Goal: Task Accomplishment & Management: Manage account settings

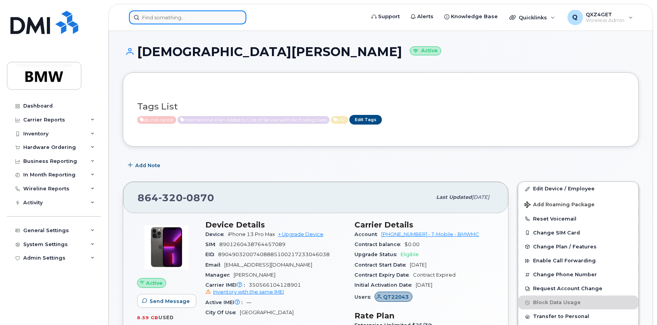
click at [178, 11] on input at bounding box center [187, 17] width 117 height 14
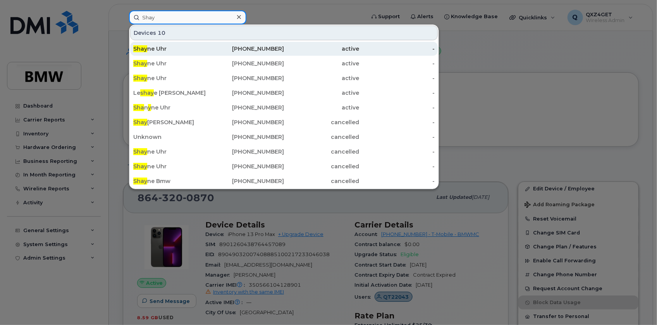
type input "Shay"
click at [158, 48] on div "Shay ne Uhr" at bounding box center [170, 49] width 75 height 8
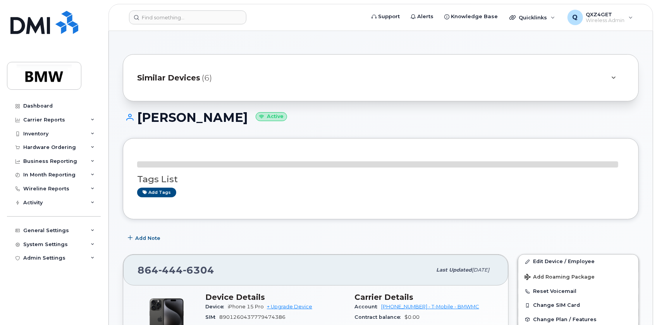
click at [163, 81] on span "Similar Devices" at bounding box center [168, 77] width 63 height 11
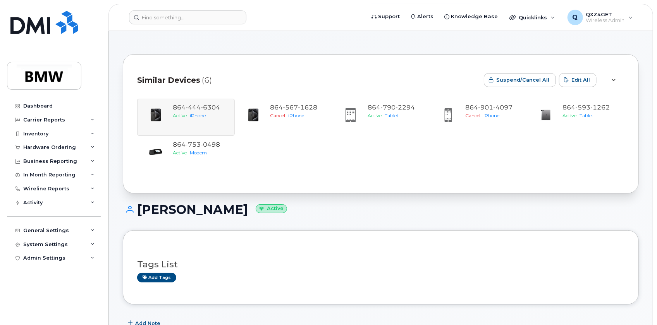
click at [199, 114] on div "[PHONE_NUMBER] Active iPhone [PHONE_NUMBER] Cancel iPhone [PHONE_NUMBER] Active…" at bounding box center [380, 136] width 487 height 74
click at [195, 112] on div "864 444 6304 Active iPhone 864 567 1628 Cancel iPhone 864 790 2294 Active Table…" at bounding box center [380, 136] width 487 height 74
drag, startPoint x: 223, startPoint y: 108, endPoint x: 163, endPoint y: 107, distance: 60.4
click at [163, 107] on div "864 444 6304 Active iPhone 864 567 1628 Cancel iPhone 864 790 2294 Active Table…" at bounding box center [380, 136] width 487 height 74
copy link "864 444 6304"
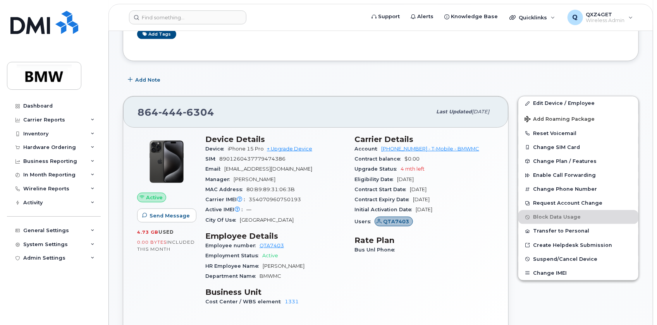
scroll to position [246, 0]
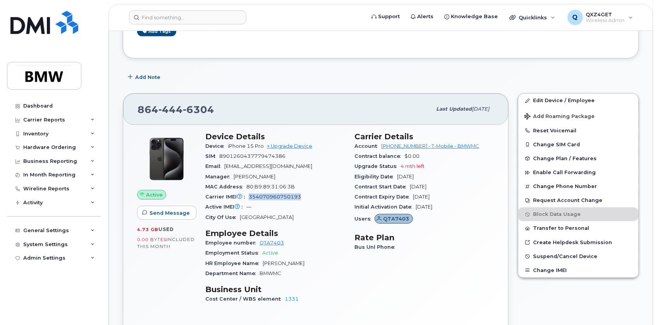
drag, startPoint x: 304, startPoint y: 198, endPoint x: 248, endPoint y: 198, distance: 56.1
click at [248, 199] on div "Carrier IMEI Carrier IMEI is reported during the last billing cycle or change o…" at bounding box center [275, 197] width 140 height 10
copy span "354070960750193"
click at [161, 17] on input at bounding box center [187, 17] width 117 height 14
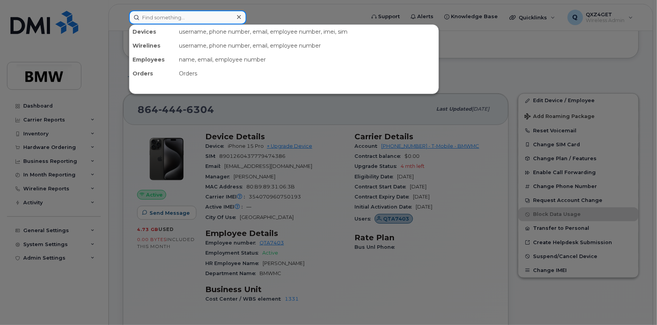
paste input "8643374453"
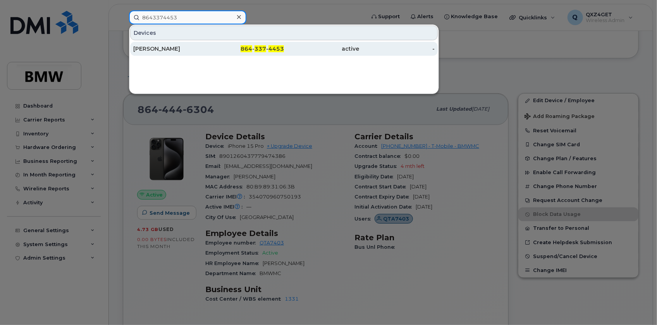
type input "8643374453"
click at [154, 49] on div "Rhonda Hyatt" at bounding box center [170, 49] width 75 height 8
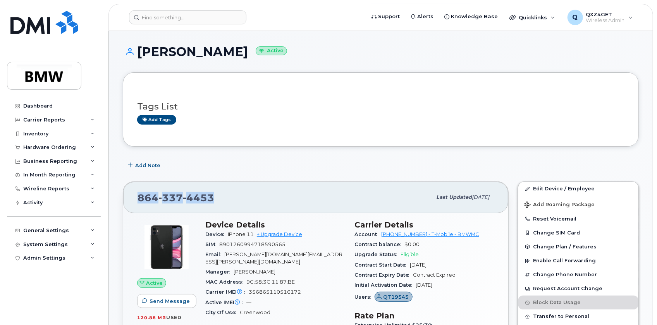
drag, startPoint x: 214, startPoint y: 195, endPoint x: 138, endPoint y: 197, distance: 75.9
click at [138, 197] on div "864 337 4453" at bounding box center [284, 197] width 294 height 16
copy span "864 337 4453"
click at [194, 19] on input at bounding box center [187, 17] width 117 height 14
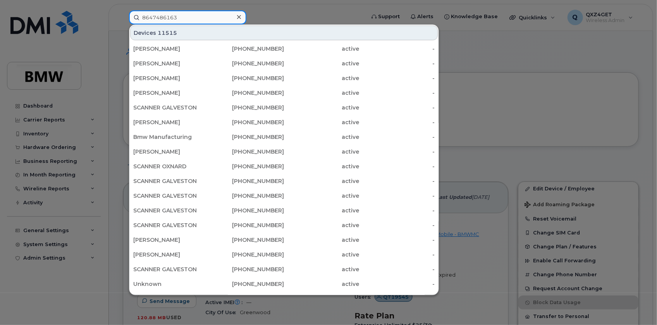
type input "8647486163"
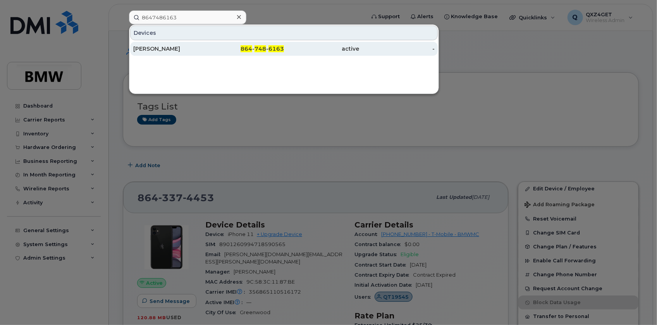
click at [165, 45] on div "Karen Thompson" at bounding box center [170, 49] width 75 height 8
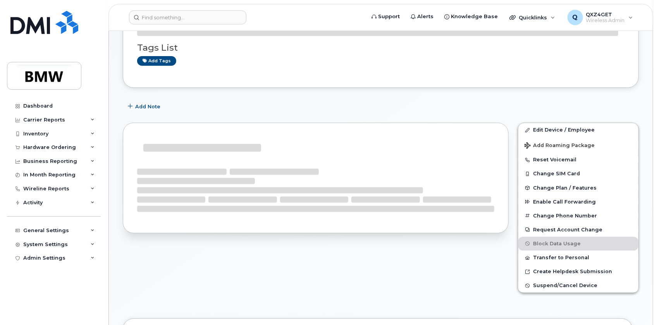
scroll to position [70, 0]
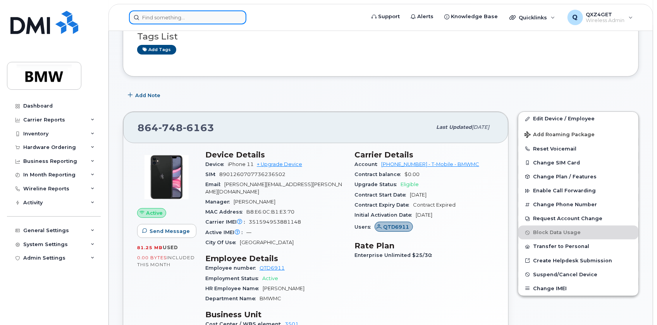
click at [162, 14] on input at bounding box center [187, 17] width 117 height 14
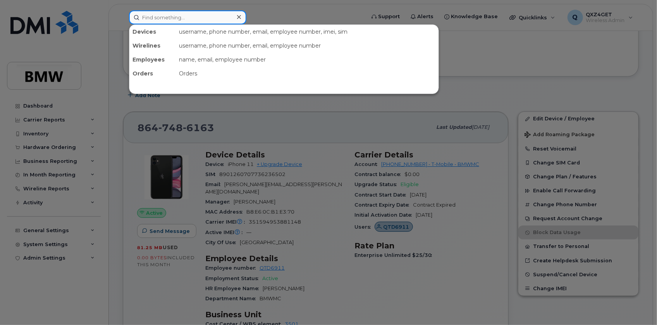
paste input "8647485223"
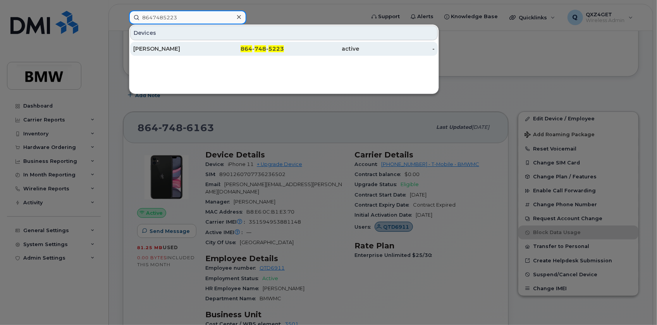
type input "8647485223"
click at [158, 48] on div "[PERSON_NAME]" at bounding box center [170, 49] width 75 height 8
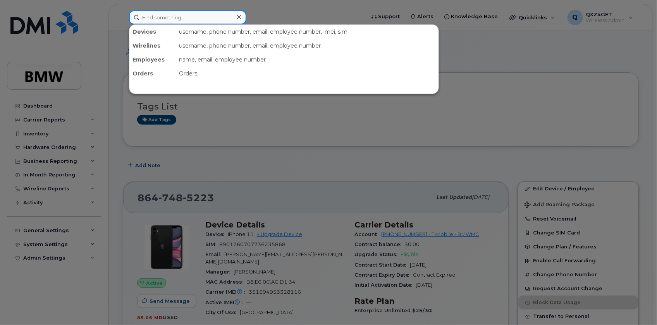
click at [165, 16] on input at bounding box center [187, 17] width 117 height 14
paste input "8647890811"
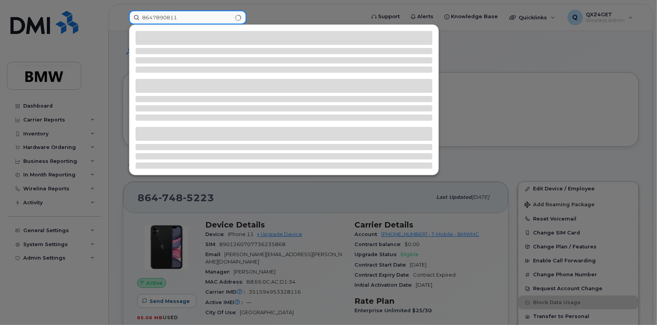
type input "8647890811"
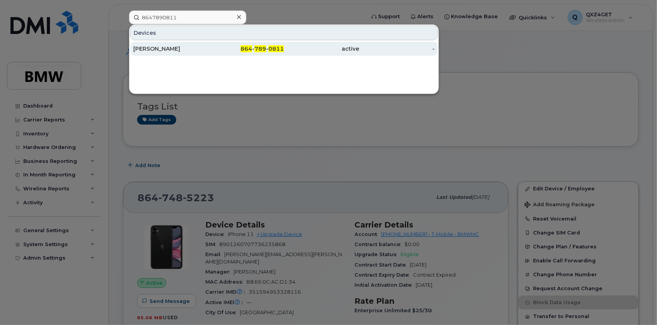
click at [160, 46] on div "Douglas McGrath" at bounding box center [170, 49] width 75 height 8
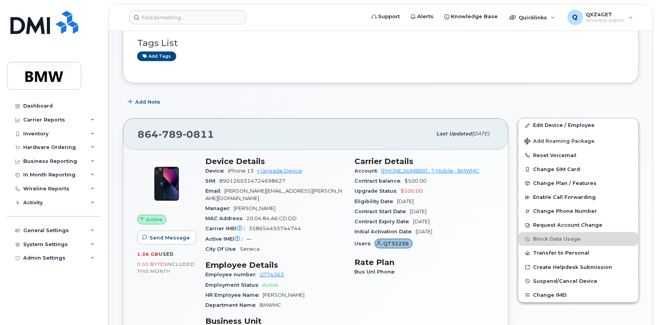
scroll to position [70, 0]
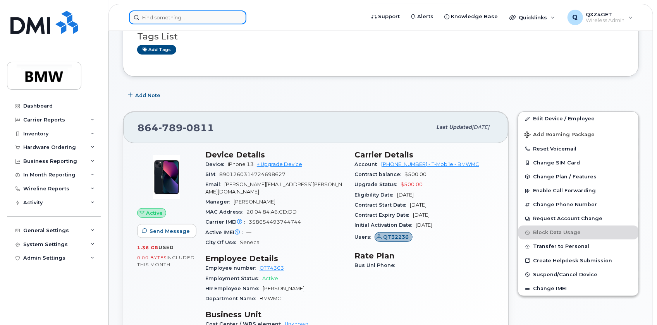
click at [169, 18] on input at bounding box center [187, 17] width 117 height 14
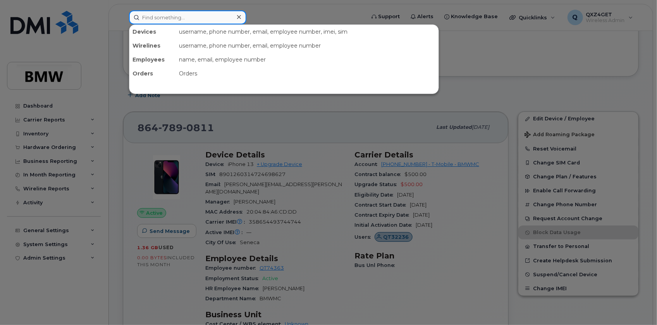
paste input "7531286"
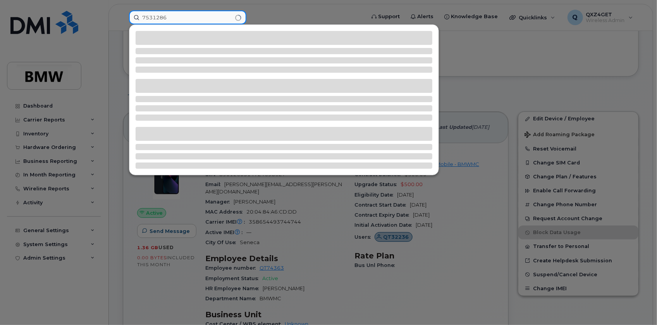
click at [141, 17] on input "7531286" at bounding box center [187, 17] width 117 height 14
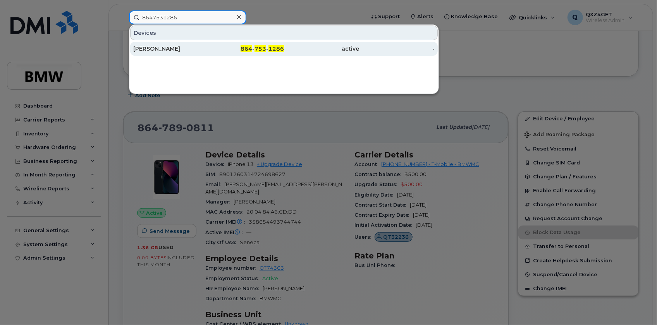
type input "8647531286"
click at [147, 44] on div "Fadi Dagher" at bounding box center [170, 49] width 75 height 14
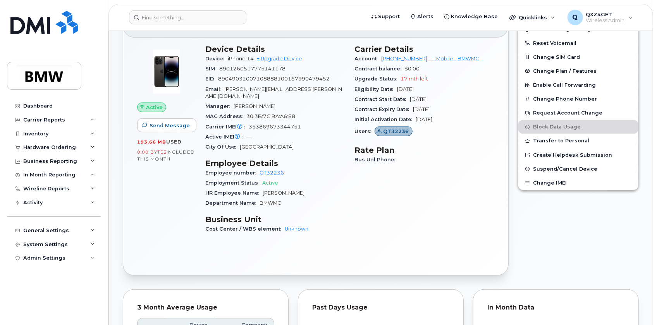
scroll to position [235, 0]
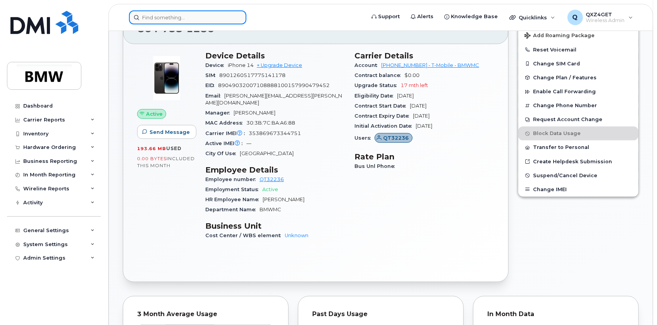
click at [178, 19] on input at bounding box center [187, 17] width 117 height 14
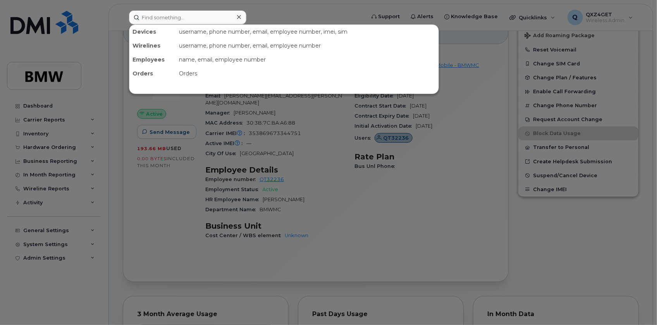
drag, startPoint x: 195, startPoint y: 9, endPoint x: 190, endPoint y: 15, distance: 7.7
click at [195, 9] on div at bounding box center [328, 162] width 657 height 325
drag, startPoint x: 185, startPoint y: 18, endPoint x: 178, endPoint y: 17, distance: 6.7
click at [178, 17] on input at bounding box center [187, 17] width 117 height 14
paste input "8647531067"
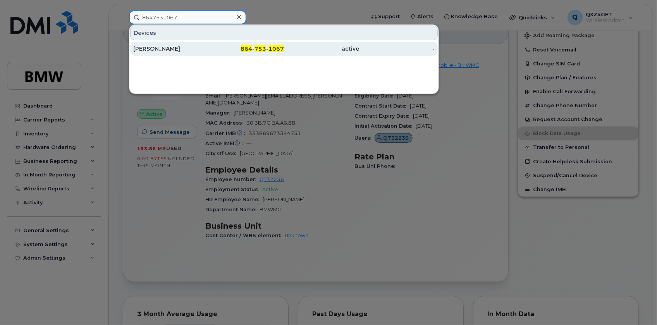
type input "8647531067"
click at [150, 44] on div "Fadi Dagher" at bounding box center [170, 49] width 75 height 14
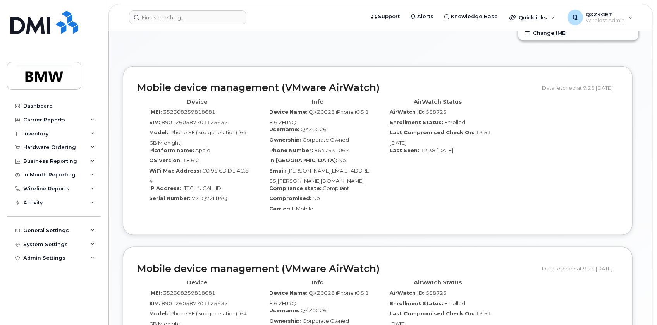
scroll to position [399, 0]
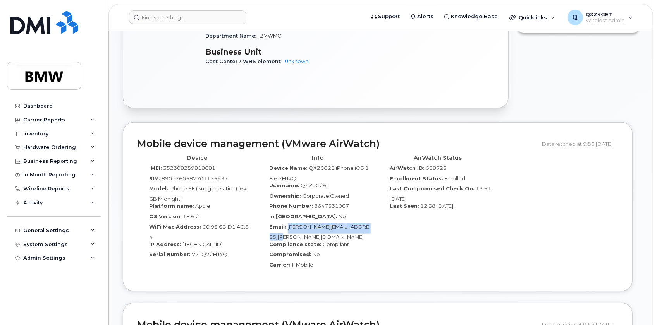
drag, startPoint x: 287, startPoint y: 218, endPoint x: 365, endPoint y: 228, distance: 78.9
click at [365, 228] on div "Email: [PERSON_NAME][EMAIL_ADDRESS][PERSON_NAME][DOMAIN_NAME]" at bounding box center [317, 231] width 109 height 17
copy span "[PERSON_NAME][EMAIL_ADDRESS][PERSON_NAME][DOMAIN_NAME]"
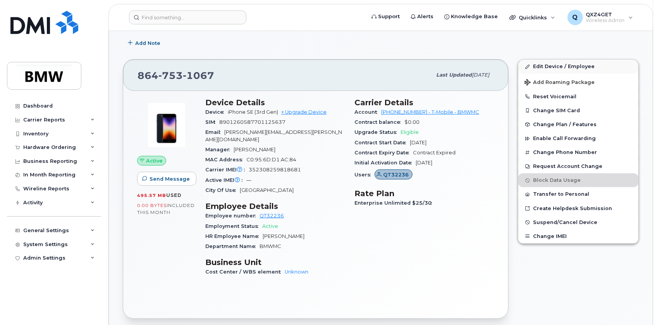
scroll to position [188, 0]
click at [543, 69] on link "Edit Device / Employee" at bounding box center [578, 67] width 120 height 14
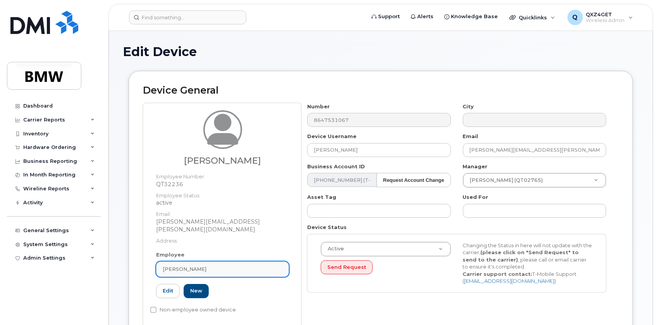
click at [178, 266] on span "[PERSON_NAME]" at bounding box center [185, 269] width 44 height 7
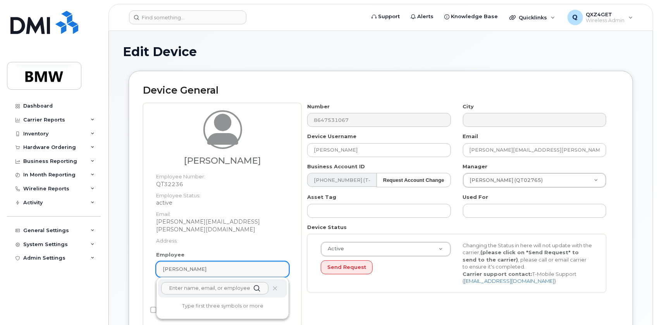
paste input "[PERSON_NAME][EMAIL_ADDRESS][PERSON_NAME][DOMAIN_NAME]"
type input "[PERSON_NAME][EMAIL_ADDRESS][PERSON_NAME][DOMAIN_NAME]"
click at [171, 282] on input "[PERSON_NAME][EMAIL_ADDRESS][PERSON_NAME][DOMAIN_NAME]" at bounding box center [214, 288] width 107 height 12
click at [172, 282] on input "[PERSON_NAME][EMAIL_ADDRESS][PERSON_NAME][DOMAIN_NAME]" at bounding box center [214, 288] width 107 height 12
click at [245, 282] on input "[PERSON_NAME][EMAIL_ADDRESS][PERSON_NAME][DOMAIN_NAME]" at bounding box center [214, 288] width 107 height 12
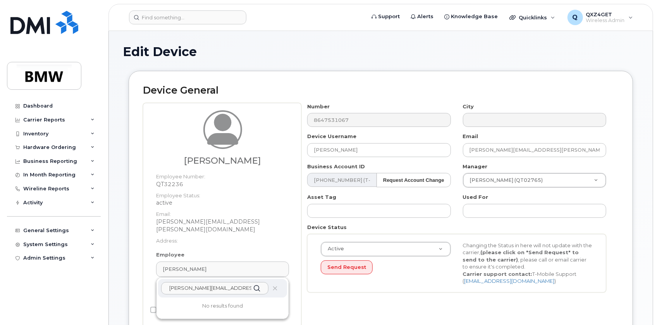
drag, startPoint x: 246, startPoint y: 281, endPoint x: 115, endPoint y: 279, distance: 130.5
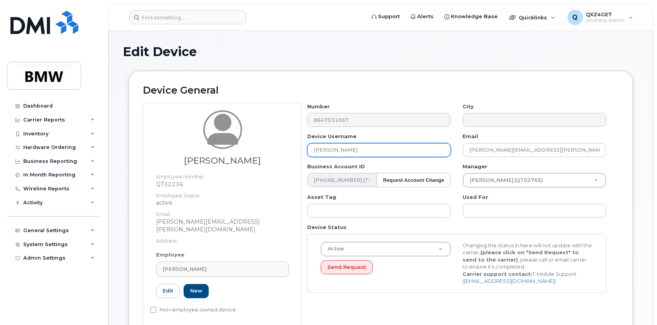
drag, startPoint x: 343, startPoint y: 147, endPoint x: 252, endPoint y: 143, distance: 91.1
click at [252, 143] on div "Fadi Dagher Employee Number: QT32236 Employee Status: active Email: fadi.dagher…" at bounding box center [380, 215] width 475 height 225
click at [356, 146] on input "[PERSON_NAME]" at bounding box center [378, 150] width 143 height 14
drag, startPoint x: 354, startPoint y: 149, endPoint x: 251, endPoint y: 140, distance: 103.0
click at [259, 139] on div "Fadi Dagher Employee Number: QT32236 Employee Status: active Email: fadi.dagher…" at bounding box center [380, 215] width 475 height 225
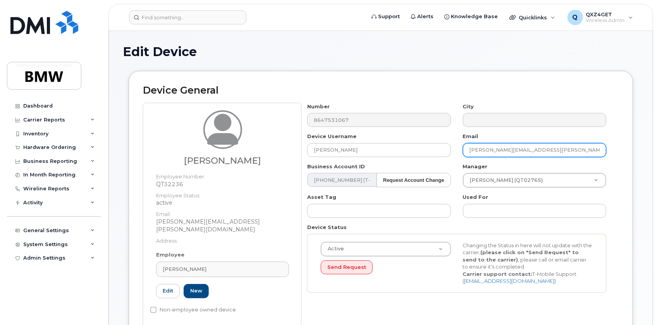
click at [551, 153] on input "fadi.dagher@bmwmcext.com" at bounding box center [534, 150] width 143 height 14
drag, startPoint x: 538, startPoint y: 149, endPoint x: 407, endPoint y: 142, distance: 131.4
click at [417, 142] on div "Number 8647531067 City Device Username Fadi Dagher Email fadi.dagher@bmwmcext.c…" at bounding box center [456, 201] width 311 height 196
paste input "Ricardo.Rodriguez@bmwmcext.com"
type input "Ricardo.Rodriguez@bmwmcext.com"
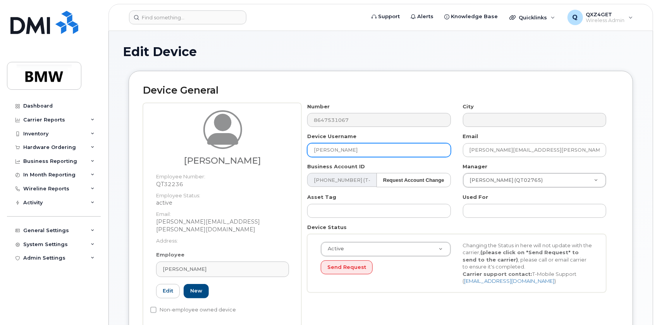
drag, startPoint x: 397, startPoint y: 151, endPoint x: 385, endPoint y: 156, distance: 12.9
click at [395, 152] on input "Fadi Dagher" at bounding box center [378, 150] width 143 height 14
drag, startPoint x: 381, startPoint y: 157, endPoint x: 166, endPoint y: 139, distance: 215.9
click at [170, 140] on div "Fadi Dagher Employee Number: QT32236 Employee Status: active Email: fadi.dagher…" at bounding box center [380, 215] width 475 height 225
type input "Ricardo Rodriguez"
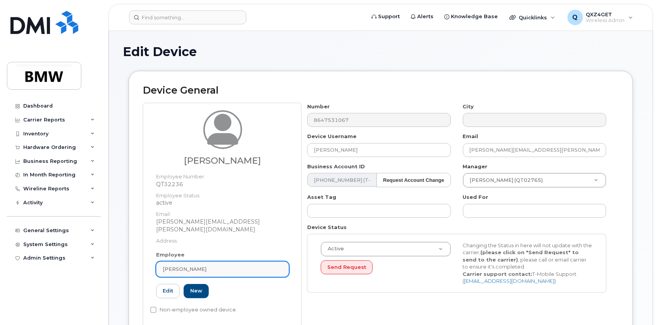
drag, startPoint x: 197, startPoint y: 261, endPoint x: 224, endPoint y: 259, distance: 27.5
click at [197, 266] on div "Fadi Dagher" at bounding box center [223, 269] width 120 height 7
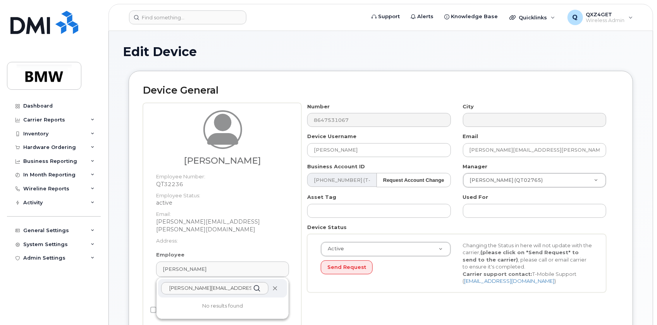
click at [273, 286] on icon at bounding box center [275, 288] width 5 height 5
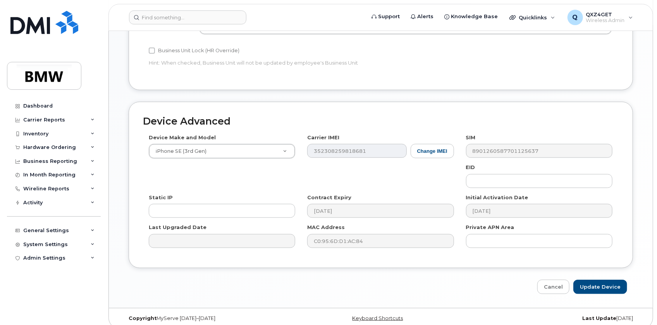
scroll to position [363, 0]
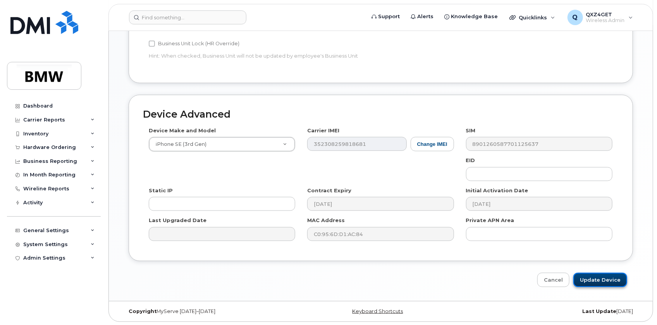
click at [596, 276] on input "Update Device" at bounding box center [600, 280] width 54 height 14
type input "Saving..."
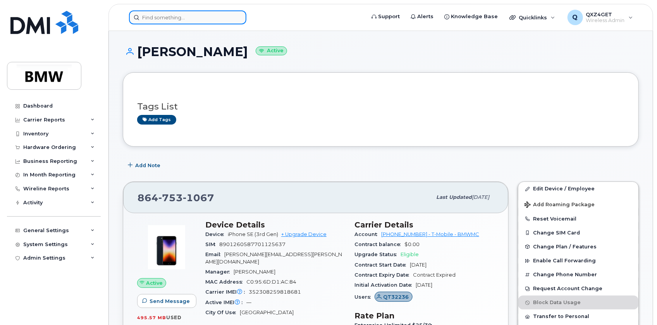
drag, startPoint x: 162, startPoint y: 11, endPoint x: 159, endPoint y: 14, distance: 4.1
click at [162, 11] on input at bounding box center [187, 17] width 117 height 14
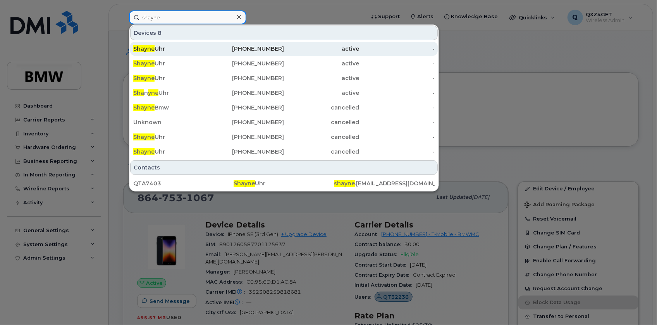
type input "shayne"
click at [158, 48] on div "[PERSON_NAME]" at bounding box center [170, 49] width 75 height 8
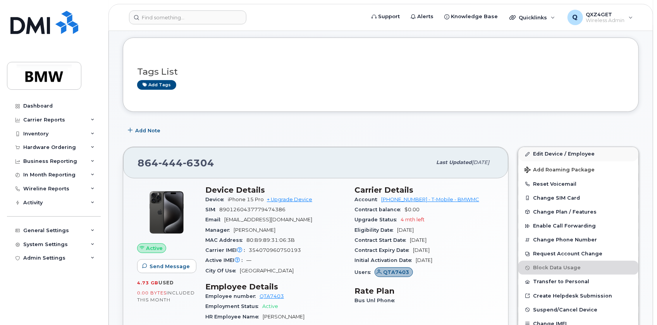
scroll to position [101, 0]
click at [548, 151] on link "Edit Device / Employee" at bounding box center [578, 154] width 120 height 14
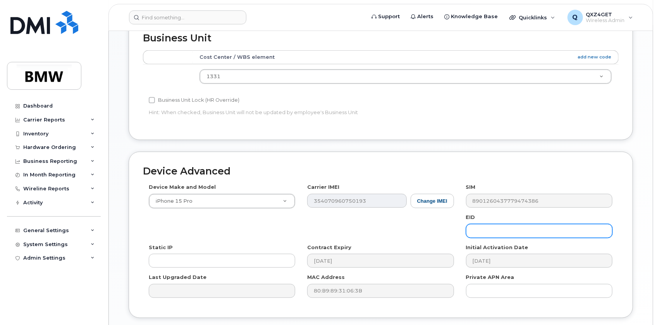
scroll to position [384, 0]
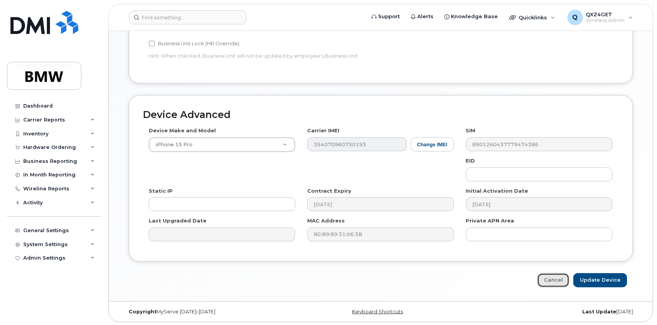
click at [546, 278] on link "Cancel" at bounding box center [553, 280] width 32 height 14
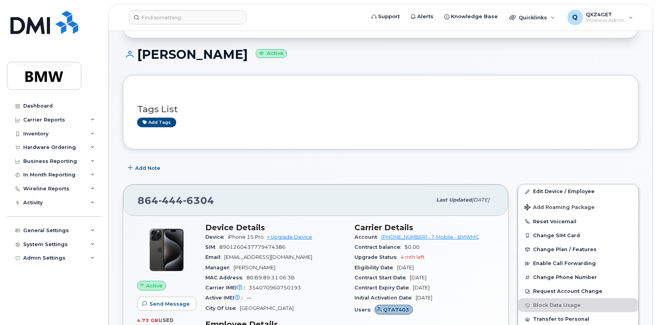
scroll to position [70, 0]
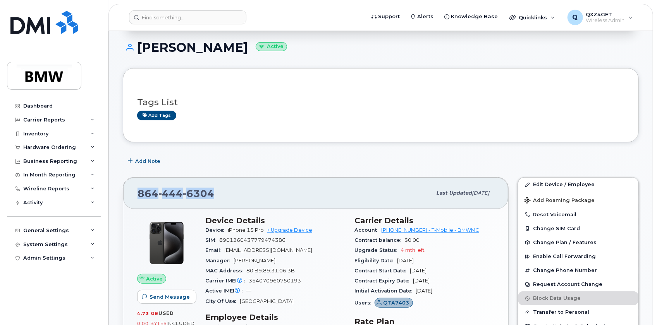
drag, startPoint x: 219, startPoint y: 192, endPoint x: 137, endPoint y: 186, distance: 82.3
click at [137, 186] on div "864 444 6304 Last updated Aug 28, 2025" at bounding box center [315, 193] width 385 height 31
copy span "864 444 6304"
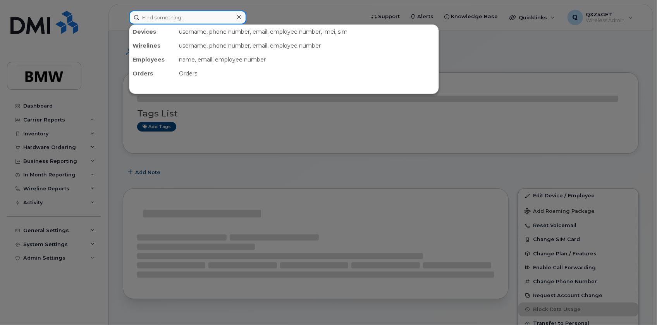
click at [183, 22] on input at bounding box center [187, 17] width 117 height 14
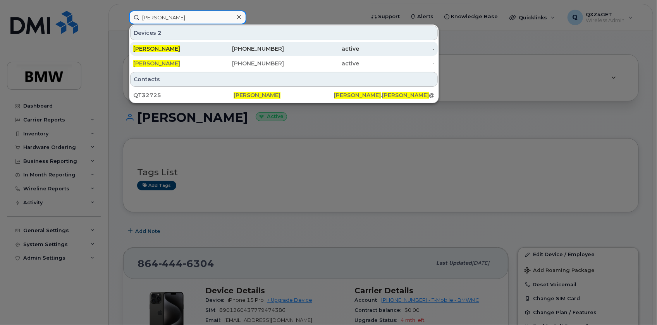
type input "[PERSON_NAME]"
click at [178, 49] on div "Jonathan Baker" at bounding box center [170, 49] width 75 height 8
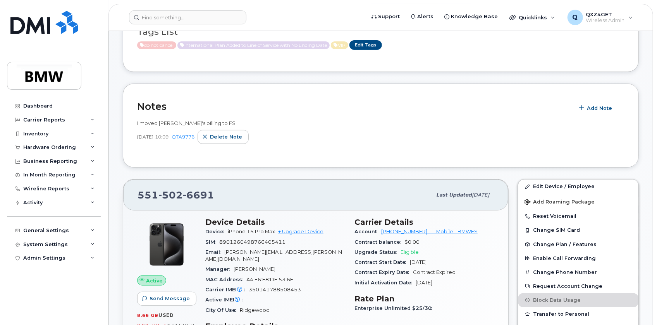
scroll to position [176, 0]
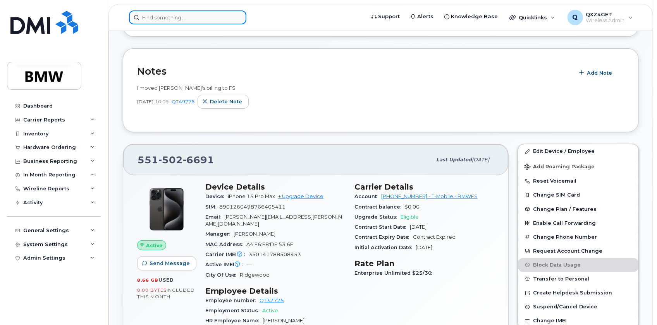
click at [153, 17] on input at bounding box center [187, 17] width 117 height 14
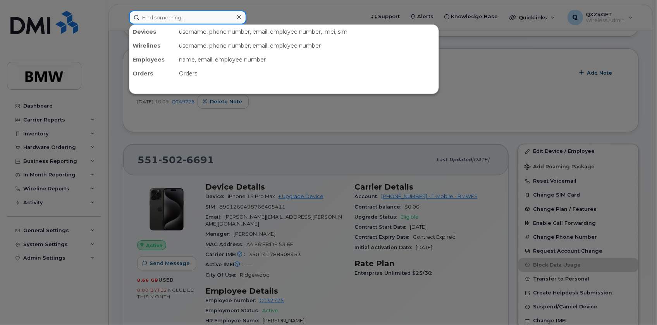
paste input "8649229549"
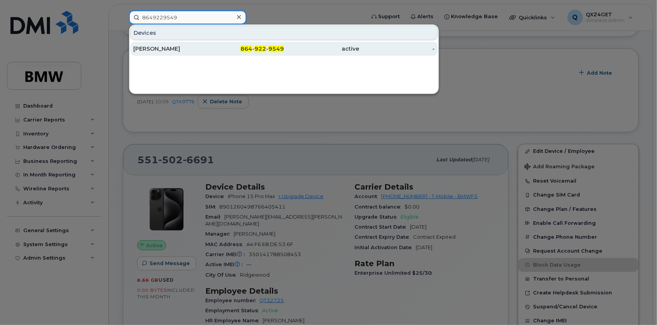
type input "8649229549"
click at [155, 48] on div "[PERSON_NAME]" at bounding box center [170, 49] width 75 height 8
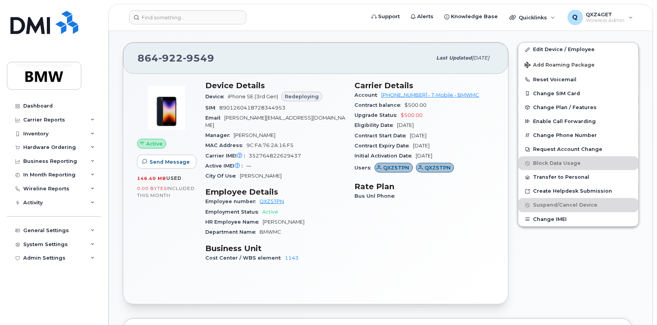
scroll to position [211, 0]
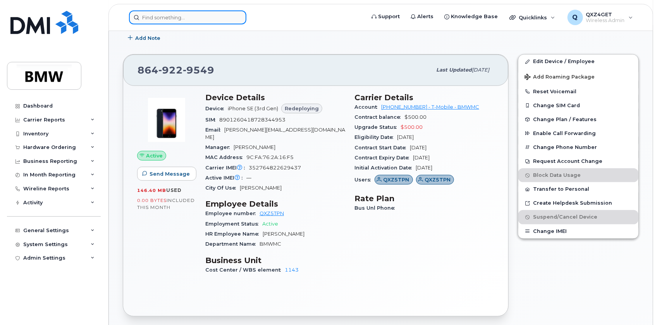
click at [180, 18] on input at bounding box center [187, 17] width 117 height 14
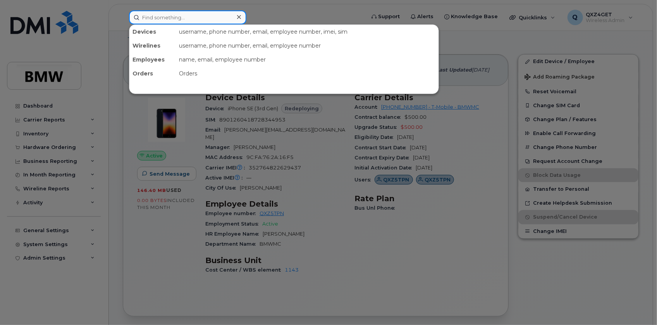
paste input "bryan.williams@bmwmc.com"
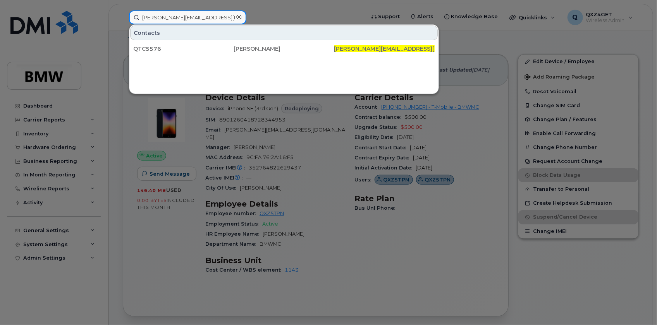
type input "bryan.williams@bmwmc.com"
click at [241, 19] on div at bounding box center [238, 17] width 11 height 11
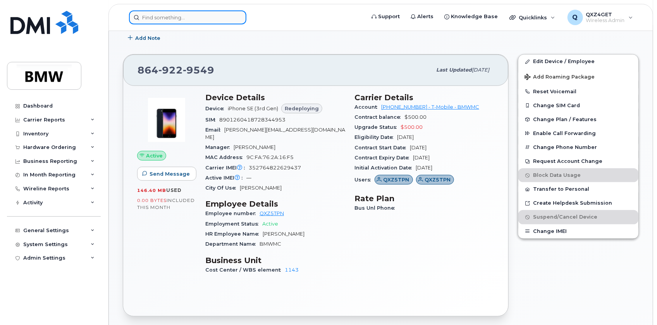
click at [188, 18] on input at bounding box center [187, 17] width 117 height 14
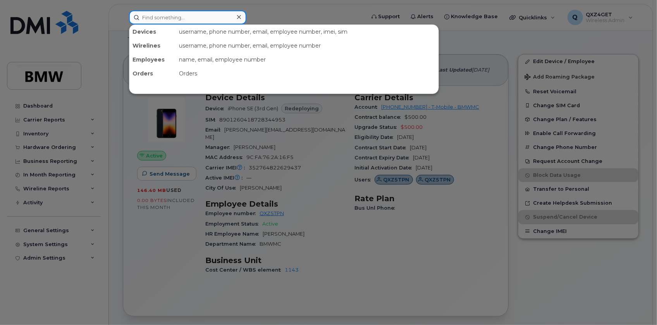
paste input "bryan.williams@bmwmc.com"
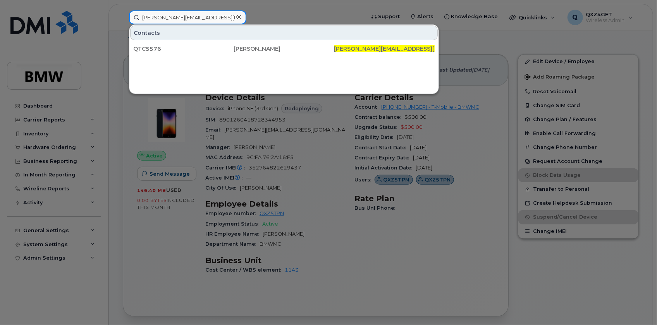
type input "bryan.williams@bmwmc.com"
click at [237, 15] on icon at bounding box center [239, 17] width 4 height 6
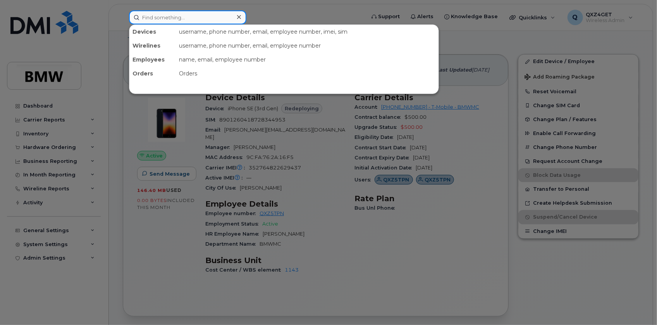
click at [174, 18] on input at bounding box center [187, 17] width 117 height 14
paste input "satish-kumar.jonnalagadda@bmwmc.com"
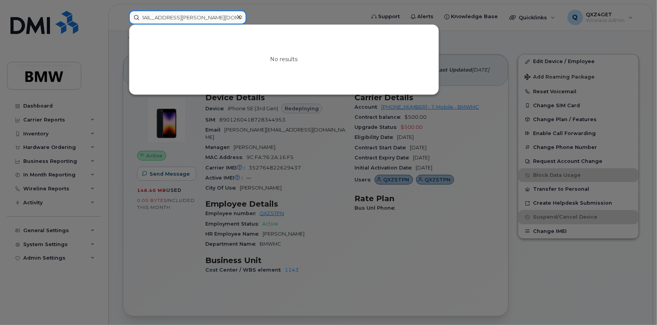
type input "satish-kumar.jonnalagadda@bmwmc.com"
click at [240, 19] on icon at bounding box center [239, 17] width 4 height 6
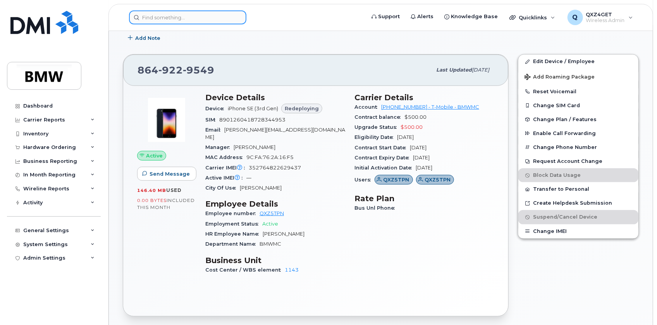
click at [199, 17] on input at bounding box center [187, 17] width 117 height 14
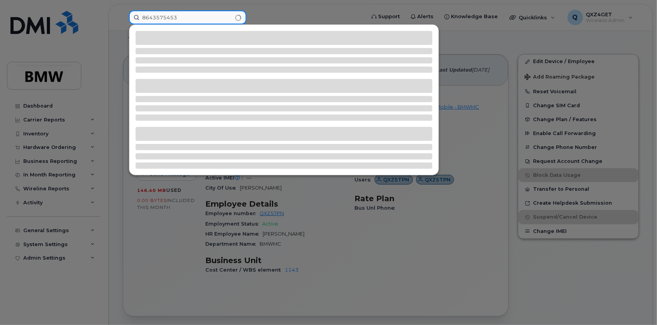
type input "8643575453"
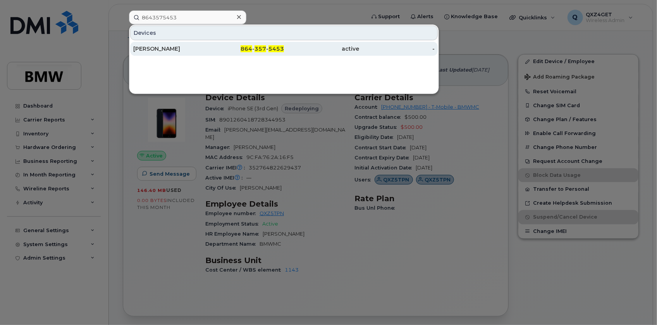
click at [175, 49] on div "[PERSON_NAME]" at bounding box center [170, 49] width 75 height 8
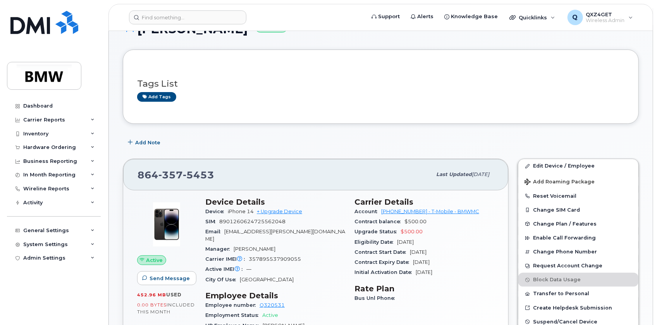
scroll to position [70, 0]
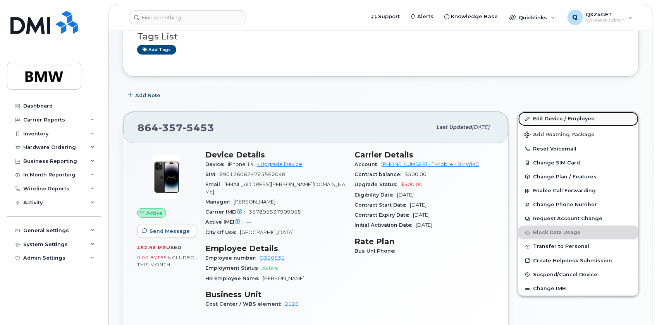
click at [559, 117] on link "Edit Device / Employee" at bounding box center [578, 119] width 120 height 14
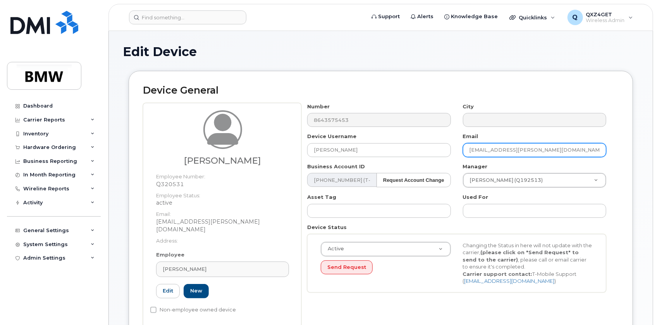
drag, startPoint x: 546, startPoint y: 149, endPoint x: 453, endPoint y: 151, distance: 93.3
click at [453, 151] on div "Number 8643575453 City Device Username Susanne Schmitz Email marco.kaffenberger…" at bounding box center [456, 201] width 311 height 196
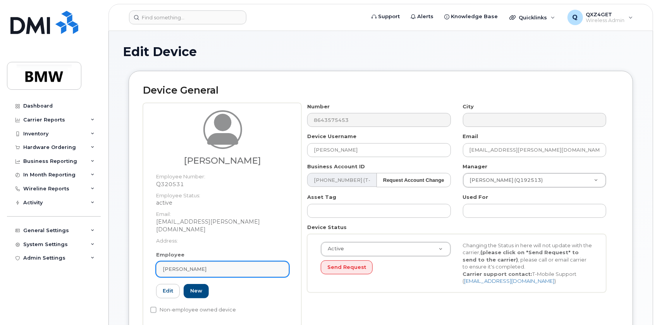
click at [188, 266] on span "[PERSON_NAME]" at bounding box center [185, 269] width 44 height 7
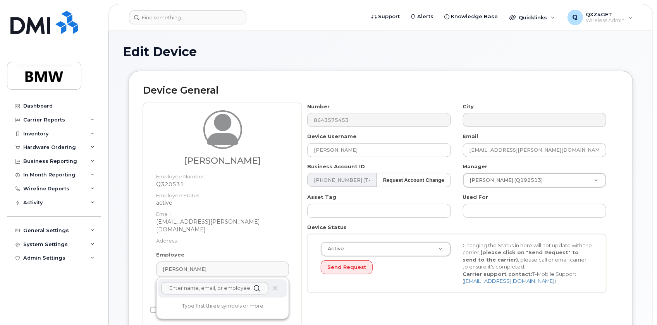
paste input "[EMAIL_ADDRESS][PERSON_NAME][DOMAIN_NAME]"
type input "[EMAIL_ADDRESS][PERSON_NAME][DOMAIN_NAME]"
click at [186, 311] on p "[EMAIL_ADDRESS][PERSON_NAME][DOMAIN_NAME]" at bounding box center [222, 319] width 117 height 16
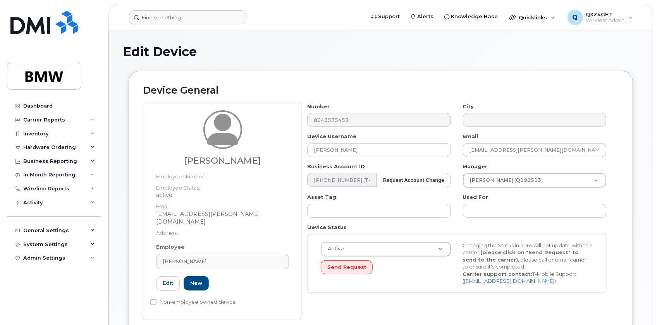
type input "Marco Kaffenberger"
type input "14966688"
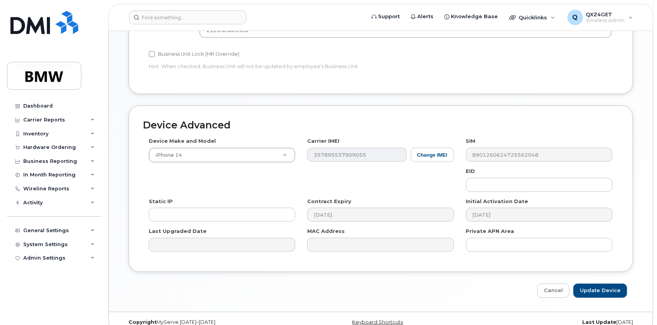
scroll to position [376, 0]
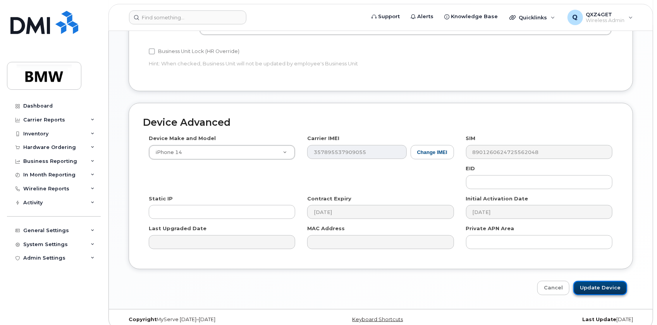
click at [599, 281] on input "Update Device" at bounding box center [600, 288] width 54 height 14
type input "Saving..."
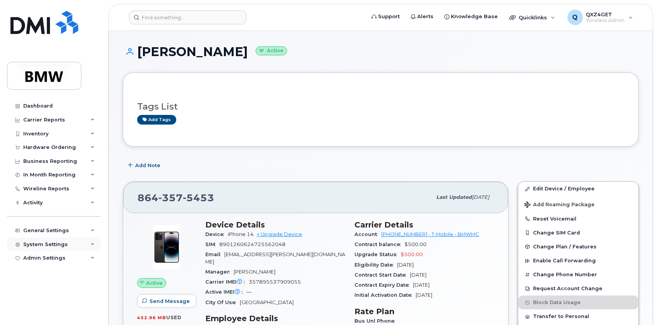
click at [38, 245] on div "System Settings" at bounding box center [45, 245] width 45 height 6
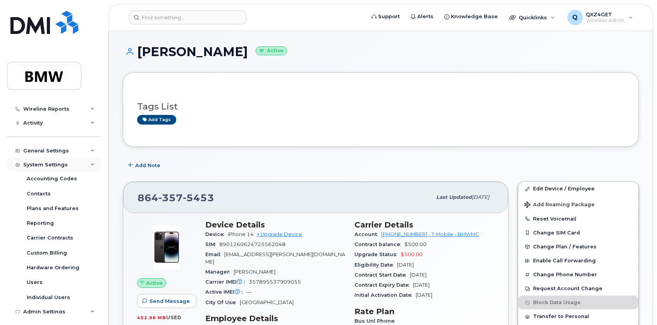
scroll to position [85, 0]
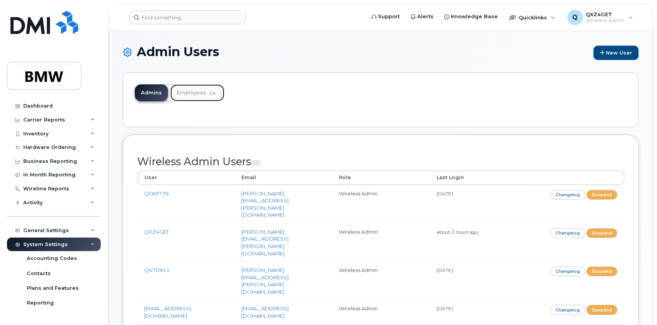
click at [193, 91] on link "Employees 14" at bounding box center [197, 92] width 54 height 17
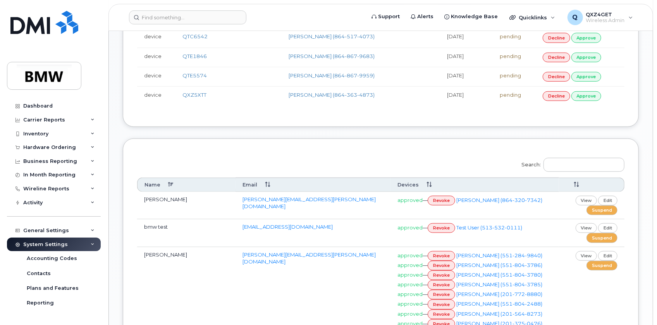
scroll to position [352, 0]
drag, startPoint x: 578, startPoint y: 155, endPoint x: 574, endPoint y: 159, distance: 5.8
click at [577, 157] on input "Search:" at bounding box center [583, 164] width 81 height 14
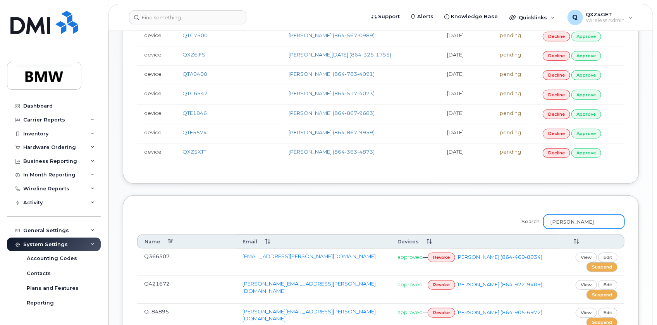
scroll to position [281, 0]
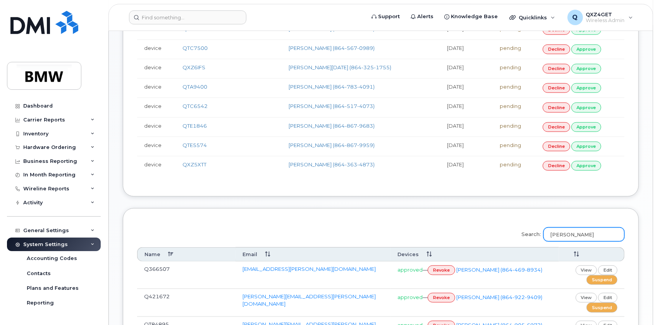
type input "susanne"
click at [573, 161] on link "approve" at bounding box center [586, 166] width 30 height 10
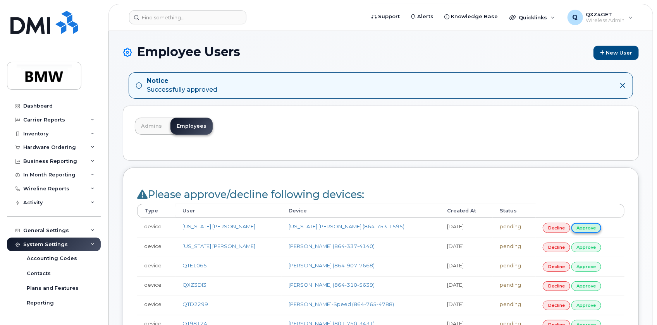
click at [571, 227] on link "approve" at bounding box center [586, 228] width 30 height 10
click at [574, 226] on link "approve" at bounding box center [586, 228] width 30 height 10
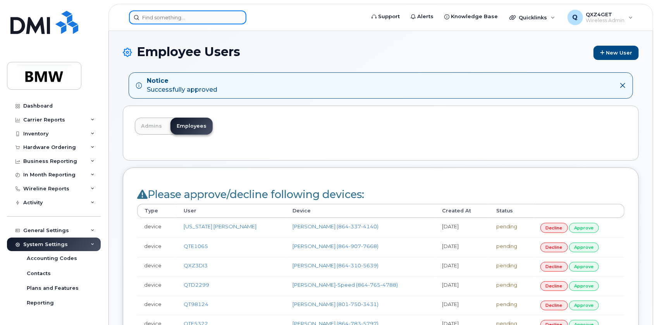
click at [185, 18] on input at bounding box center [187, 17] width 117 height 14
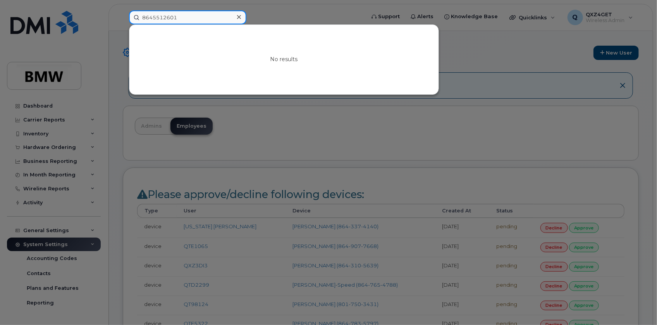
drag, startPoint x: 180, startPoint y: 17, endPoint x: 109, endPoint y: 13, distance: 71.4
click at [123, 13] on div "8645512601 No results" at bounding box center [244, 17] width 243 height 14
drag, startPoint x: 183, startPoint y: 14, endPoint x: 121, endPoint y: 16, distance: 62.0
click at [123, 17] on div "8645512601 No results" at bounding box center [244, 17] width 243 height 14
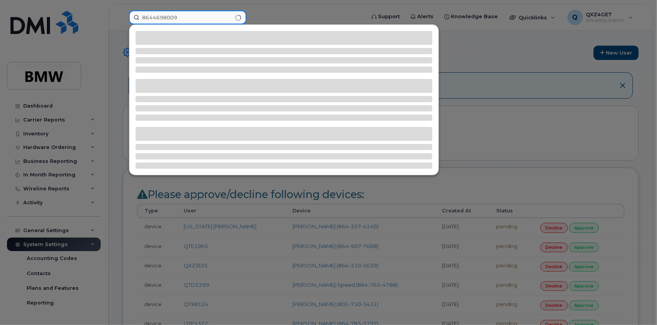
type input "8644698009"
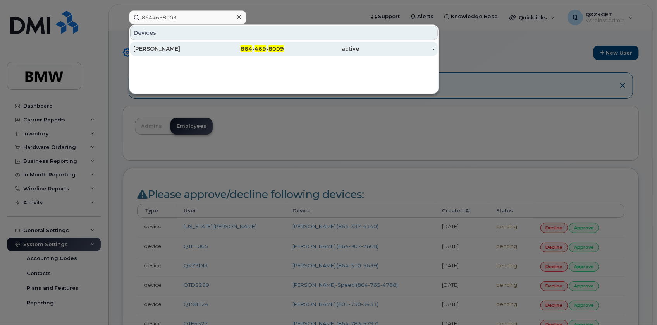
click at [151, 46] on div "[PERSON_NAME]" at bounding box center [170, 49] width 75 height 8
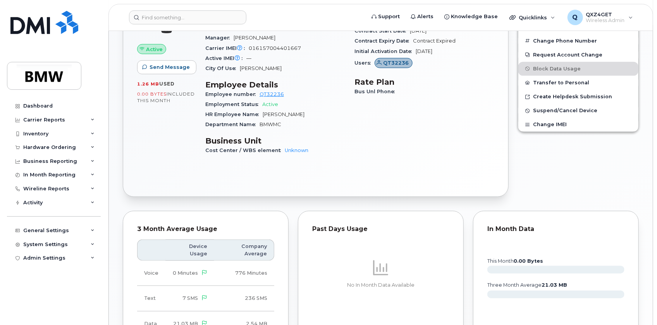
scroll to position [352, 0]
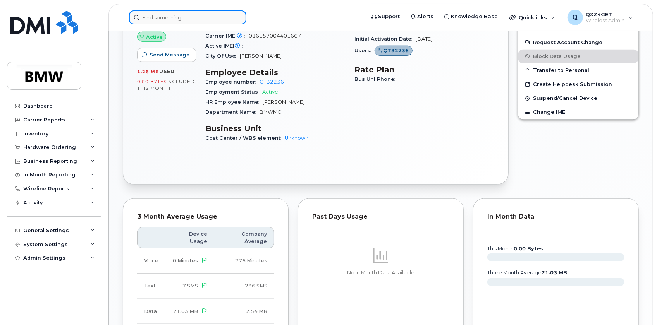
click at [151, 17] on input at bounding box center [187, 17] width 117 height 14
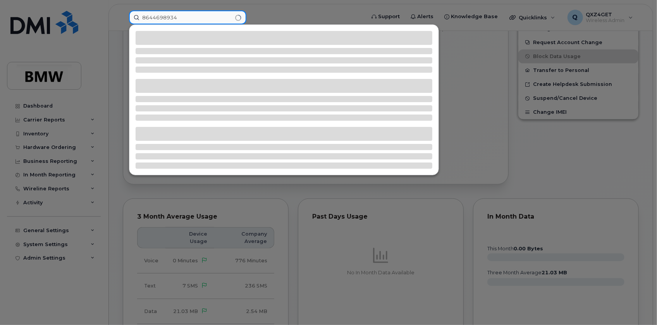
type input "8644698934"
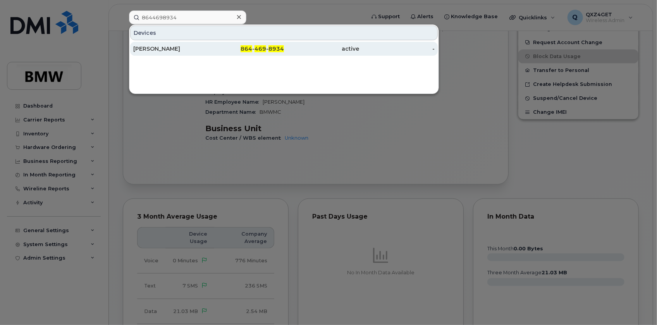
click at [189, 49] on div "[PERSON_NAME]" at bounding box center [170, 49] width 75 height 8
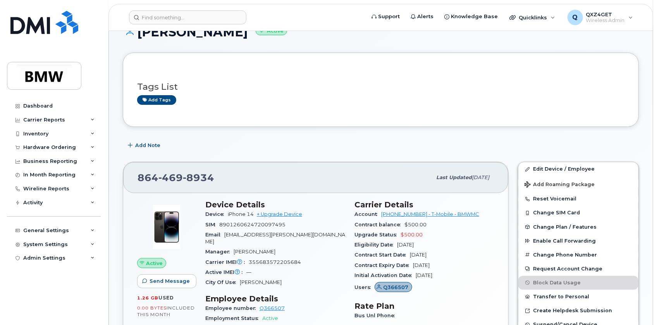
scroll to position [70, 0]
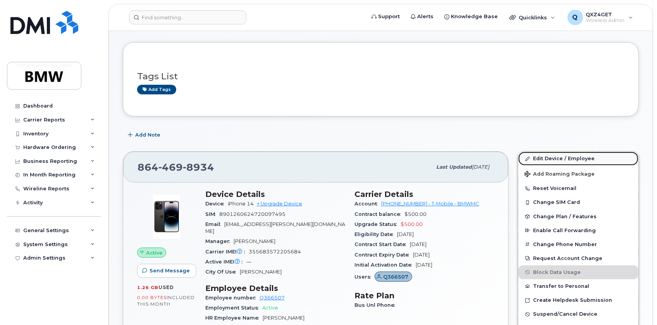
click at [543, 158] on link "Edit Device / Employee" at bounding box center [578, 159] width 120 height 14
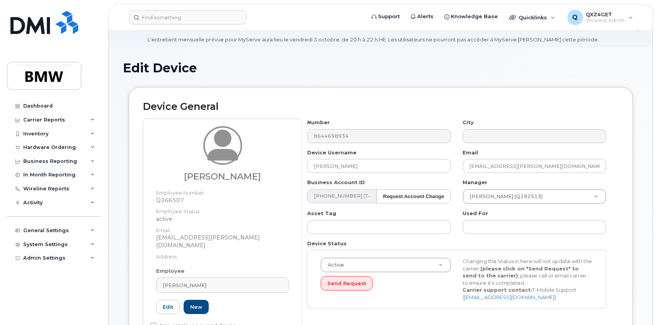
scroll to position [70, 0]
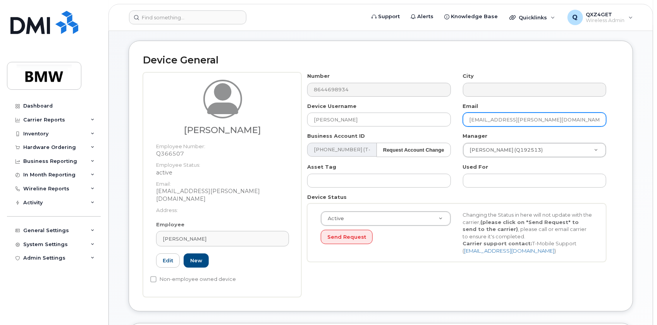
drag, startPoint x: 542, startPoint y: 119, endPoint x: 472, endPoint y: 120, distance: 69.7
click at [460, 122] on div "Email matthias.wernecke@bmw.de" at bounding box center [534, 115] width 155 height 24
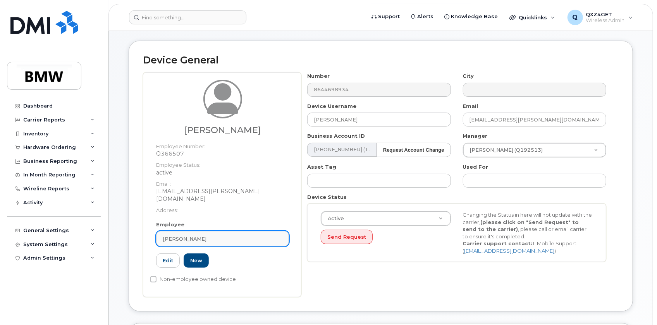
click at [222, 235] on div "[PERSON_NAME]" at bounding box center [223, 238] width 120 height 7
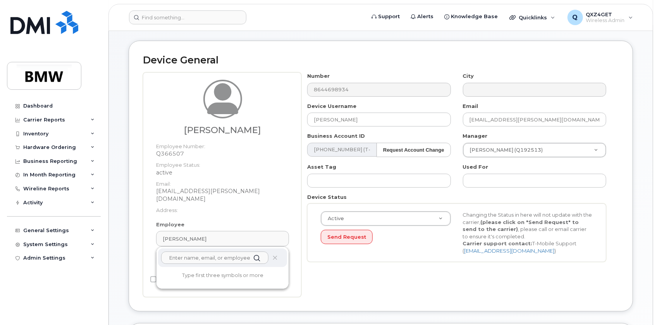
paste input "[EMAIL_ADDRESS][PERSON_NAME][DOMAIN_NAME]"
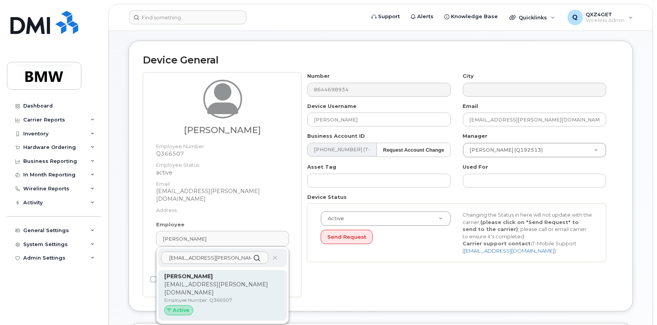
type input "[EMAIL_ADDRESS][PERSON_NAME][DOMAIN_NAME]"
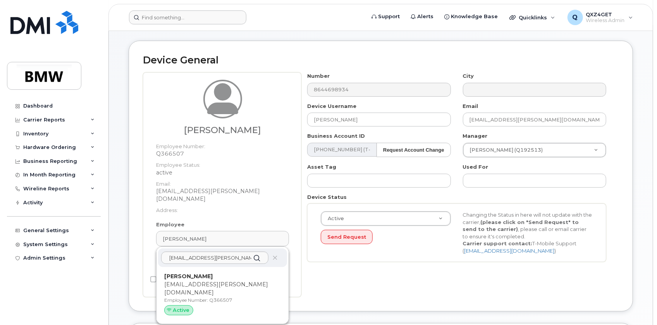
drag, startPoint x: 175, startPoint y: 278, endPoint x: 360, endPoint y: 21, distance: 316.4
click at [176, 281] on p "[EMAIL_ADDRESS][PERSON_NAME][DOMAIN_NAME]" at bounding box center [222, 289] width 117 height 16
type input "Matthias Wernecke"
type input "14966313"
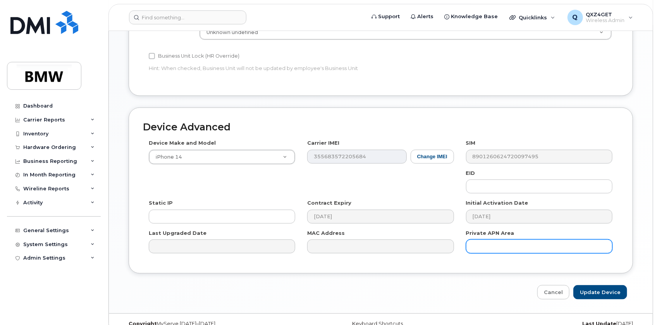
scroll to position [416, 0]
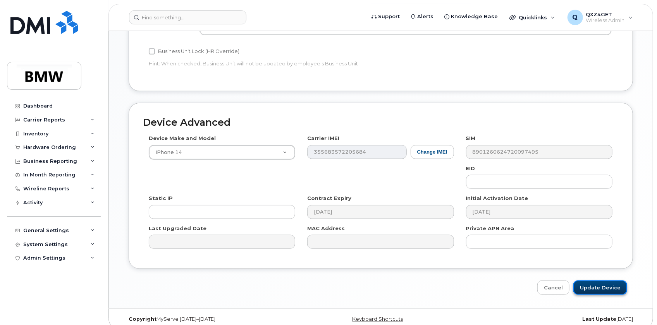
click at [602, 281] on input "Update Device" at bounding box center [600, 288] width 54 height 14
type input "Saving..."
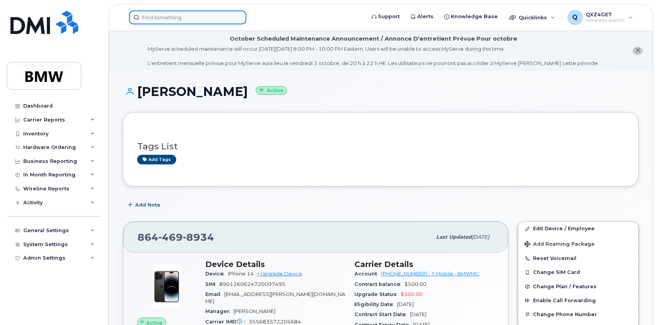
click at [166, 20] on input at bounding box center [187, 17] width 117 height 14
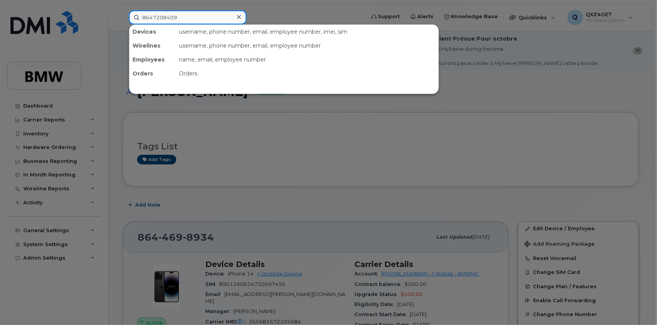
type input "8647208409"
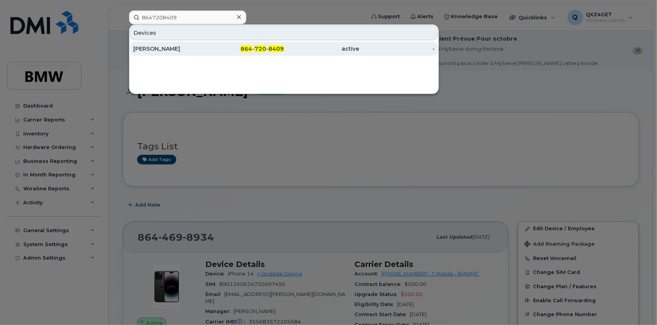
click at [177, 47] on div "Keith Morgan" at bounding box center [170, 49] width 75 height 8
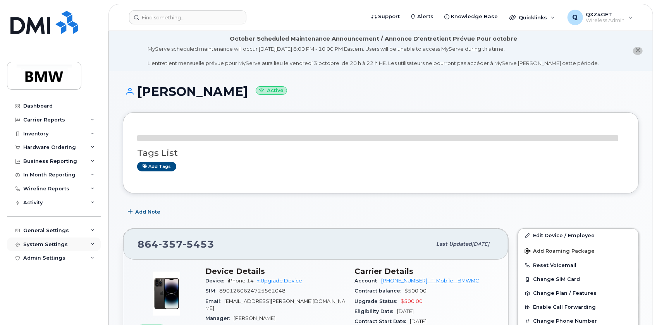
click at [29, 240] on div "System Settings" at bounding box center [54, 245] width 94 height 14
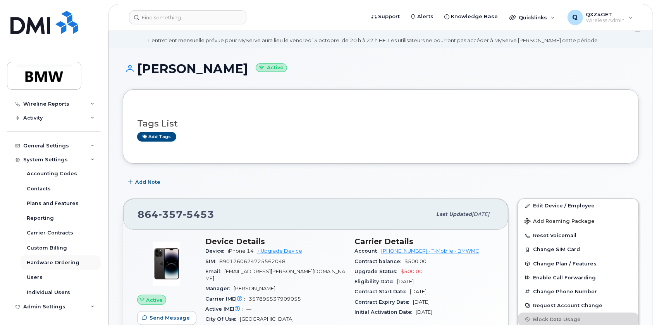
scroll to position [35, 0]
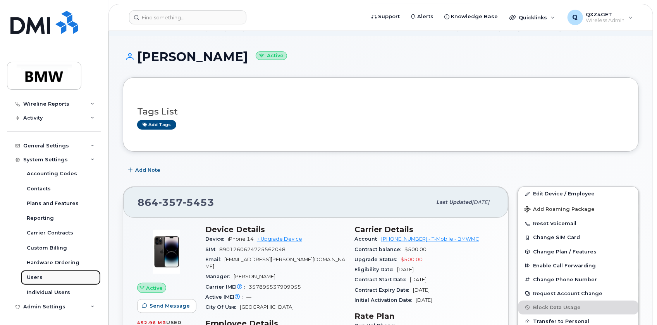
click at [34, 278] on div "Users" at bounding box center [35, 277] width 16 height 7
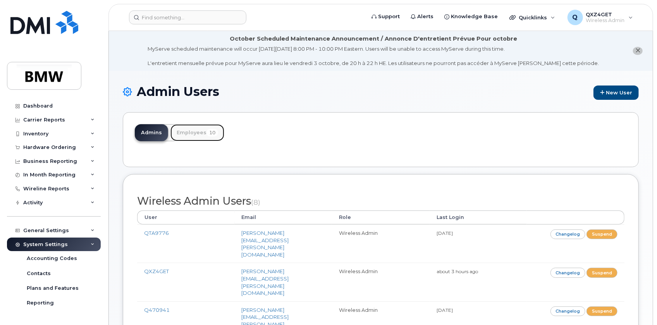
click at [196, 135] on link "Employees 10" at bounding box center [197, 132] width 54 height 17
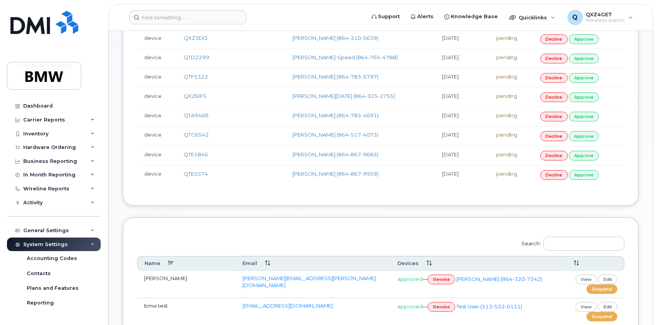
scroll to position [246, 0]
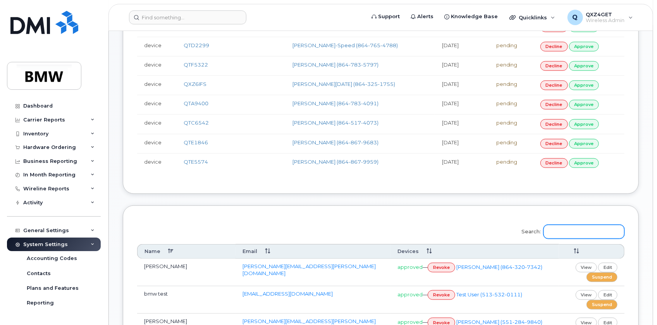
click at [561, 225] on input "Search:" at bounding box center [583, 232] width 81 height 14
type input "Susanne"
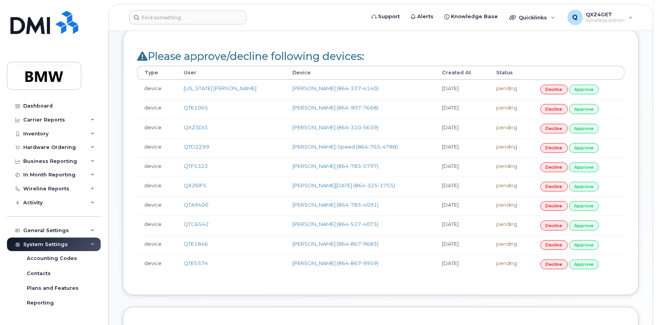
scroll to position [105, 0]
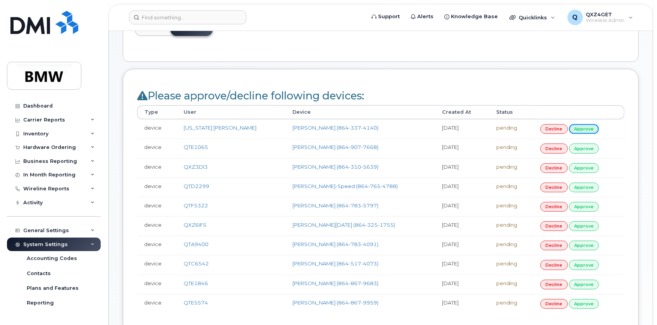
drag, startPoint x: 574, startPoint y: 129, endPoint x: 639, endPoint y: 143, distance: 66.7
click at [574, 129] on link "approve" at bounding box center [584, 129] width 30 height 10
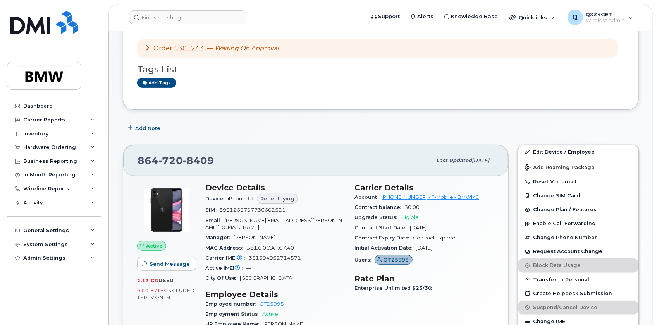
scroll to position [141, 0]
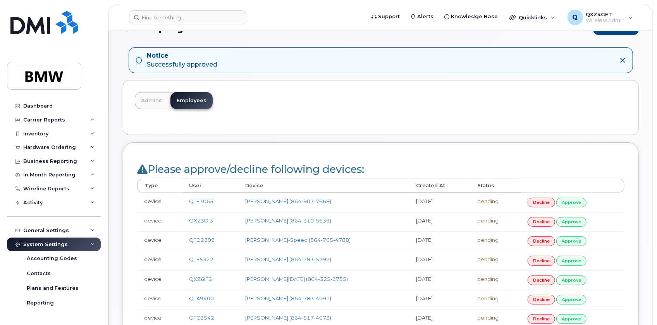
scroll to position [70, 0]
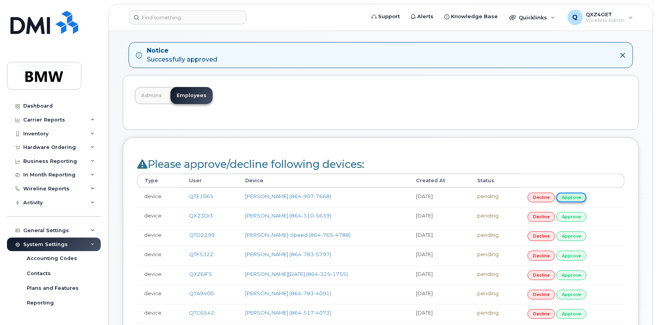
click at [563, 195] on link "approve" at bounding box center [571, 198] width 30 height 10
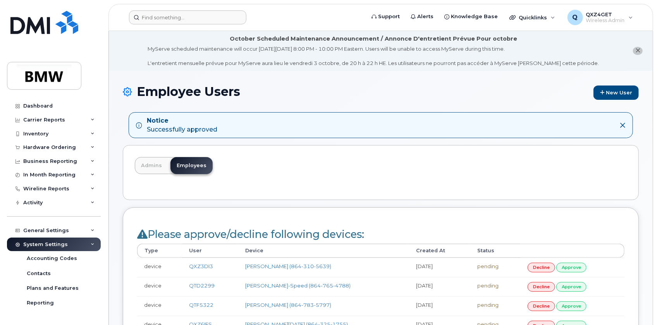
drag, startPoint x: 170, startPoint y: 8, endPoint x: 165, endPoint y: 15, distance: 8.6
click at [170, 8] on header "Support Alerts Knowledge Base Quicklinks Suspend / Cancel Device Change SIM Car…" at bounding box center [380, 17] width 544 height 27
click at [161, 19] on input at bounding box center [187, 17] width 117 height 14
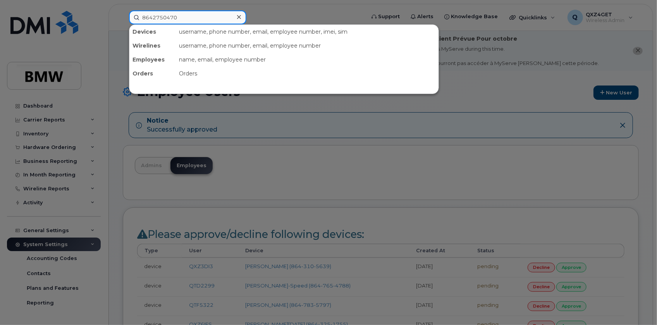
type input "8642750470"
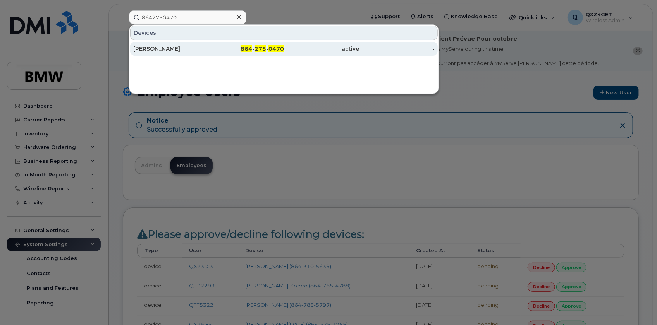
click at [159, 45] on div "[PERSON_NAME]" at bounding box center [170, 49] width 75 height 8
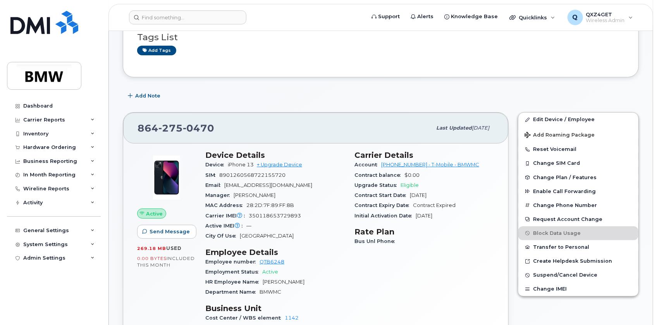
scroll to position [141, 0]
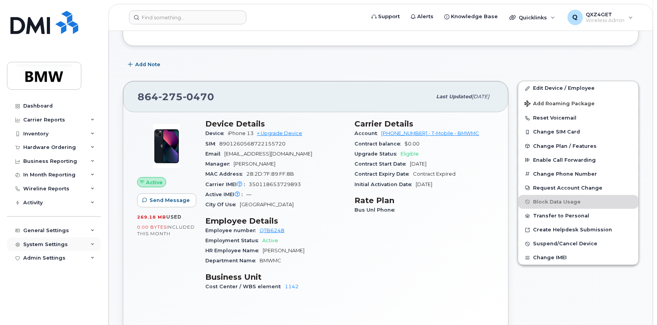
click at [38, 242] on div "System Settings" at bounding box center [45, 245] width 45 height 6
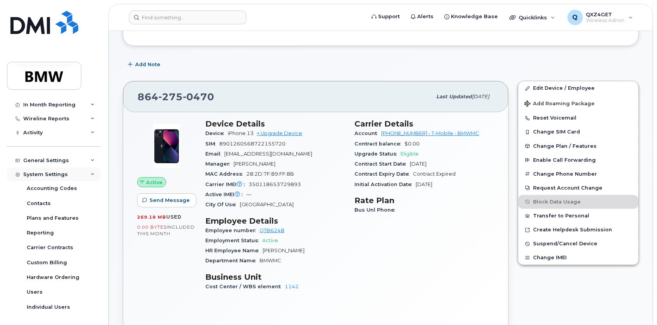
scroll to position [85, 0]
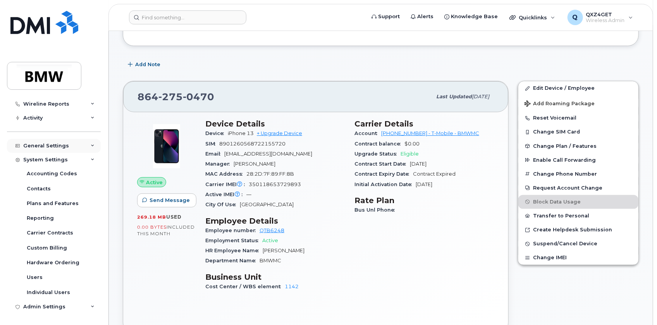
click at [45, 146] on div "General Settings" at bounding box center [46, 146] width 46 height 6
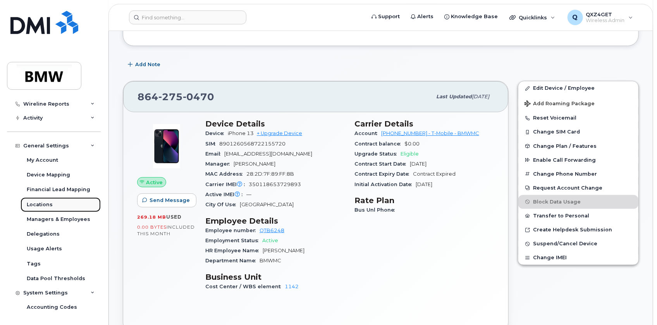
click at [58, 210] on link "Locations" at bounding box center [61, 204] width 80 height 15
click at [60, 217] on div "Managers & Employees" at bounding box center [58, 219] width 63 height 7
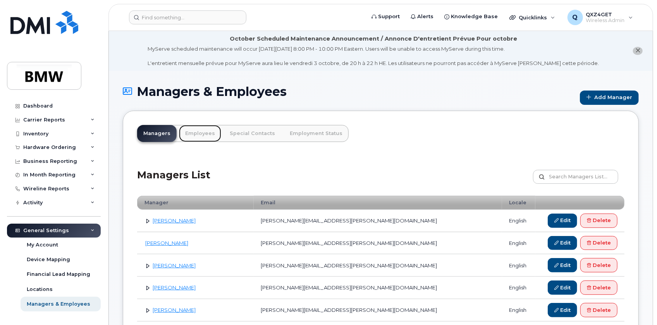
click at [196, 132] on link "Employees" at bounding box center [200, 133] width 42 height 17
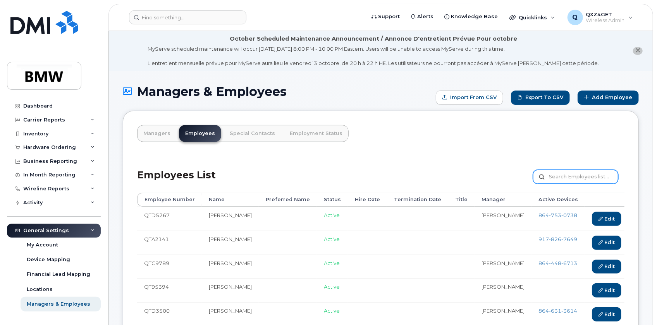
click at [554, 174] on input "text" at bounding box center [575, 177] width 85 height 14
type input "Juergen Weckermann"
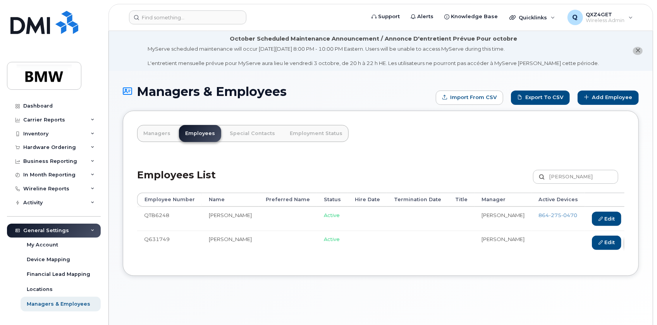
click at [624, 245] on link "Delete" at bounding box center [642, 243] width 37 height 14
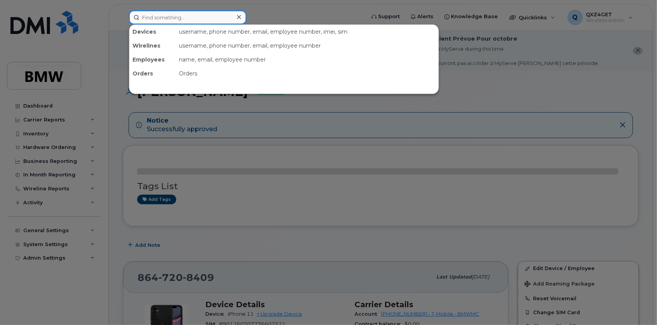
click at [175, 21] on input at bounding box center [187, 17] width 117 height 14
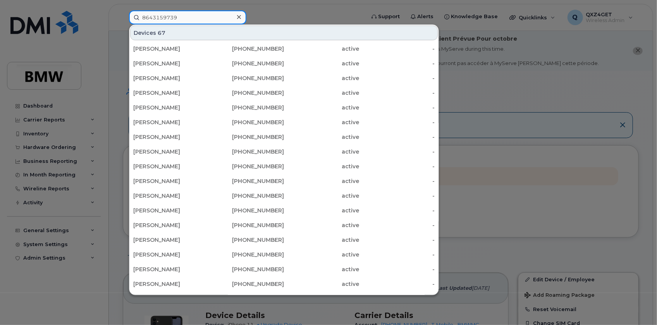
type input "8643159739"
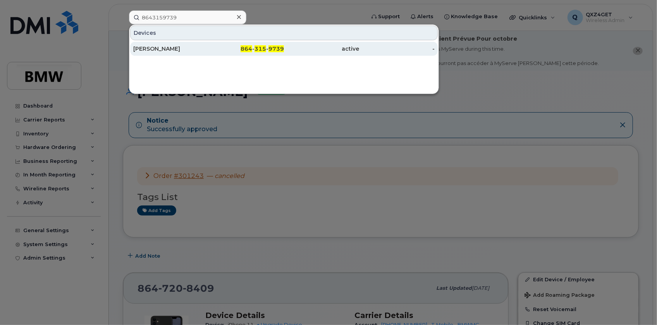
click at [170, 46] on div "Alexander Lutz" at bounding box center [170, 49] width 75 height 8
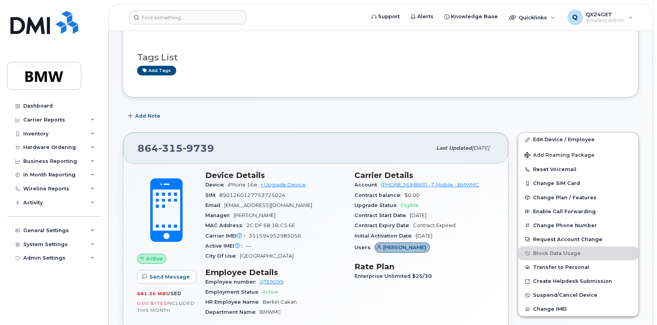
scroll to position [105, 0]
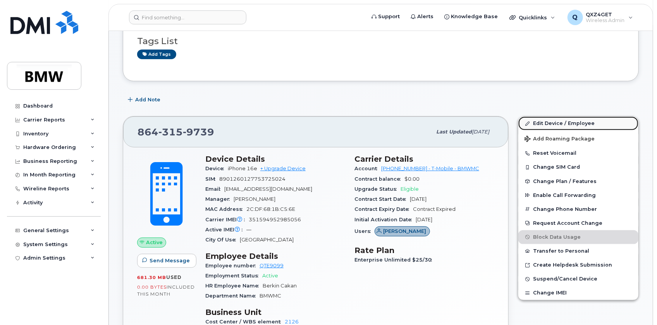
click at [543, 120] on link "Edit Device / Employee" at bounding box center [578, 124] width 120 height 14
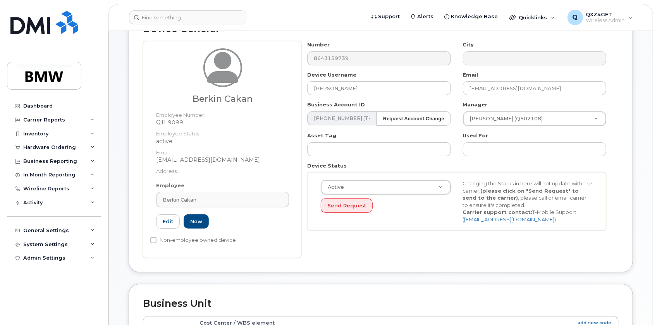
scroll to position [105, 0]
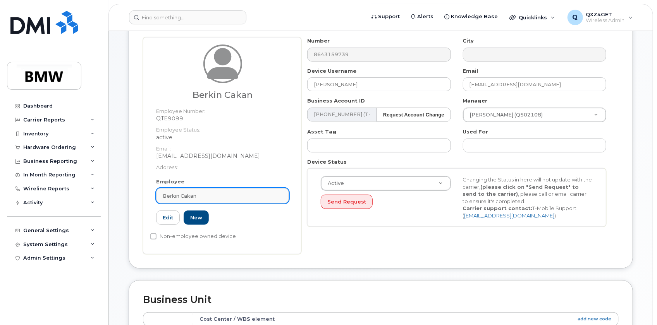
click at [198, 195] on div "Berkin Cakan" at bounding box center [223, 195] width 120 height 7
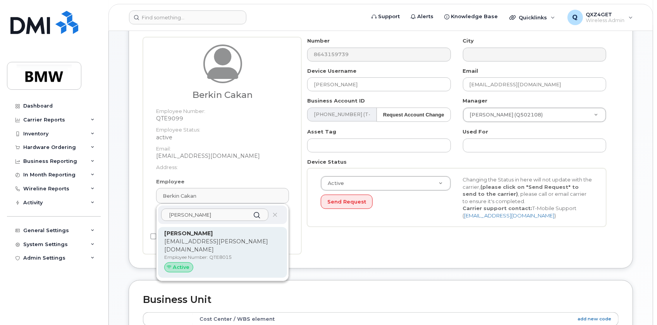
type input "Alexander Lu"
click at [208, 252] on div "Alexander Lutz alexander.la.lutz@bmwmc.com Employee Number: QTE8015 Active" at bounding box center [222, 253] width 117 height 46
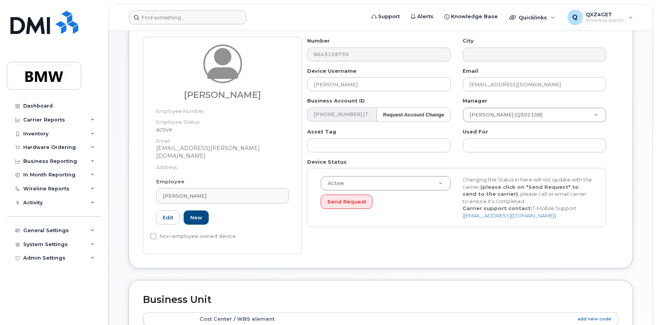
type input "QTE8015"
type input "alexander.la.lutz@bmwmc.com"
type input "14966688"
click at [371, 85] on input "Alexander Lutz" at bounding box center [378, 84] width 143 height 14
drag, startPoint x: 369, startPoint y: 85, endPoint x: 263, endPoint y: 72, distance: 106.9
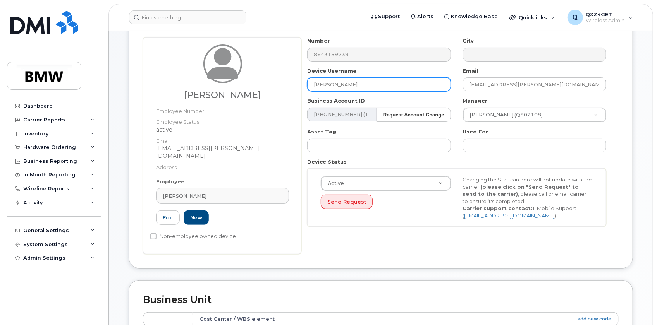
click at [263, 72] on div "Alexander Lutz Employee Number: Employee Status: active Email: alexander.la.lut…" at bounding box center [380, 145] width 475 height 217
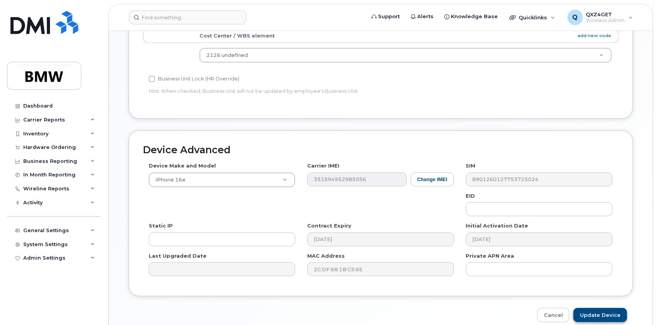
scroll to position [416, 0]
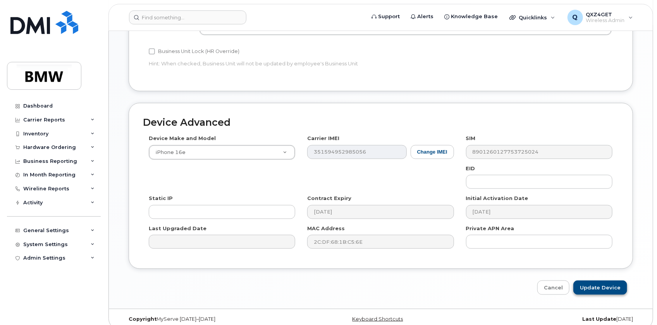
type input "TX-543 Intern I"
click at [600, 281] on input "Update Device" at bounding box center [600, 288] width 54 height 14
type input "Saving..."
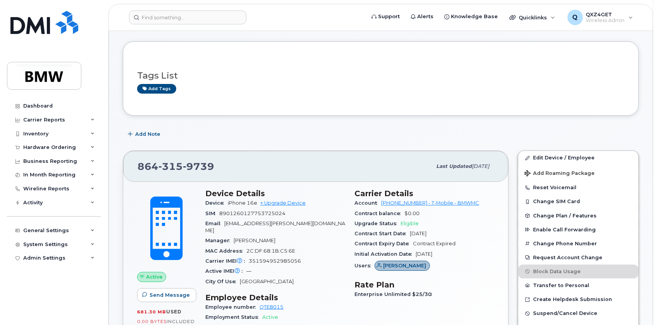
scroll to position [70, 0]
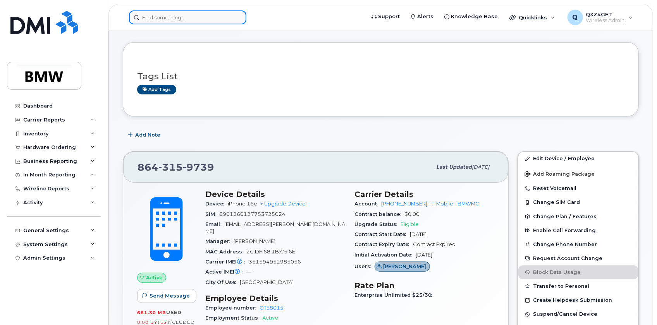
click at [206, 19] on input at bounding box center [187, 17] width 117 height 14
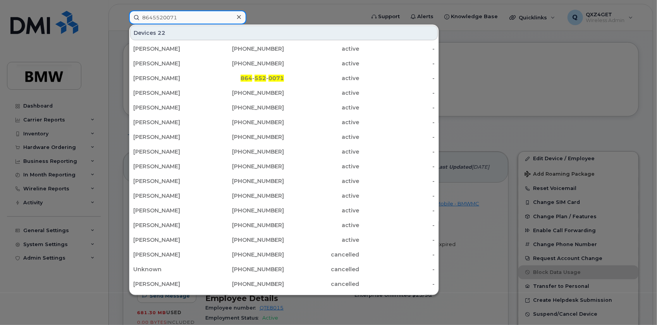
type input "8645520071"
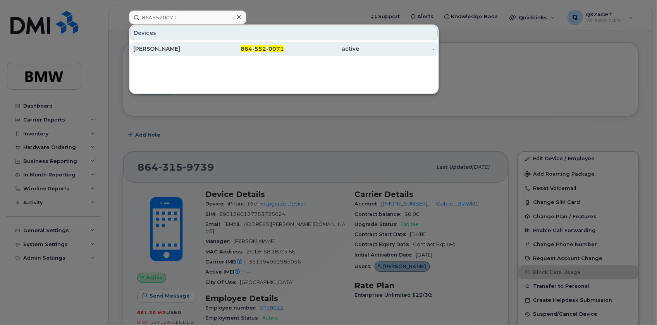
click at [163, 48] on div "Marc Buechner" at bounding box center [170, 49] width 75 height 8
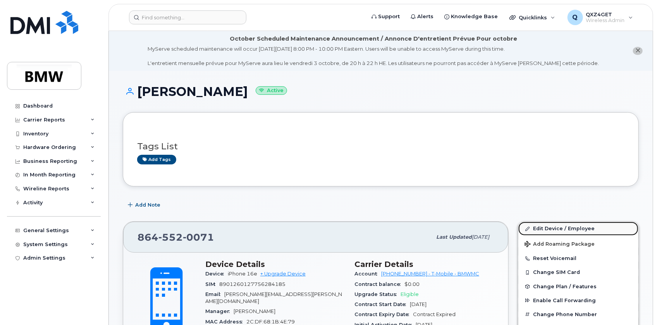
click at [540, 228] on link "Edit Device / Employee" at bounding box center [578, 229] width 120 height 14
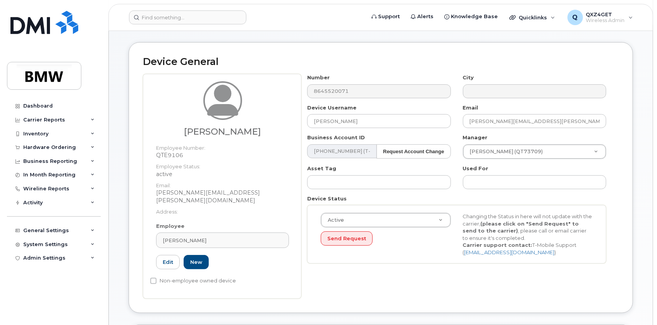
scroll to position [70, 0]
drag, startPoint x: 206, startPoint y: 229, endPoint x: 119, endPoint y: 222, distance: 87.4
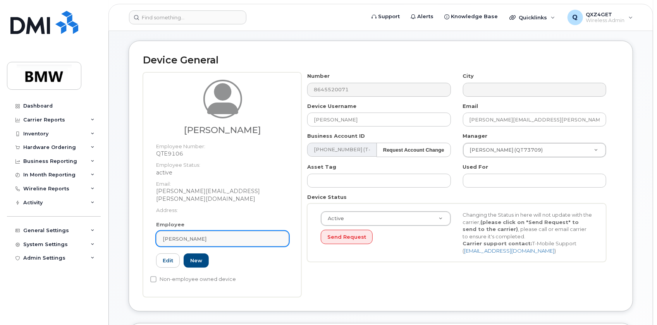
drag, startPoint x: 208, startPoint y: 225, endPoint x: 214, endPoint y: 231, distance: 8.2
click at [209, 231] on link "Jonathan Winderl" at bounding box center [222, 238] width 133 height 15
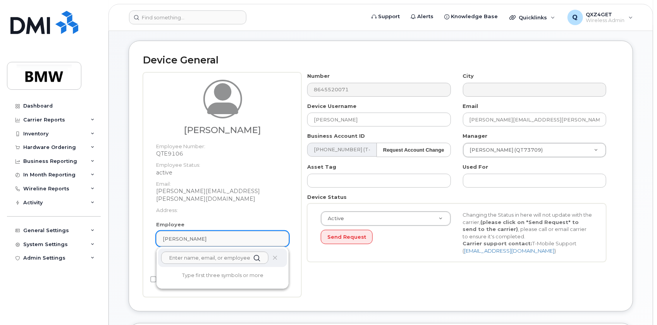
drag, startPoint x: 214, startPoint y: 231, endPoint x: 172, endPoint y: 228, distance: 42.3
click at [172, 235] on div "Jonathan Winderl" at bounding box center [223, 238] width 120 height 7
click at [182, 252] on input "text" at bounding box center [214, 258] width 107 height 12
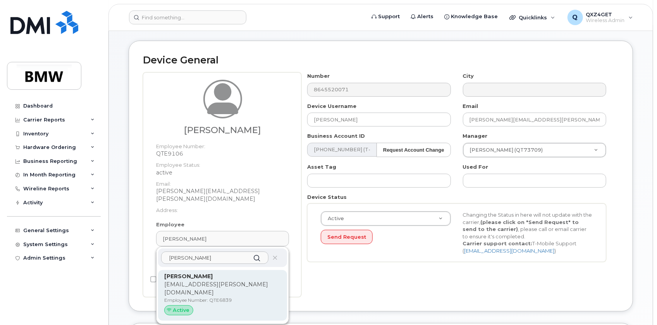
type input "Marc Bue"
click at [189, 273] on strong "Marc Buechner" at bounding box center [188, 276] width 48 height 7
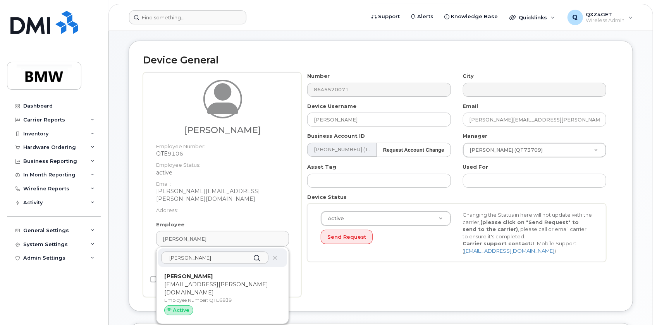
type input "QTE6839"
type input "marc.buechner@bmwmc.com"
type input "14966688"
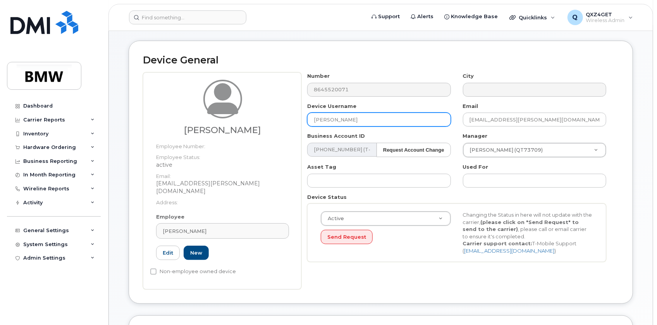
click at [358, 121] on input "Marc Buechner" at bounding box center [378, 120] width 143 height 14
drag, startPoint x: 358, startPoint y: 121, endPoint x: 322, endPoint y: 119, distance: 35.7
click at [324, 119] on input "Marc Buechner" at bounding box center [378, 120] width 143 height 14
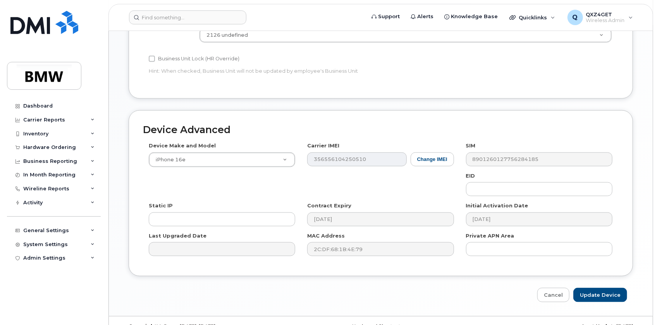
scroll to position [416, 0]
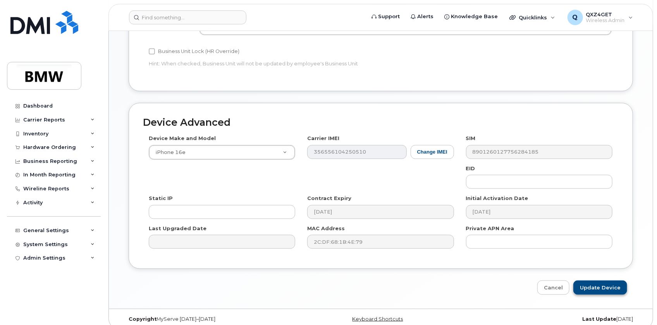
type input "TX-541 Intern"
click at [612, 282] on input "Update Device" at bounding box center [600, 288] width 54 height 14
type input "Saving..."
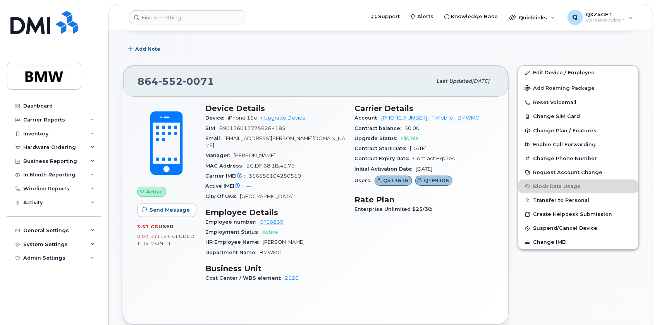
scroll to position [110, 0]
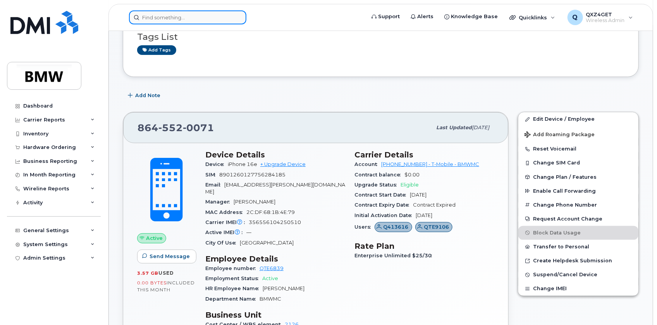
click at [174, 19] on input at bounding box center [187, 17] width 117 height 14
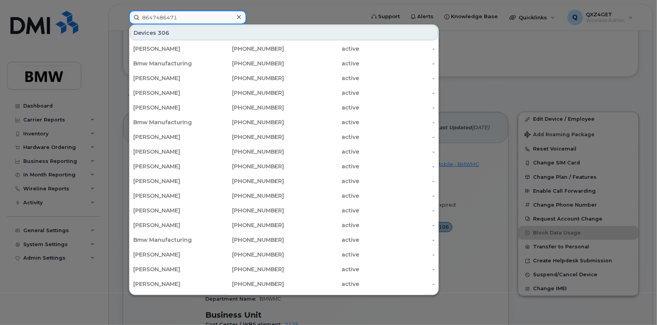
type input "8647486471"
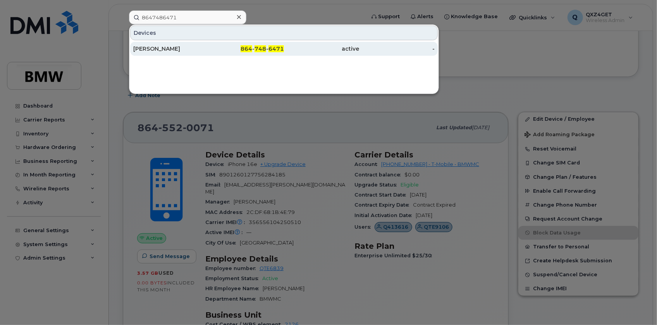
click at [164, 42] on div "[PERSON_NAME]" at bounding box center [170, 49] width 75 height 14
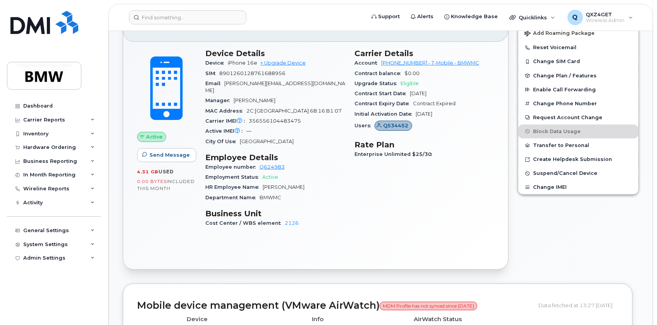
scroll to position [176, 0]
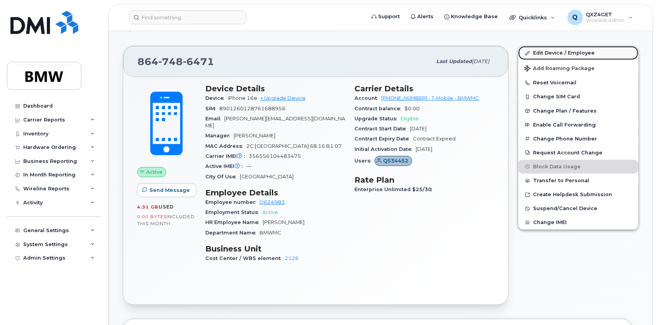
click at [543, 50] on link "Edit Device / Employee" at bounding box center [578, 53] width 120 height 14
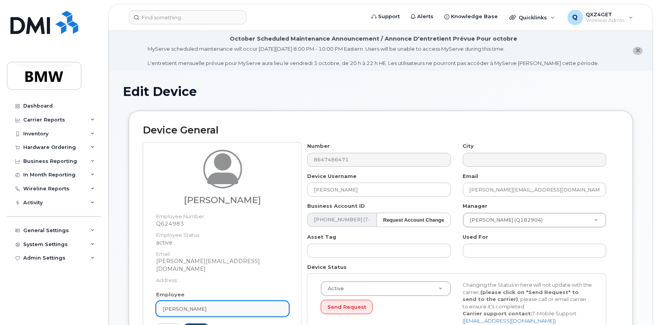
scroll to position [35, 0]
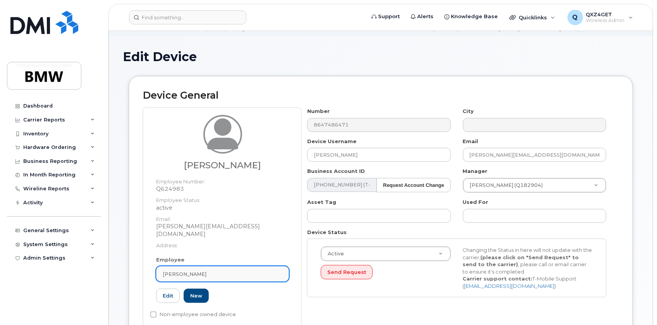
click at [205, 271] on div "[PERSON_NAME]" at bounding box center [223, 274] width 120 height 7
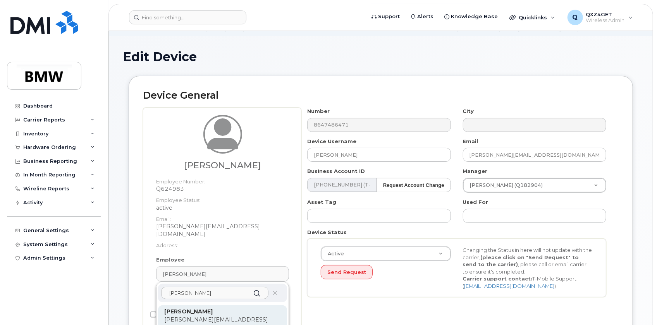
type input "[PERSON_NAME]"
click at [220, 308] on p "[PERSON_NAME]" at bounding box center [222, 312] width 117 height 8
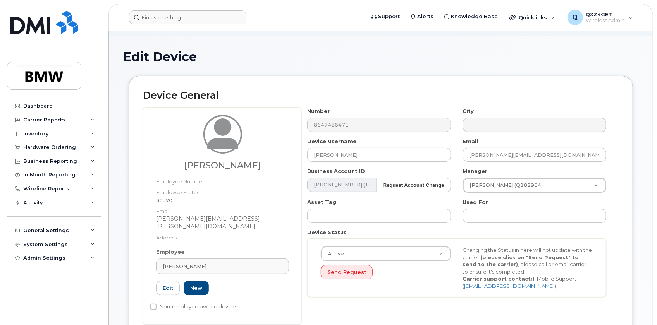
type input "Q653405"
type input "[PERSON_NAME][EMAIL_ADDRESS][PERSON_NAME][DOMAIN_NAME]"
type input "14966688"
drag, startPoint x: 366, startPoint y: 156, endPoint x: 316, endPoint y: 156, distance: 49.9
click at [316, 156] on input "[PERSON_NAME]" at bounding box center [378, 155] width 143 height 14
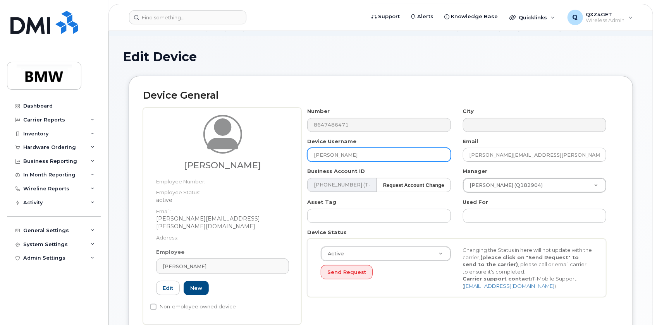
type input "B"
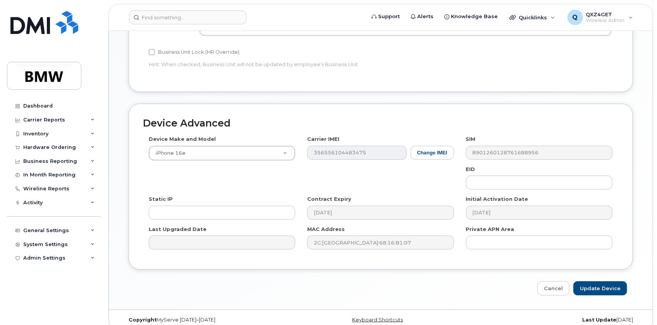
scroll to position [416, 0]
type input "TX-542 Intern"
click at [597, 281] on input "Update Device" at bounding box center [600, 288] width 54 height 14
type input "Saving..."
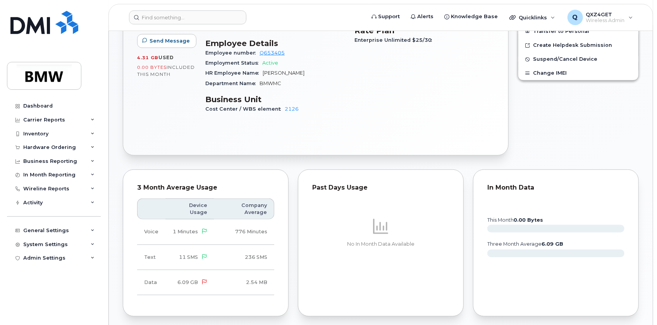
scroll to position [317, 0]
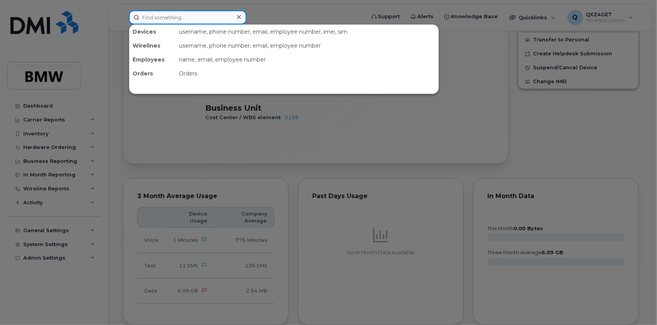
click at [144, 19] on input at bounding box center [187, 17] width 117 height 14
paste input "Julius Robert Simon"
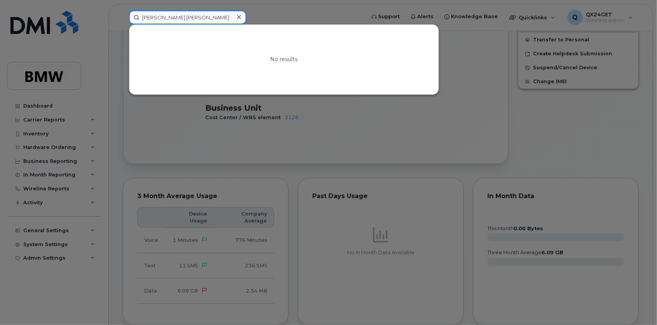
click at [175, 17] on input "Julius Robert Simon" at bounding box center [187, 17] width 117 height 14
click at [175, 19] on input "Julius Simon" at bounding box center [187, 17] width 117 height 14
drag, startPoint x: 175, startPoint y: 19, endPoint x: 70, endPoint y: 8, distance: 105.9
click at [123, 10] on div "Julius Simon No results" at bounding box center [244, 17] width 243 height 14
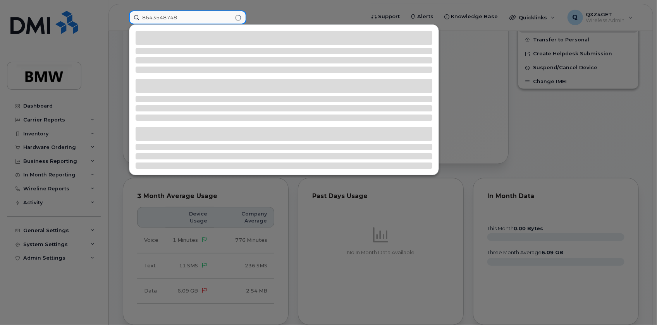
type input "8643548748"
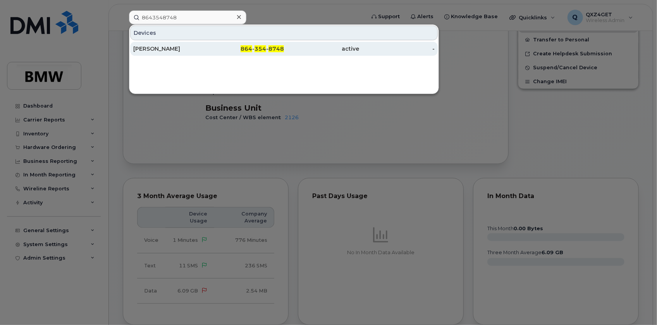
click at [147, 49] on div "Steven Couch" at bounding box center [170, 49] width 75 height 8
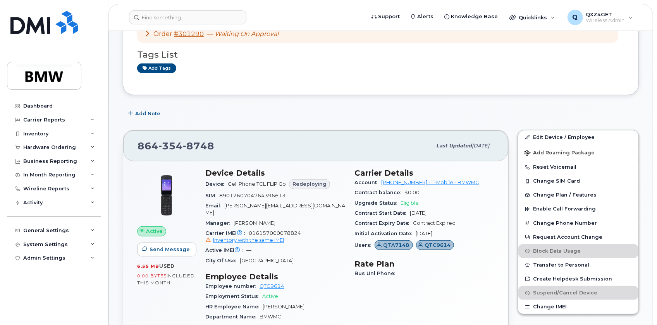
scroll to position [176, 0]
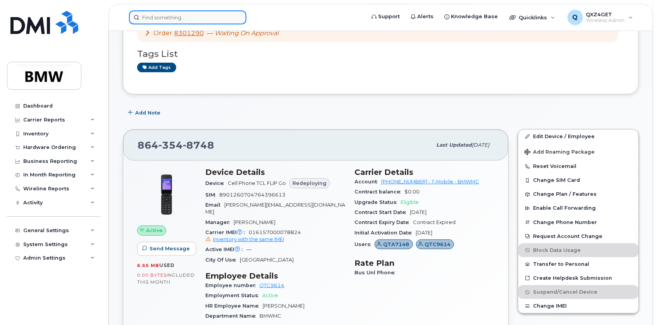
click at [151, 19] on input at bounding box center [187, 17] width 117 height 14
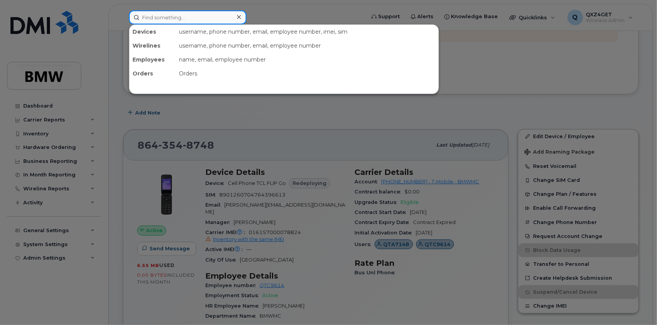
paste input "bryan.williams@bmwmc.com"
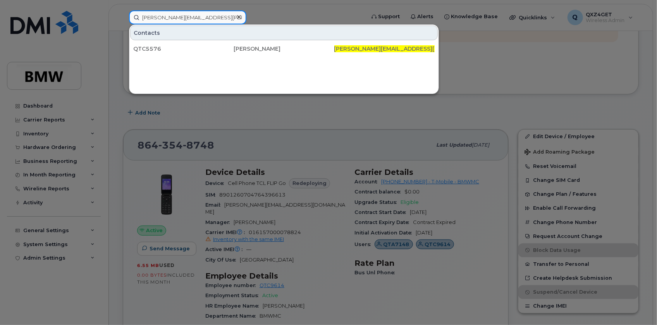
type input "bryan.williams@bmwmc.com"
click at [239, 19] on icon at bounding box center [239, 17] width 4 height 6
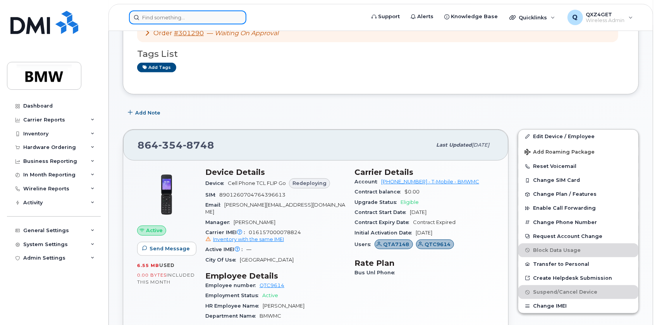
click at [185, 18] on input at bounding box center [187, 17] width 117 height 14
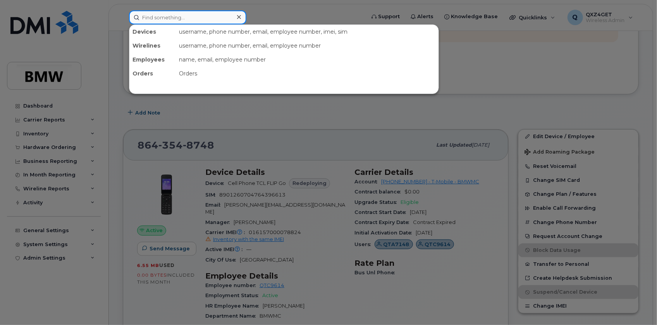
paste input "8642194802"
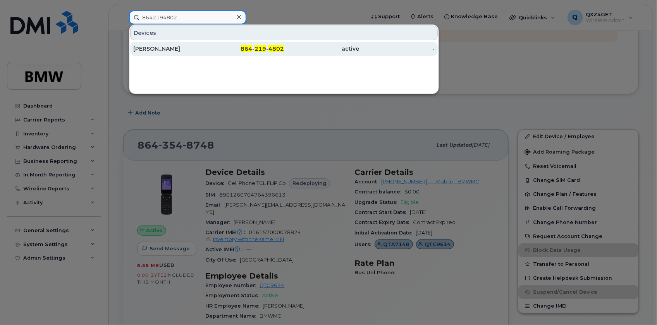
type input "8642194802"
click at [167, 55] on div "Tracy Schutter" at bounding box center [170, 49] width 75 height 14
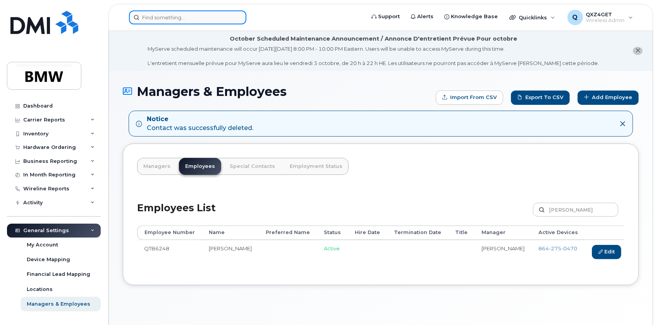
click at [168, 16] on input at bounding box center [187, 17] width 117 height 14
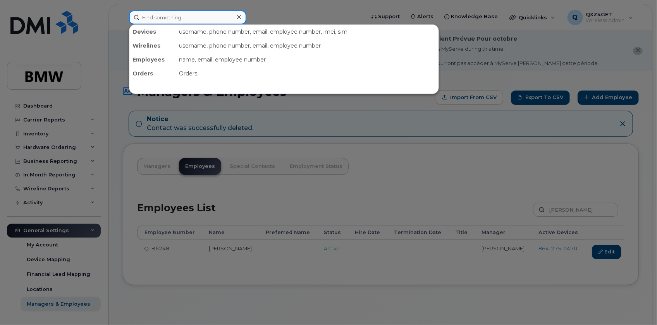
paste input "8643548748"
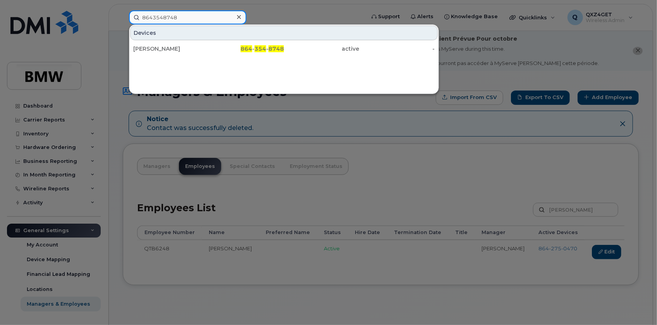
type input "8643548748"
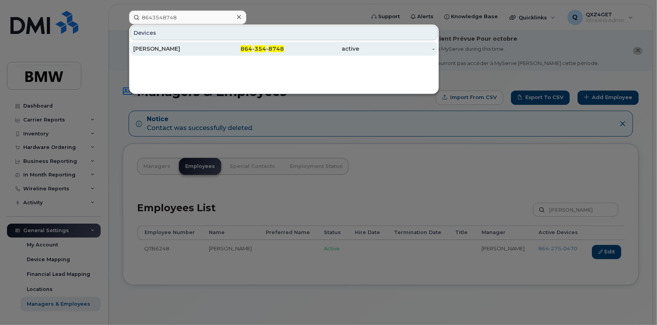
click at [142, 42] on link "Steven Couch 864 - 354 - 8748 active -" at bounding box center [283, 49] width 307 height 14
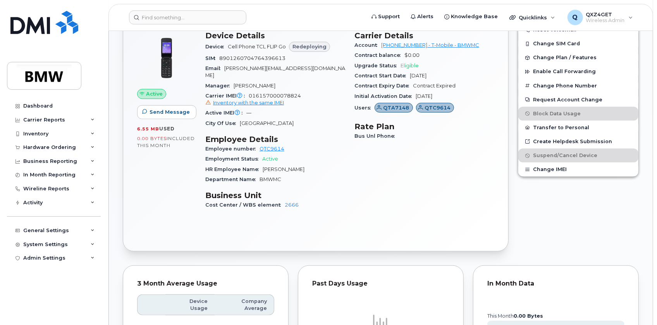
scroll to position [312, 0]
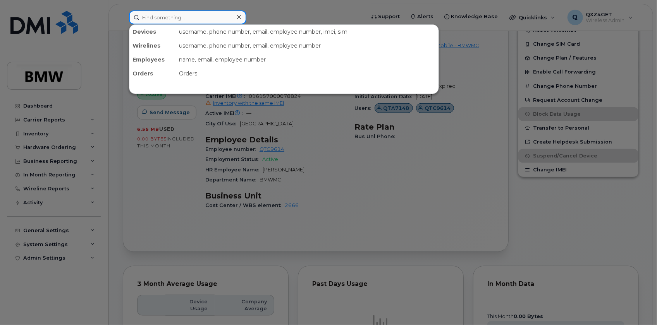
click at [177, 20] on input at bounding box center [187, 17] width 117 height 14
paste input "[PERSON_NAME][EMAIL_ADDRESS][PERSON_NAME][DOMAIN_NAME]"
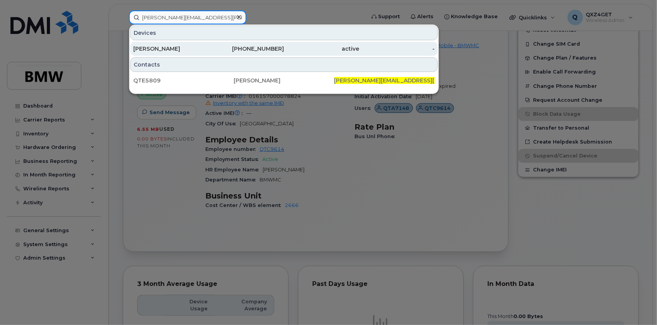
type input "[PERSON_NAME][EMAIL_ADDRESS][PERSON_NAME][DOMAIN_NAME]"
click at [155, 50] on div "[PERSON_NAME]" at bounding box center [170, 49] width 75 height 8
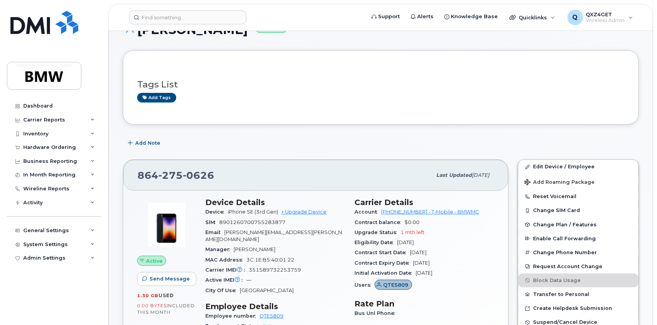
scroll to position [70, 0]
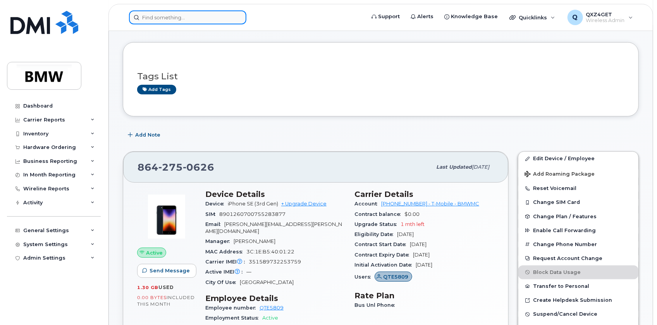
click at [161, 16] on input at bounding box center [187, 17] width 117 height 14
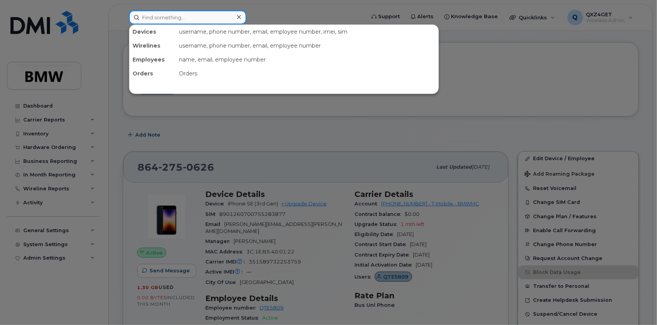
paste input "[PERSON_NAME]"
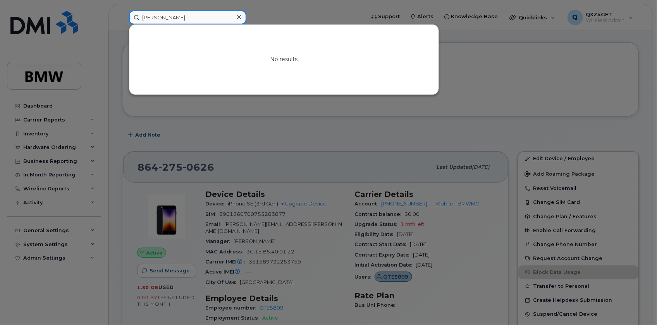
type input "[PERSON_NAME]"
click at [34, 147] on div at bounding box center [328, 162] width 657 height 325
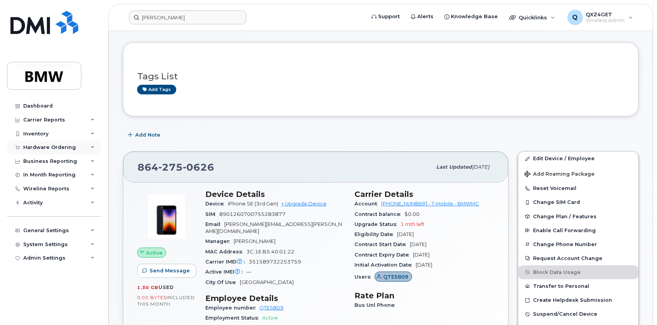
click at [39, 146] on div "Hardware Ordering" at bounding box center [49, 147] width 53 height 6
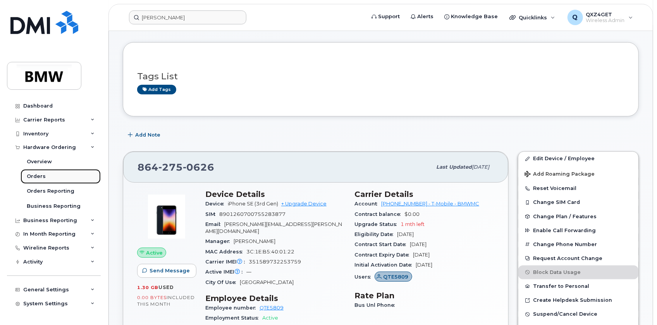
click at [30, 178] on div "Orders" at bounding box center [36, 176] width 19 height 7
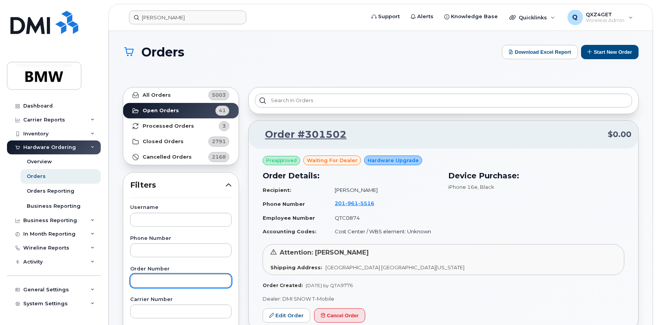
click at [161, 283] on input "text" at bounding box center [180, 281] width 101 height 14
type input "301270"
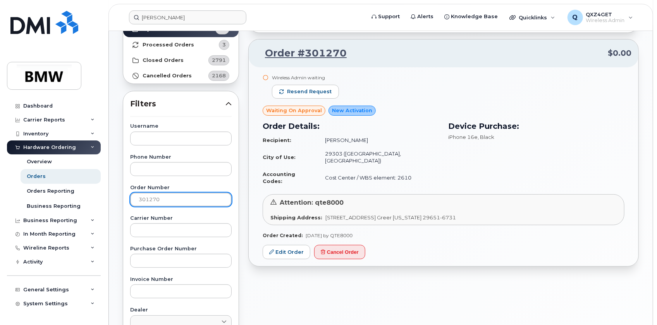
scroll to position [105, 0]
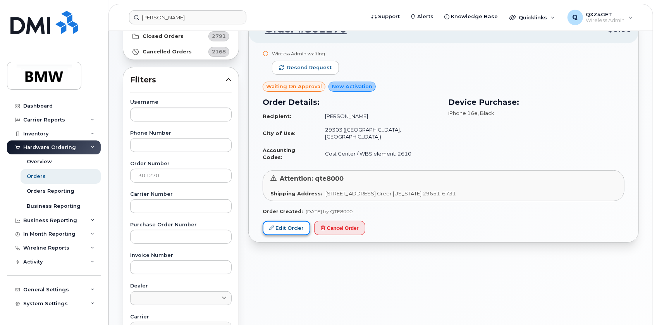
click at [287, 221] on link "Edit Order" at bounding box center [286, 228] width 48 height 14
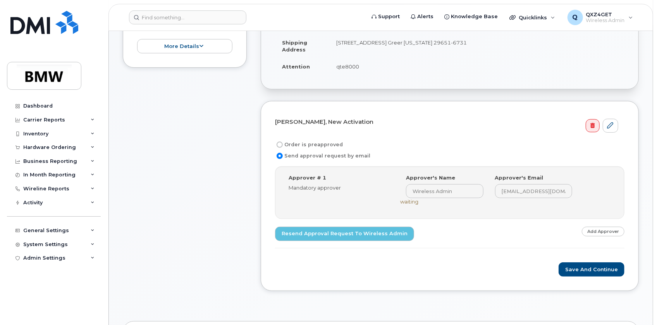
scroll to position [211, 0]
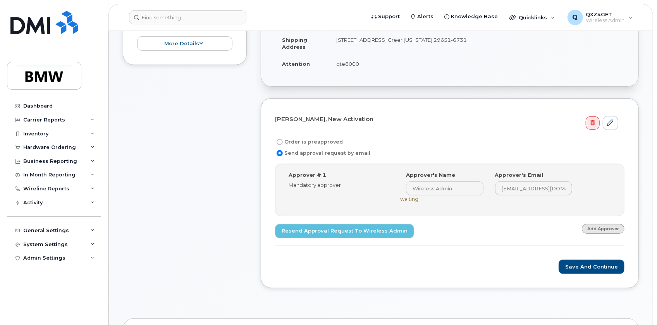
click at [607, 226] on link "Add Approver" at bounding box center [602, 229] width 43 height 10
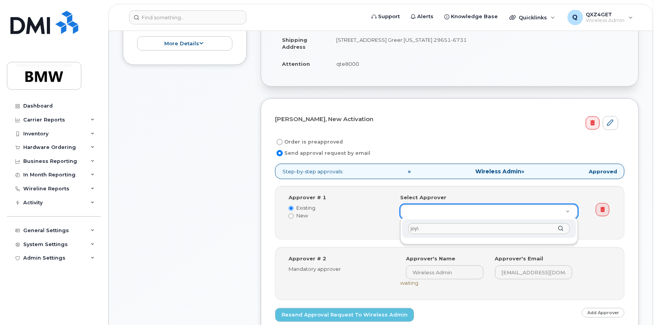
type input "joy"
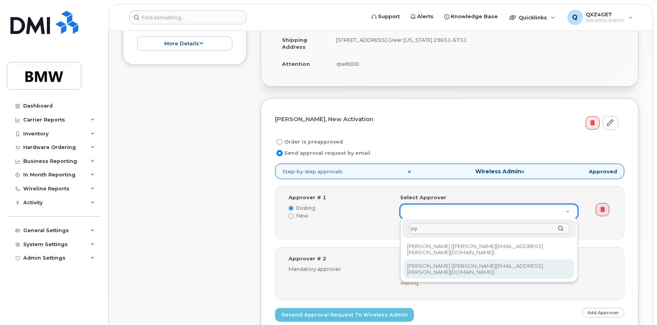
type input "1895481"
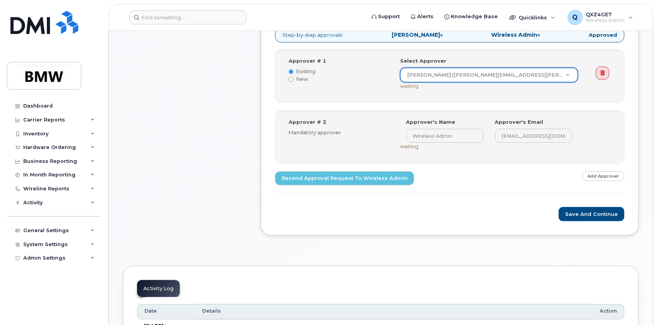
scroll to position [352, 0]
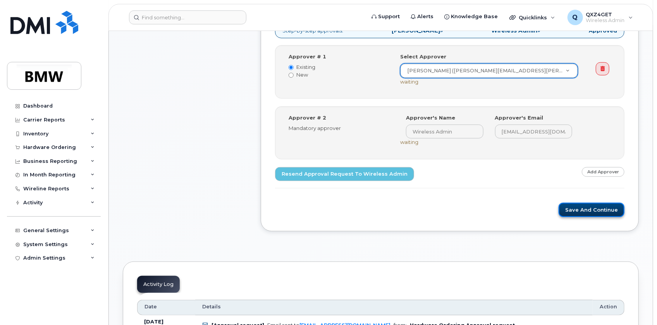
click at [588, 209] on button "Save and Continue" at bounding box center [591, 210] width 66 height 14
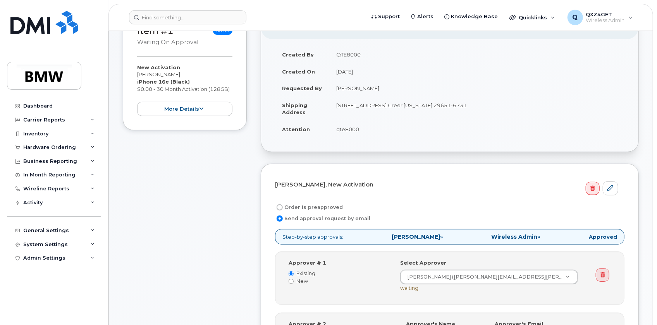
scroll to position [246, 0]
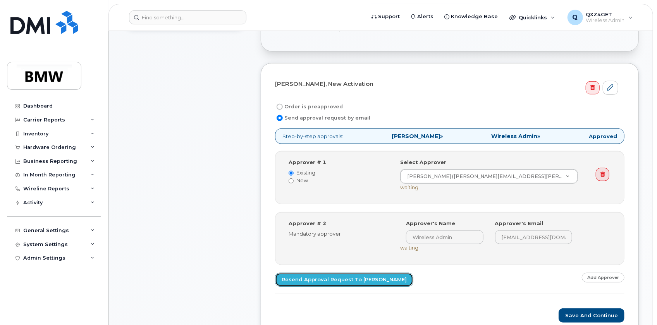
click at [320, 277] on link "Resend Approval Request to [PERSON_NAME]" at bounding box center [344, 280] width 138 height 14
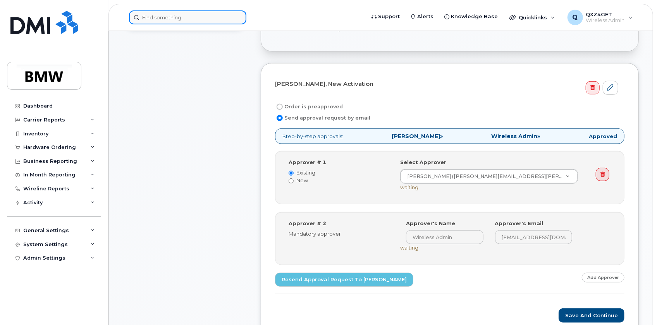
click at [149, 15] on input at bounding box center [187, 17] width 117 height 14
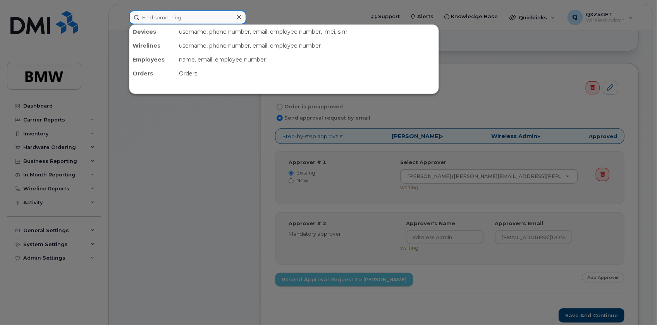
paste input "[EMAIL_ADDRESS][PERSON_NAME][DOMAIN_NAME]"
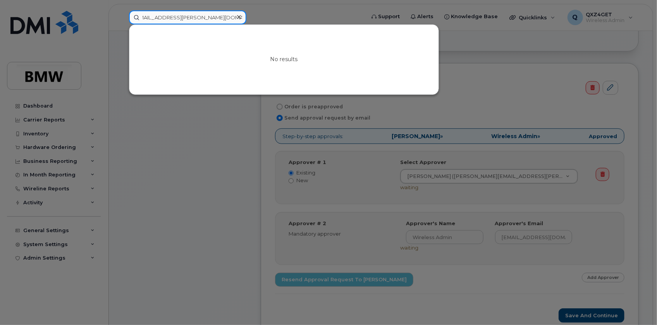
type input "[EMAIL_ADDRESS][PERSON_NAME][DOMAIN_NAME]"
click at [239, 18] on icon at bounding box center [239, 17] width 4 height 6
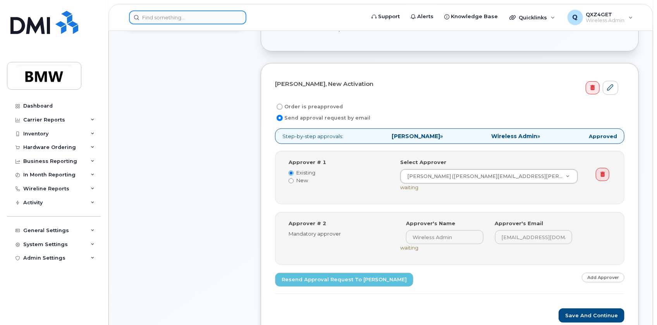
click at [217, 18] on input at bounding box center [187, 17] width 117 height 14
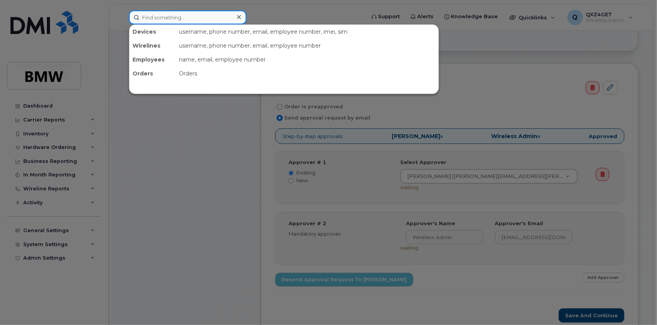
paste input "8647208409"
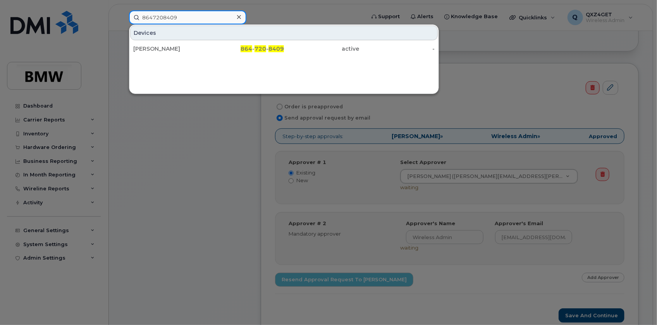
type input "8647208409"
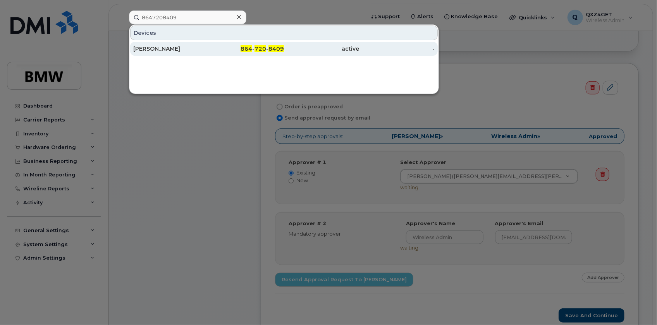
drag, startPoint x: 149, startPoint y: 55, endPoint x: 156, endPoint y: 47, distance: 10.5
click at [156, 47] on div "[PERSON_NAME]" at bounding box center [170, 49] width 75 height 8
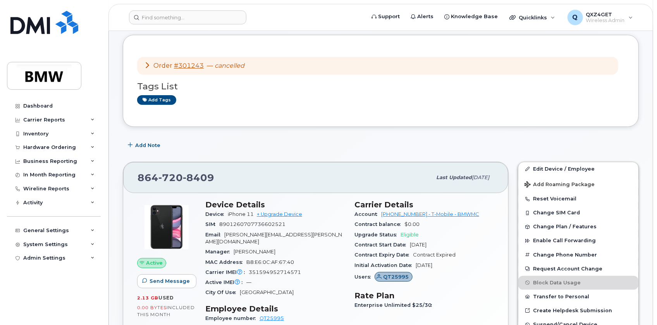
scroll to position [70, 0]
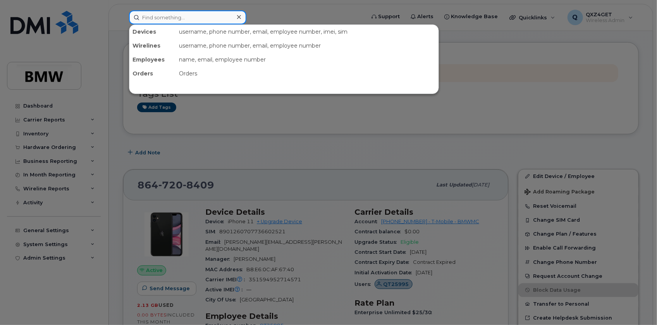
click at [174, 16] on input at bounding box center [187, 17] width 117 height 14
paste input "jeffrey.blanton@bmwmc.com"
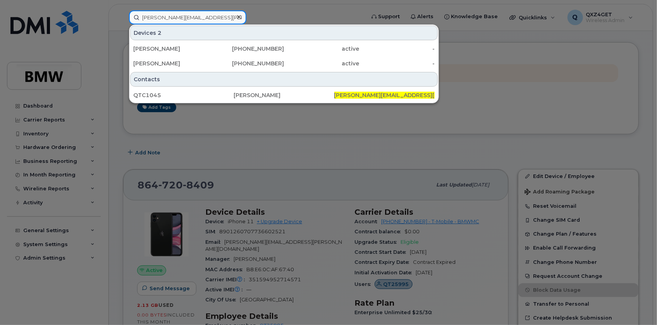
type input "jeffrey.blanton@bmwmc.com"
drag, startPoint x: 276, startPoint y: 12, endPoint x: 258, endPoint y: 22, distance: 20.5
click at [276, 12] on div at bounding box center [328, 162] width 657 height 325
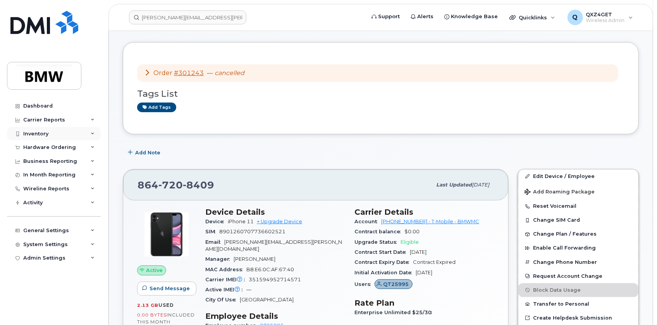
click at [43, 134] on div "Inventory" at bounding box center [35, 134] width 25 height 6
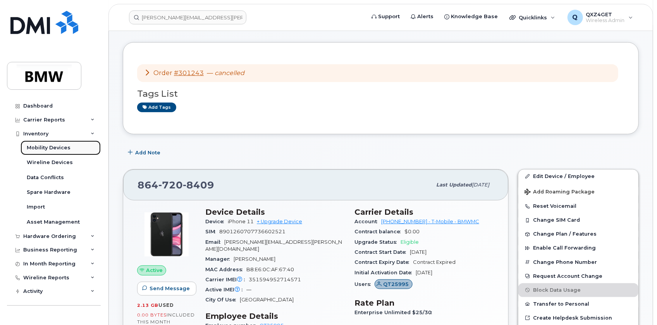
click at [39, 144] on link "Mobility Devices" at bounding box center [61, 148] width 80 height 15
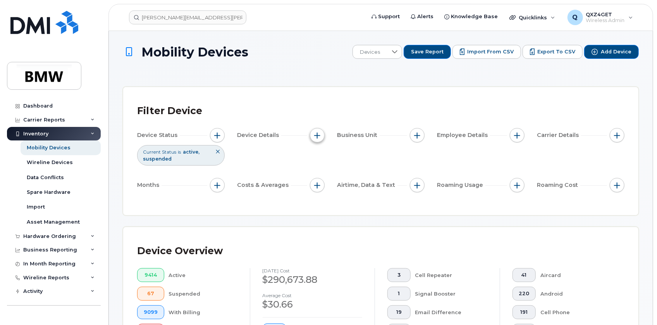
click at [316, 132] on span "button" at bounding box center [317, 135] width 6 height 6
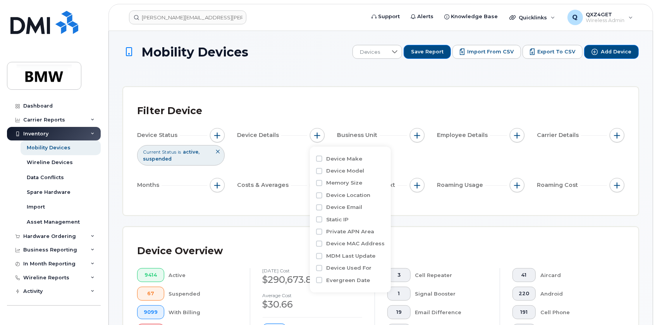
click at [295, 151] on div "Device Status Current Status is active suspended Device Details Business Unit E…" at bounding box center [380, 161] width 487 height 67
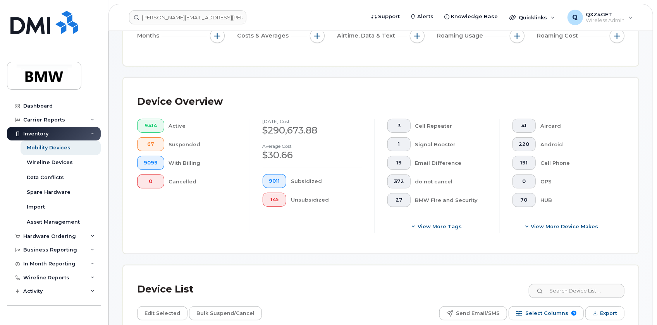
scroll to position [141, 0]
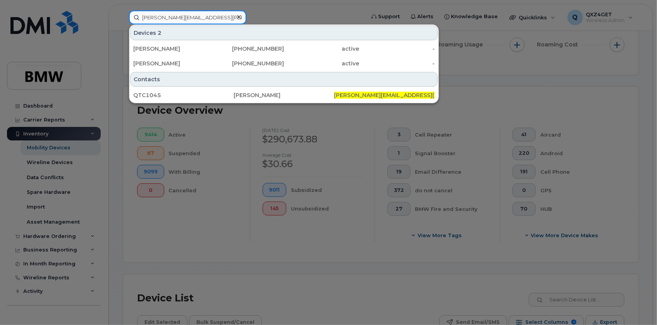
click at [150, 16] on input "jeffrey.blanton@bmwmc.com" at bounding box center [187, 17] width 117 height 14
drag, startPoint x: 150, startPoint y: 16, endPoint x: 240, endPoint y: 16, distance: 89.4
click at [240, 16] on icon at bounding box center [239, 17] width 4 height 4
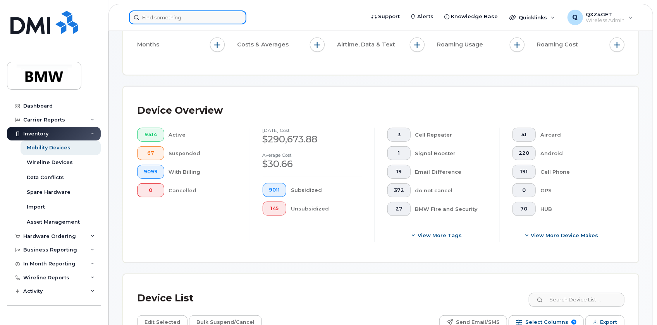
click at [240, 16] on div at bounding box center [187, 17] width 117 height 14
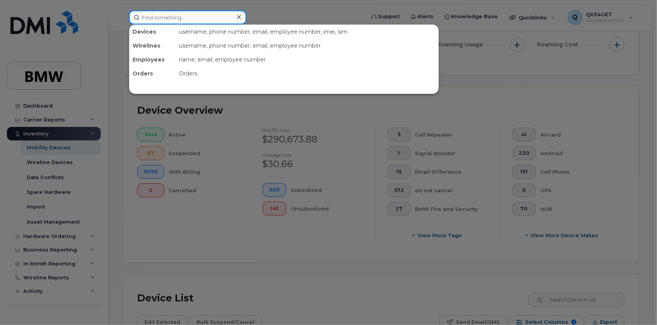
click at [180, 17] on input at bounding box center [187, 17] width 117 height 14
paste input "Martin Mahaffey"
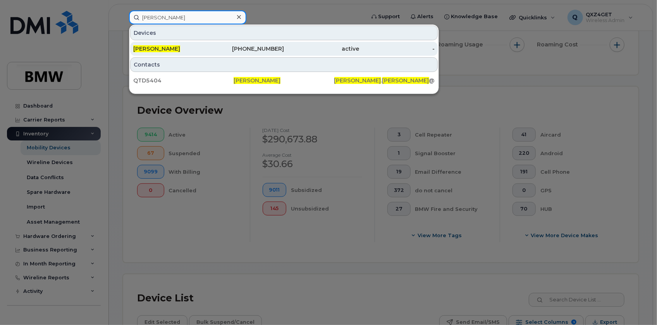
type input "Martin Mahaffey"
click at [139, 47] on span "Martin Mahaffey" at bounding box center [156, 48] width 47 height 7
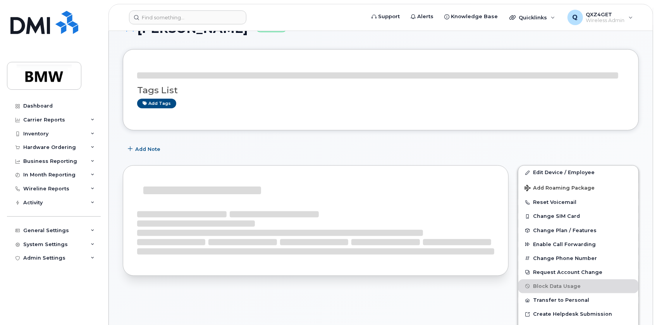
scroll to position [110, 0]
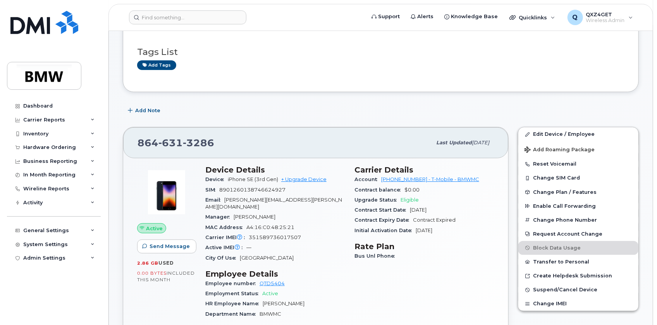
scroll to position [105, 0]
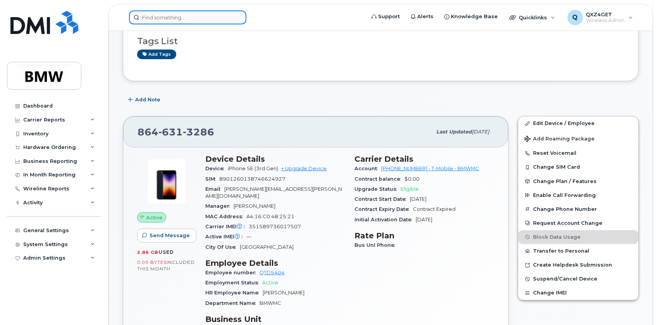
drag, startPoint x: 145, startPoint y: 12, endPoint x: 149, endPoint y: 14, distance: 4.9
click at [146, 12] on input at bounding box center [187, 17] width 117 height 14
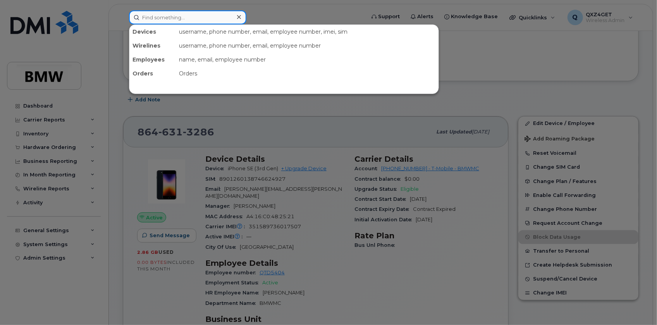
paste input "8642755939"
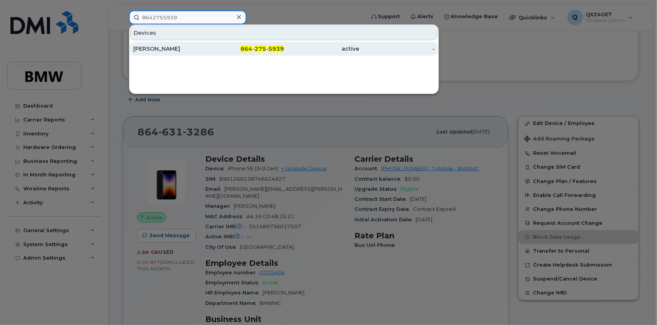
type input "8642755939"
click at [149, 46] on div "Peter Wheeler" at bounding box center [170, 49] width 75 height 8
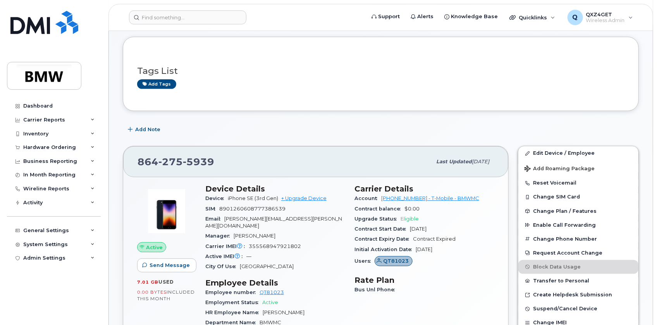
scroll to position [141, 0]
click at [51, 147] on div "Hardware Ordering" at bounding box center [49, 147] width 53 height 6
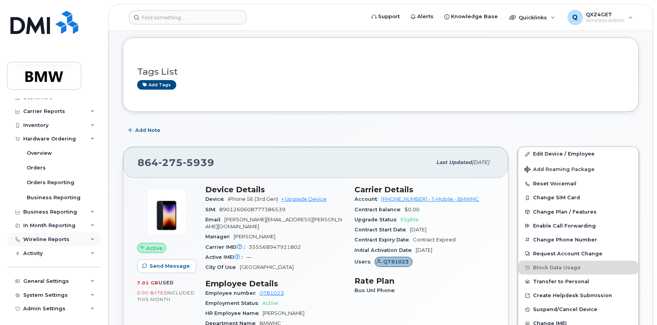
scroll to position [11, 0]
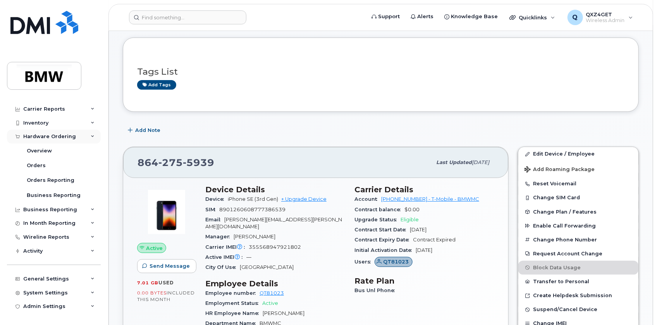
click at [44, 135] on div "Hardware Ordering" at bounding box center [49, 137] width 53 height 6
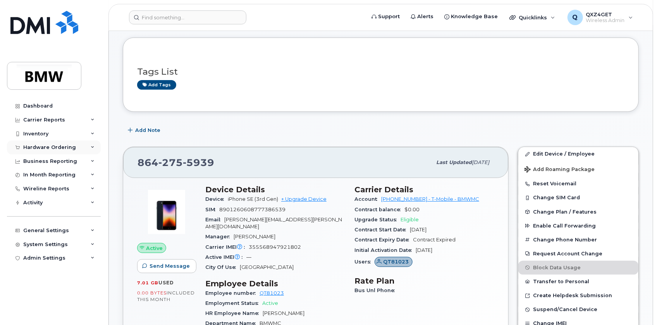
click at [43, 148] on div "Hardware Ordering" at bounding box center [49, 147] width 53 height 6
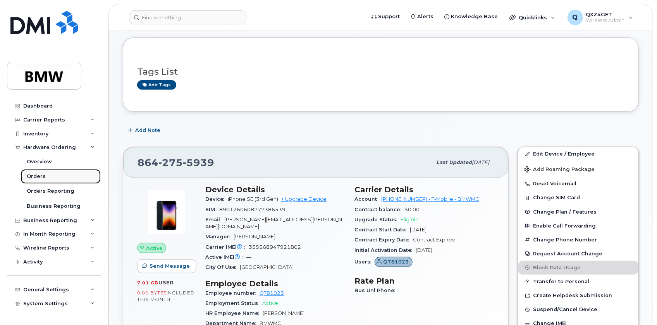
click at [39, 177] on div "Orders" at bounding box center [36, 176] width 19 height 7
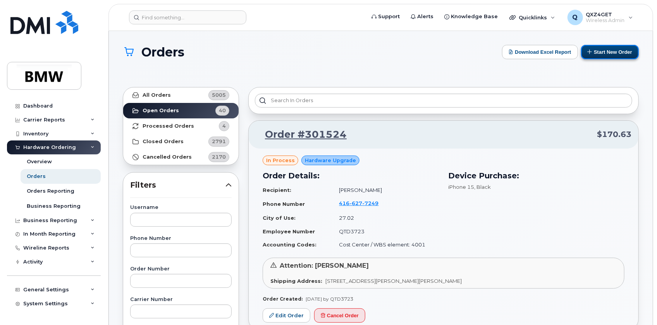
click at [611, 51] on button "Start New Order" at bounding box center [610, 52] width 58 height 14
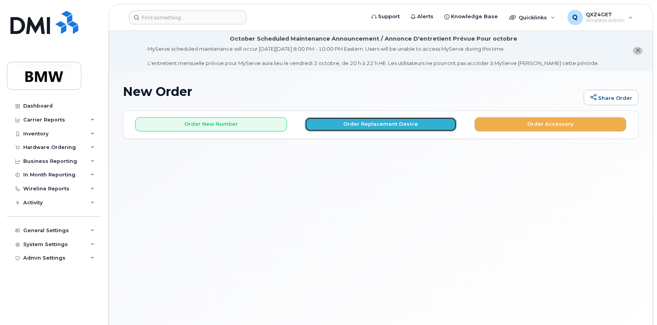
click at [391, 127] on button "Order Replacement Device" at bounding box center [381, 124] width 152 height 14
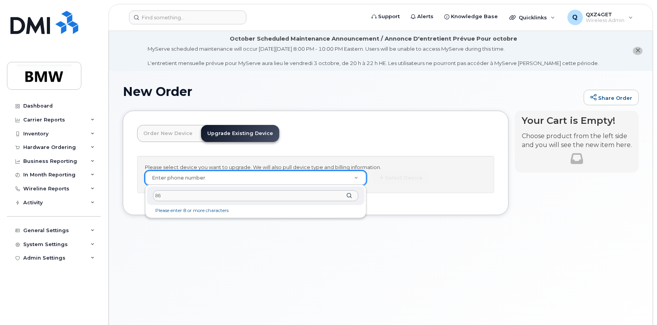
type input "8"
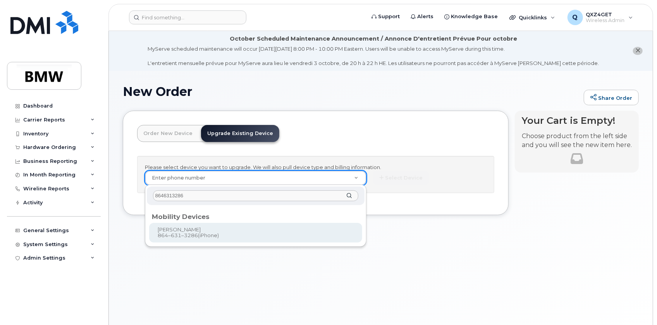
type input "8646313286"
type input "911544"
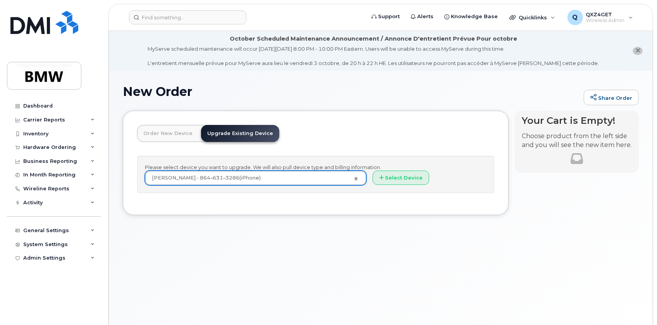
click at [399, 170] on div "Please select device you want to upgrade. We will also pull device type and bil…" at bounding box center [315, 175] width 357 height 38
click at [400, 180] on button "Select Device" at bounding box center [400, 178] width 57 height 14
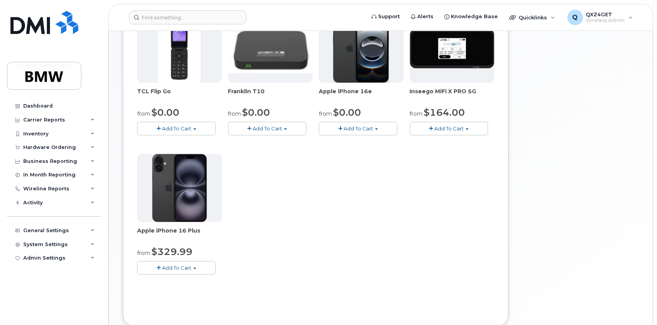
scroll to position [246, 0]
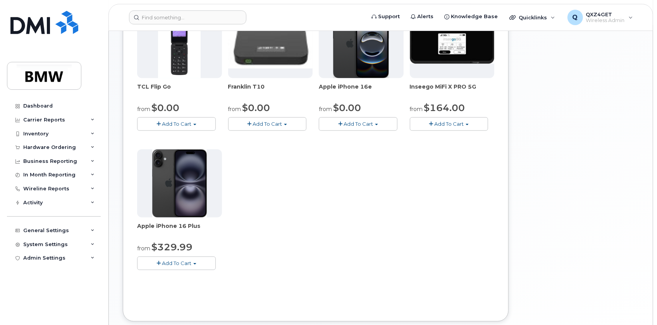
click at [186, 262] on span "Add To Cart" at bounding box center [176, 263] width 29 height 6
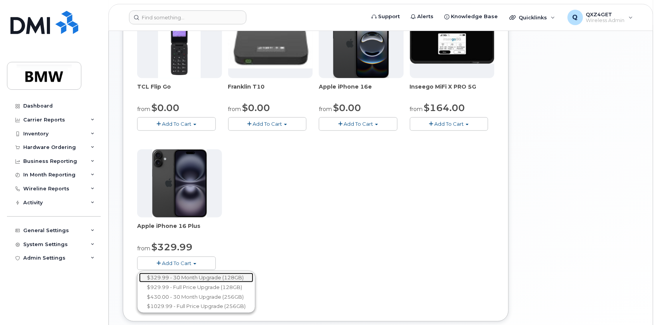
click at [202, 278] on link "$329.99 - 30 Month Upgrade (128GB)" at bounding box center [196, 278] width 114 height 10
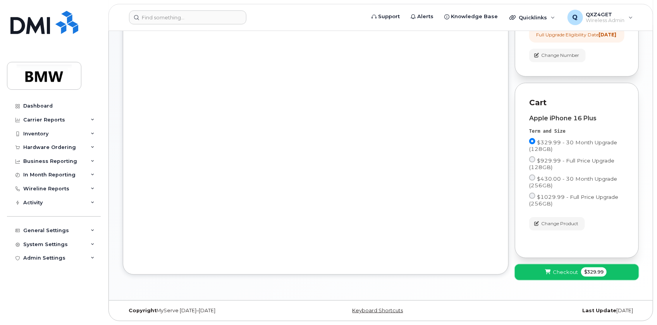
click at [572, 273] on span "Checkout" at bounding box center [564, 272] width 25 height 7
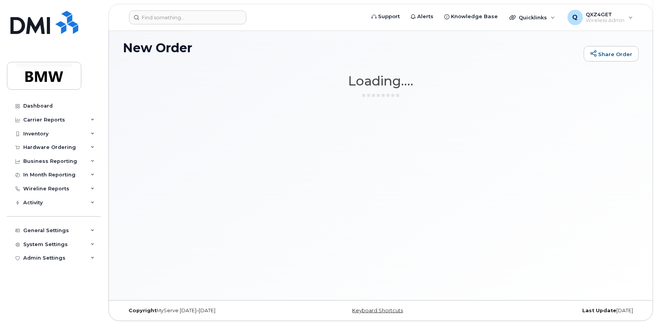
scroll to position [43, 0]
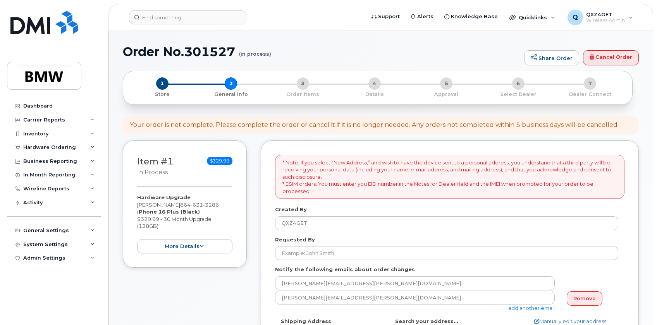
select select
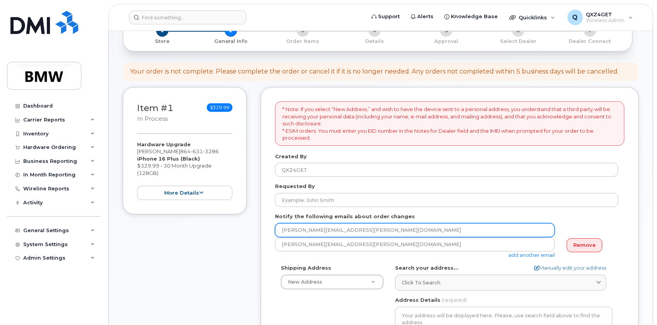
scroll to position [105, 0]
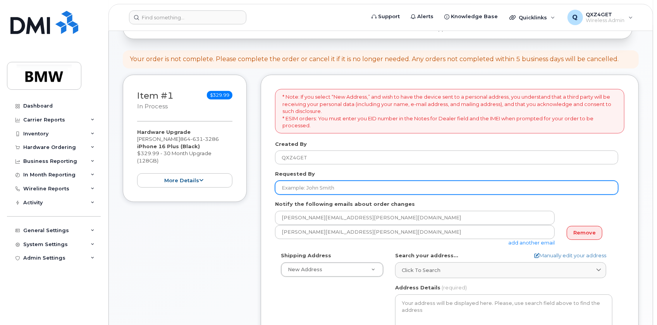
click at [315, 189] on input "Requested By" at bounding box center [446, 188] width 343 height 14
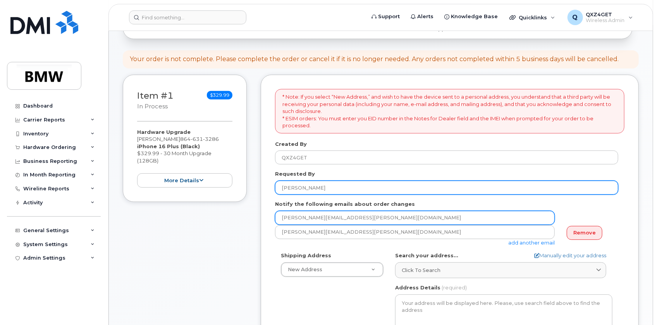
type input "[PERSON_NAME]"
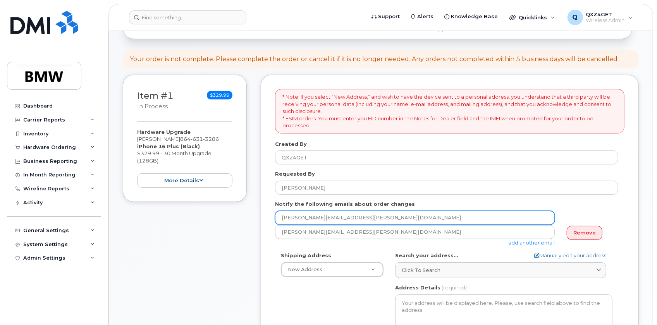
drag, startPoint x: 368, startPoint y: 218, endPoint x: 277, endPoint y: 221, distance: 90.7
click at [277, 221] on input "[PERSON_NAME][EMAIL_ADDRESS][PERSON_NAME][DOMAIN_NAME]" at bounding box center [415, 218] width 280 height 14
click at [311, 217] on input "email" at bounding box center [415, 218] width 280 height 14
click at [312, 221] on input "email" at bounding box center [415, 218] width 280 height 14
paste input "[PERSON_NAME][EMAIL_ADDRESS][PERSON_NAME][DOMAIN_NAME]"
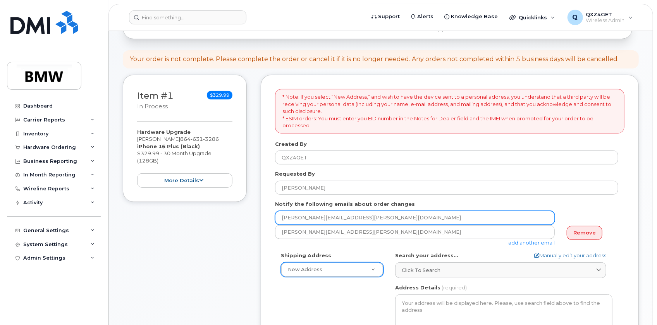
type input "[PERSON_NAME][EMAIL_ADDRESS][PERSON_NAME][DOMAIN_NAME]"
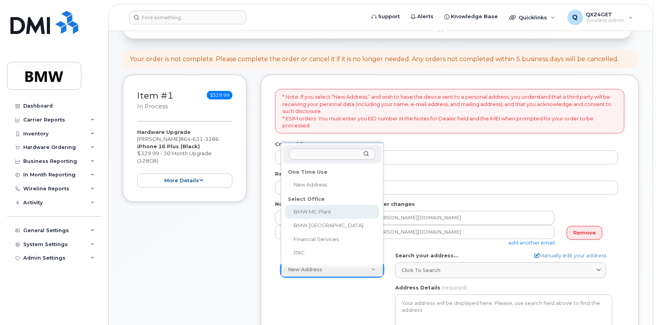
select select
type textarea "[STREET_ADDRESS] Greer [US_STATE] 29651-6731"
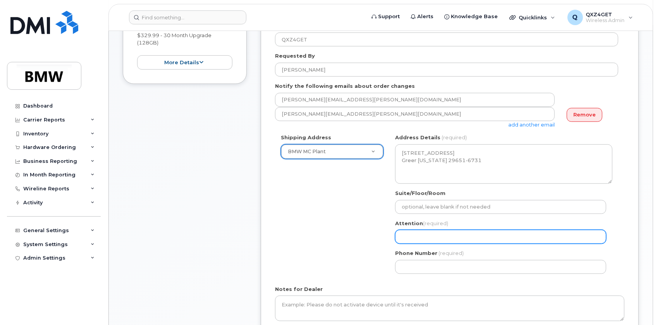
scroll to position [211, 0]
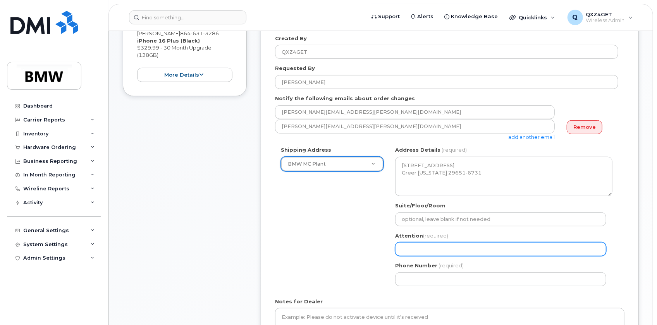
click at [426, 249] on input "Attention (required)" at bounding box center [500, 249] width 211 height 14
click at [431, 249] on input "Attention (required)" at bounding box center [500, 249] width 211 height 14
paste input "[PERSON_NAME][EMAIL_ADDRESS][PERSON_NAME][DOMAIN_NAME]"
select select
type input "[PERSON_NAME][EMAIL_ADDRESS][PERSON_NAME][DOMAIN_NAME]"
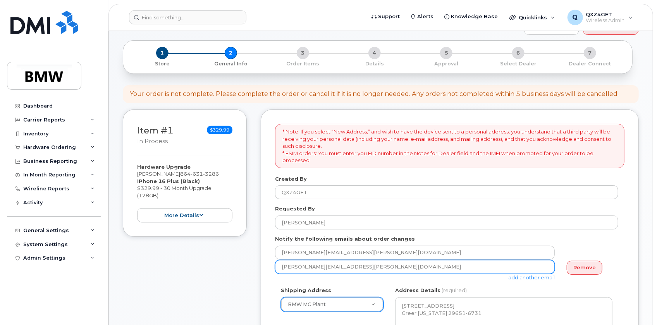
scroll to position [70, 0]
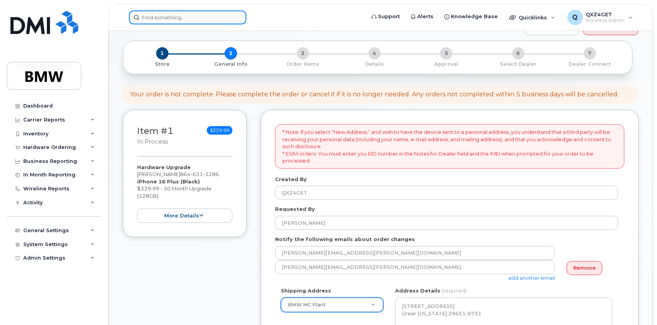
click at [159, 20] on input at bounding box center [187, 17] width 117 height 14
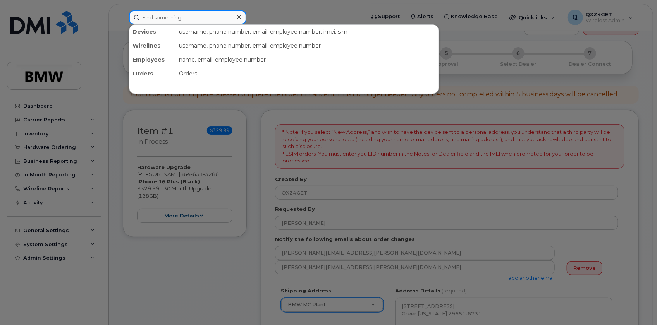
paste input "8647904802"
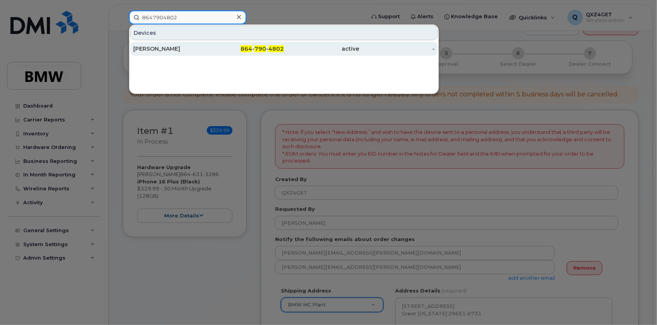
type input "8647904802"
click at [150, 46] on div "[PERSON_NAME]" at bounding box center [170, 49] width 75 height 8
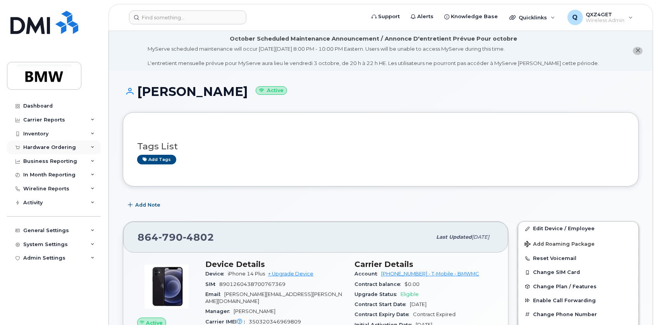
click at [62, 148] on div "Hardware Ordering" at bounding box center [49, 147] width 53 height 6
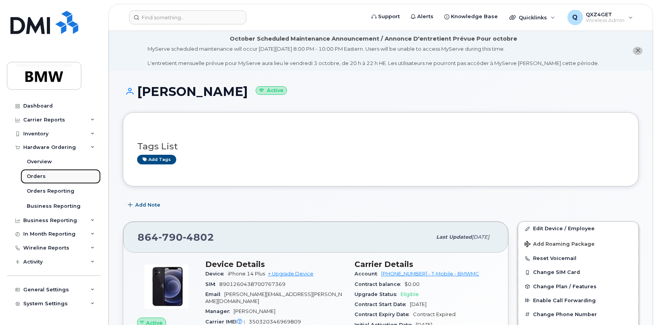
click at [38, 175] on div "Orders" at bounding box center [36, 176] width 19 height 7
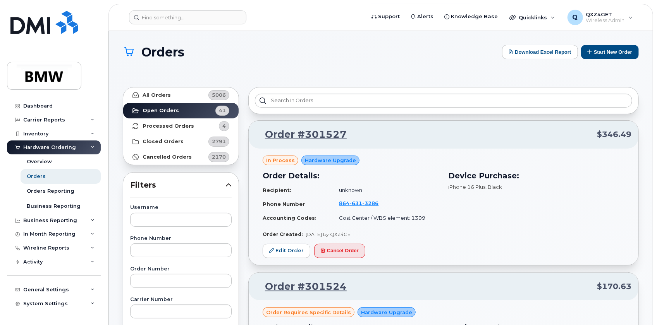
click at [59, 150] on div "Hardware Ordering" at bounding box center [49, 147] width 53 height 6
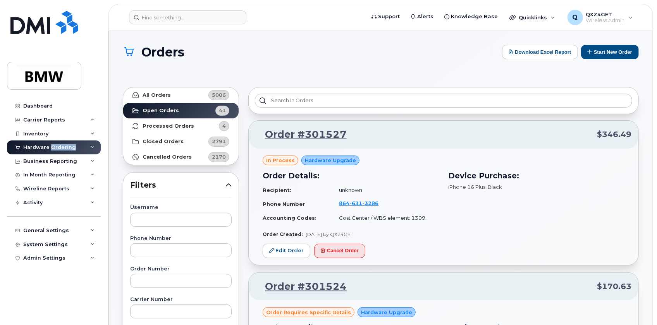
click at [59, 150] on div "Hardware Ordering" at bounding box center [49, 147] width 53 height 6
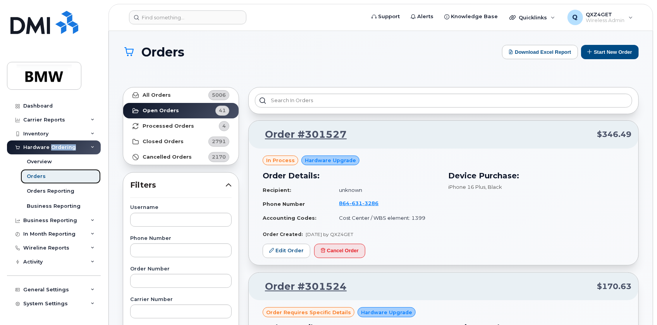
click at [50, 177] on link "Orders" at bounding box center [61, 176] width 80 height 15
click at [608, 54] on button "Start New Order" at bounding box center [610, 52] width 58 height 14
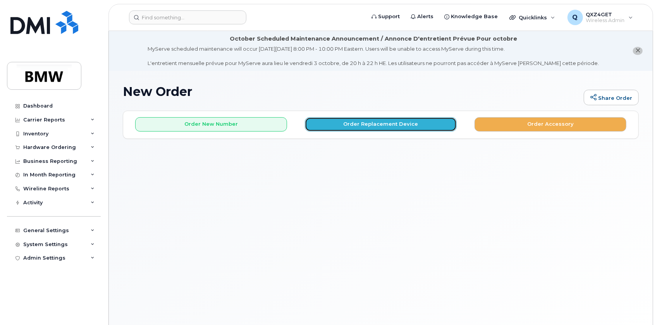
click at [409, 125] on button "Order Replacement Device" at bounding box center [381, 124] width 152 height 14
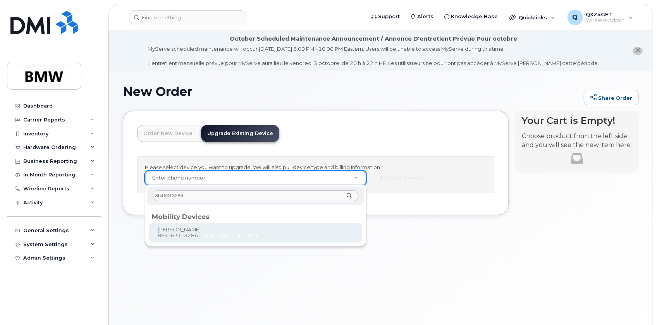
type input "8646313286"
type input "911544"
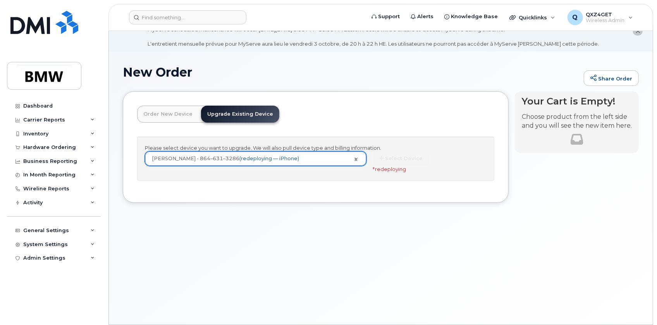
scroll to position [35, 0]
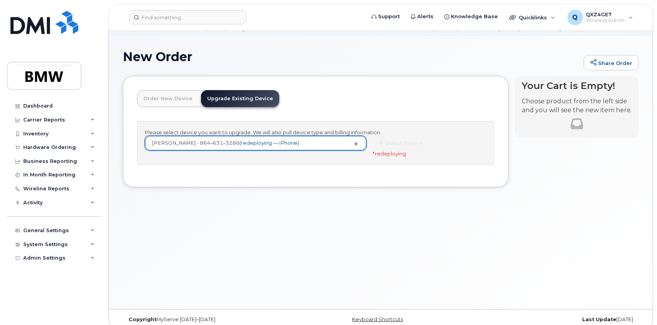
click at [383, 151] on span "redeploying" at bounding box center [390, 154] width 31 height 6
drag, startPoint x: 50, startPoint y: 139, endPoint x: 50, endPoint y: 151, distance: 11.6
click at [50, 147] on div "Dashboard Carrier Reports Monthly Billing Data Daily Data Pooling Data Behavior…" at bounding box center [55, 206] width 96 height 214
click at [55, 147] on div "Hardware Ordering" at bounding box center [49, 147] width 53 height 6
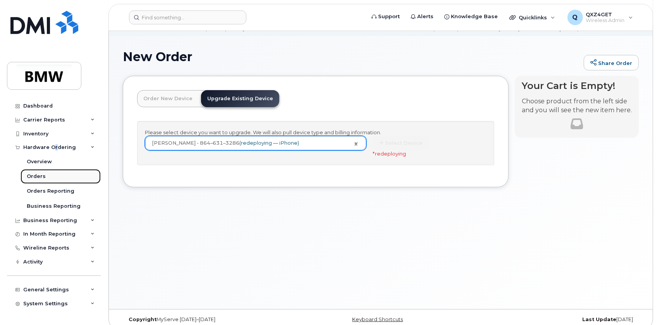
click at [34, 177] on div "Orders" at bounding box center [36, 176] width 19 height 7
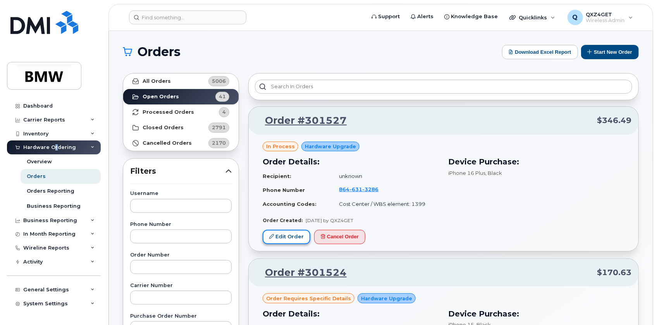
click at [280, 236] on link "Edit Order" at bounding box center [286, 237] width 48 height 14
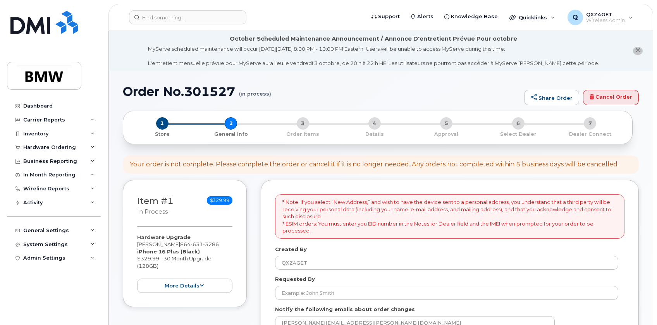
select select
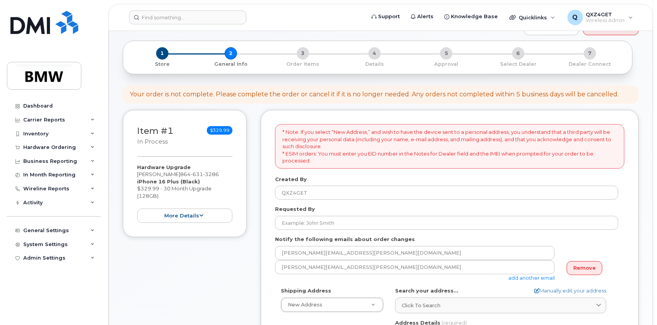
scroll to position [105, 0]
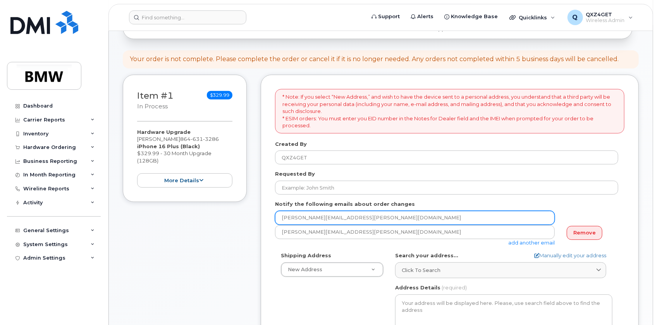
click at [415, 223] on input "[PERSON_NAME][EMAIL_ADDRESS][PERSON_NAME][DOMAIN_NAME]" at bounding box center [415, 218] width 280 height 14
drag, startPoint x: 398, startPoint y: 221, endPoint x: 252, endPoint y: 216, distance: 146.0
click at [252, 216] on div "Item #1 in process $329.99 Hardware Upgrade Martin Mahaffey 864 631 3286 iPhone…" at bounding box center [381, 296] width 516 height 442
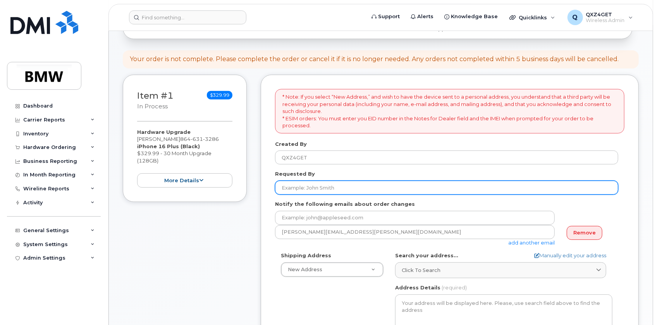
click at [327, 187] on input "Requested By" at bounding box center [446, 188] width 343 height 14
paste input "stephanie.gomez@bmwmc.com"
click at [374, 187] on input "stephanie.gomez@bmwmc.com" at bounding box center [446, 188] width 343 height 14
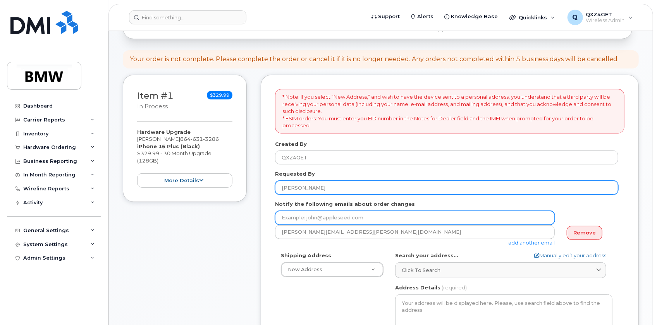
type input "[PERSON_NAME]"
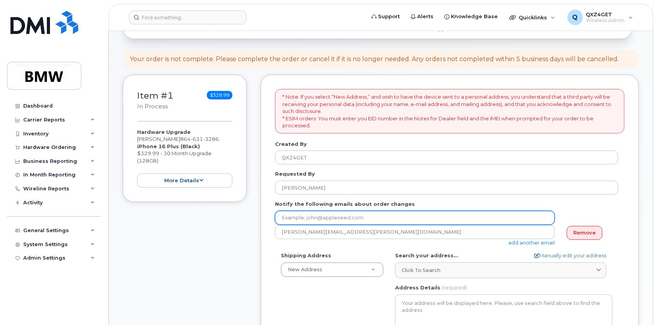
click at [351, 219] on input "email" at bounding box center [415, 218] width 280 height 14
paste input "stephanie.gomez@bmwmc.com"
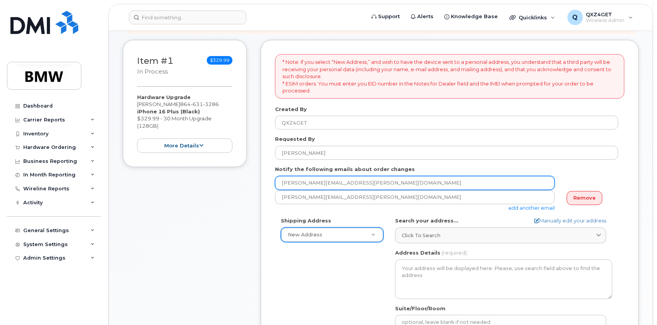
scroll to position [141, 0]
type input "stephanie.gomez@bmwmc.com"
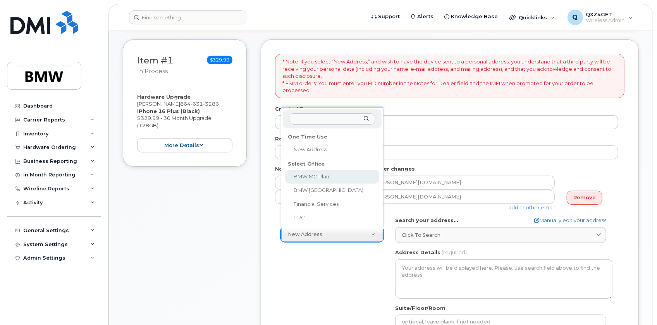
select select
type textarea "1400 Highway 101 S GREER SC 29651-6731 UNITED STATES Greer South Carolina 29651…"
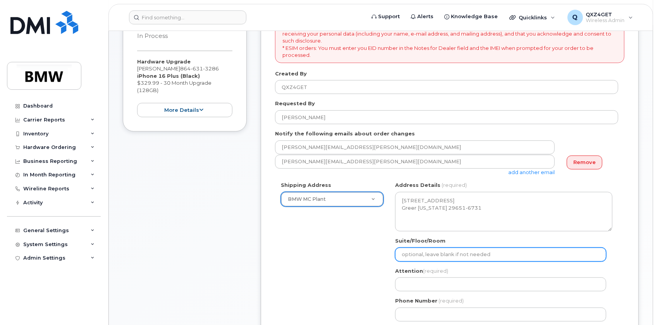
scroll to position [211, 0]
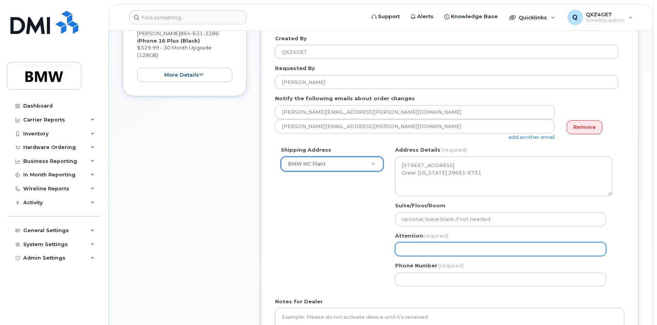
click at [413, 248] on input "Attention (required)" at bounding box center [500, 249] width 211 height 14
click at [410, 249] on input "Attention (required)" at bounding box center [500, 249] width 211 height 14
select select
type input "S"
select select
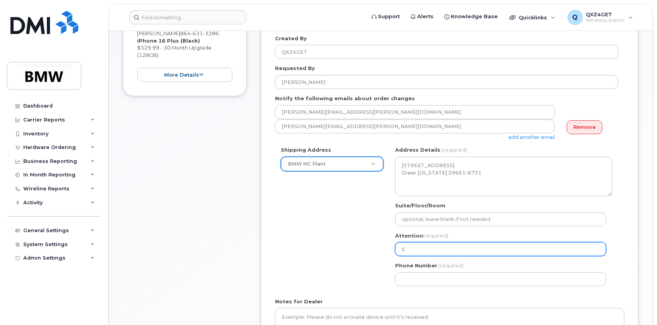
type input "St"
select select
type input "Ste"
select select
type input "Step"
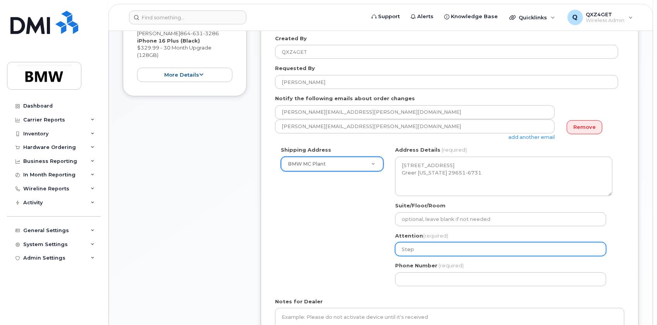
select select
type input "Steph"
select select
type input "Stepha"
select select
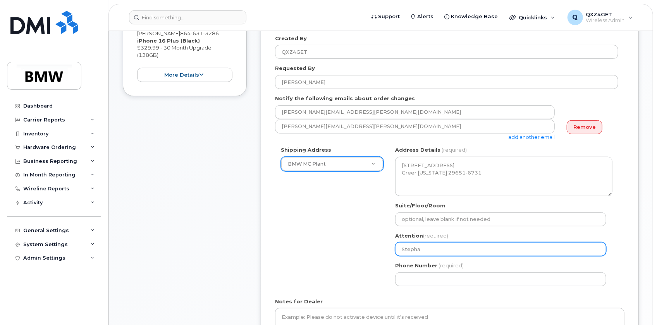
type input "Stephan"
select select
type input "Stephani"
select select
type input "Stephanie"
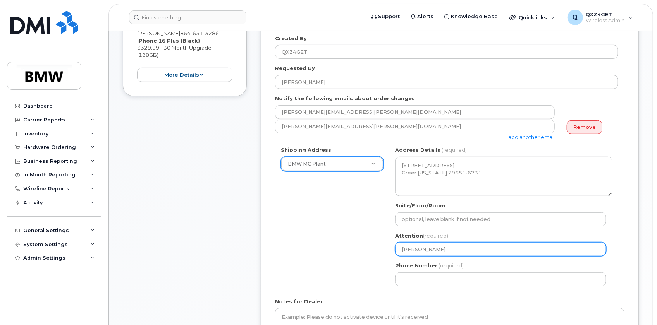
select select
type input "Stephanie G"
select select
type input "Stephanie Go"
select select
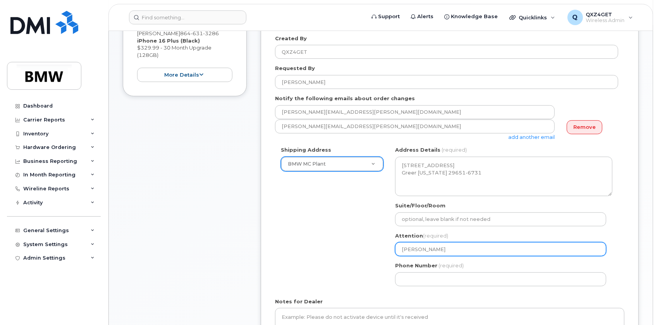
type input "Stephanie G"
select select
type input "Stephanie Go"
select select
type input "Stephanie Gom"
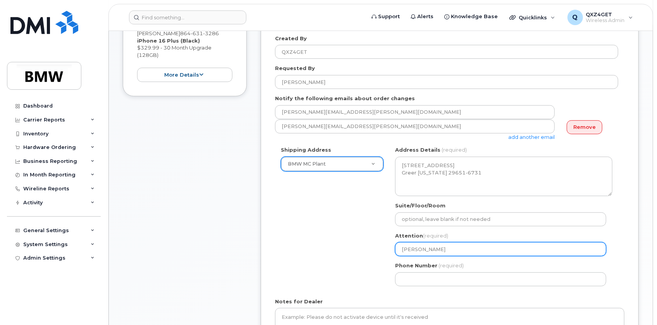
select select
type input "Stephanie Gome"
select select
type input "Stephanie Gomez"
select select
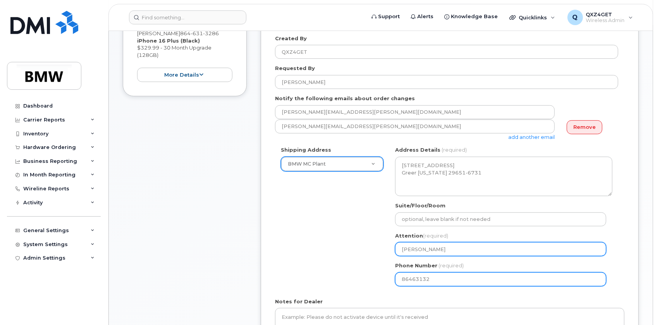
type input "864631328"
select select
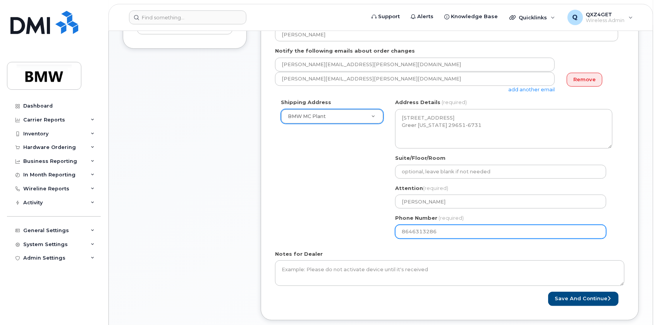
scroll to position [246, 0]
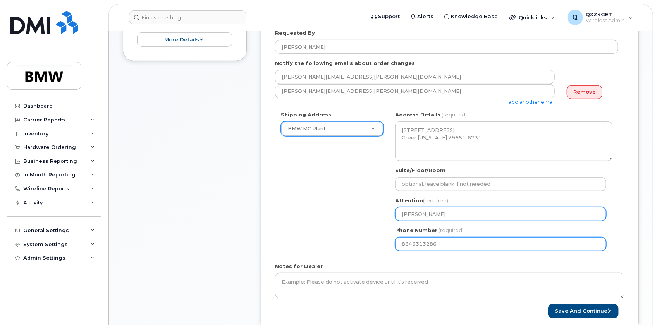
type input "8646313286"
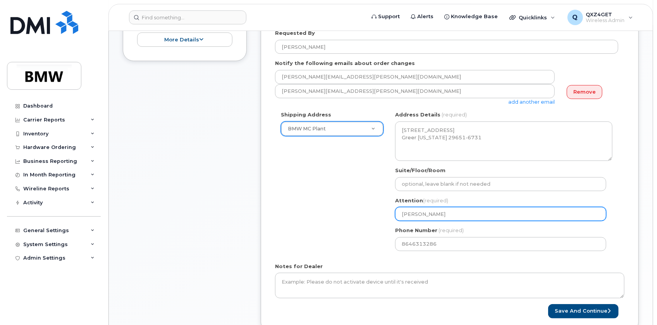
click at [451, 212] on input "Stephanie Gomez" at bounding box center [500, 214] width 211 height 14
type input "Stephanie Gomez"
select select
type input "Stephanie Gomez ("
click at [453, 214] on input "Stephanie Gomez (" at bounding box center [500, 214] width 211 height 14
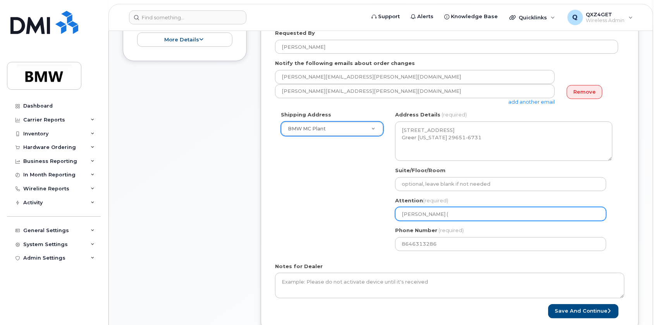
paste input "Facilities Mainten"
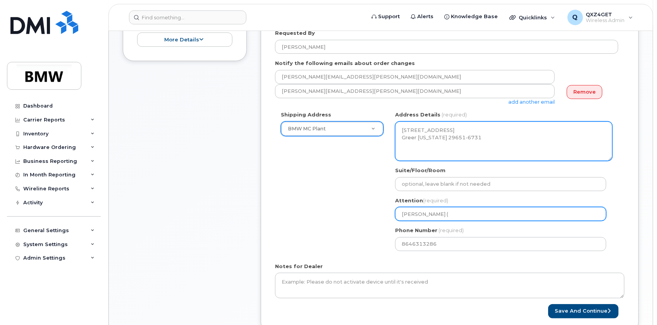
select select
type input "Stephanie Gomez (Facilities Mainten"
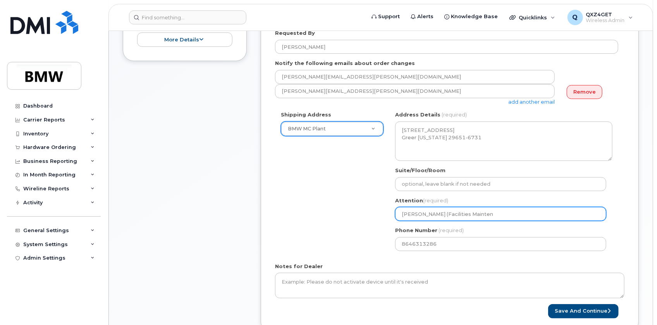
select select
type input "Stephanie Gomez (Facilities Mainte"
select select
type input "Stephanie Gomez (Facilities Maint"
select select
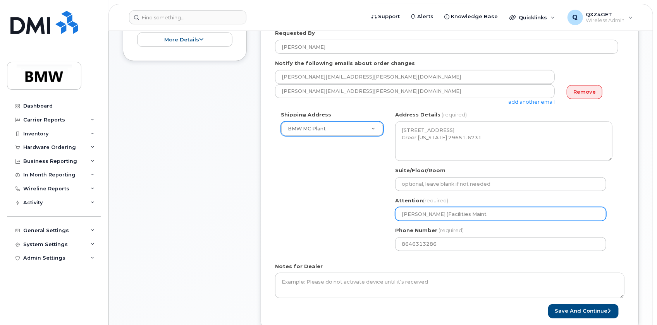
type input "Stephanie Gomez (Facilities Main"
select select
type input "Stephanie Gomez (Facilities Mai"
select select
type input "Stephanie Gomez (Facilities Ma"
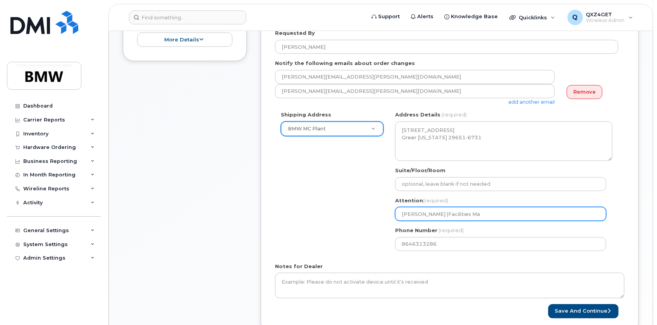
select select
type input "Stephanie Gomez (Facilities M"
select select
type input "Stephanie Gomez (Facilities"
select select
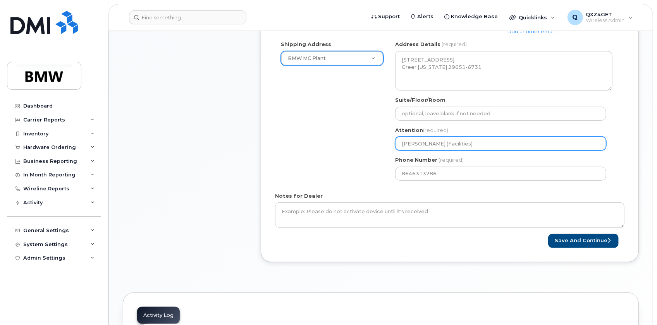
scroll to position [352, 0]
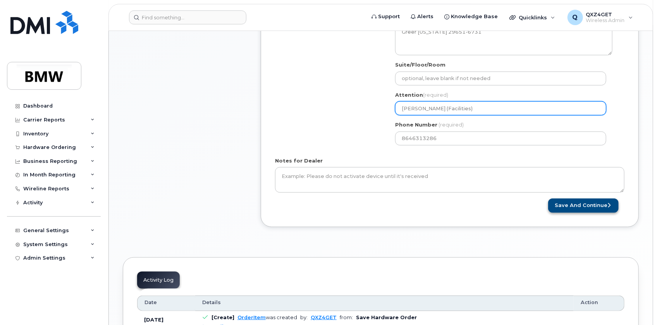
type input "Stephanie Gomez (Facilities)"
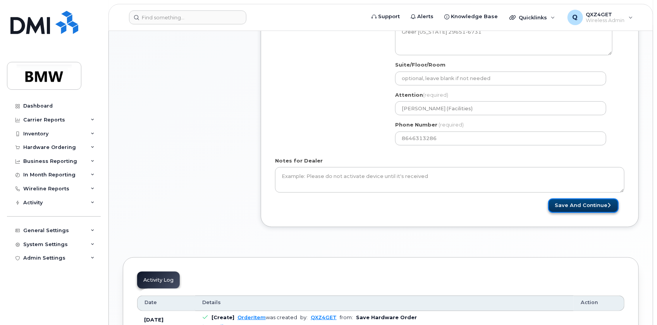
click at [567, 202] on button "Save and Continue" at bounding box center [583, 206] width 70 height 14
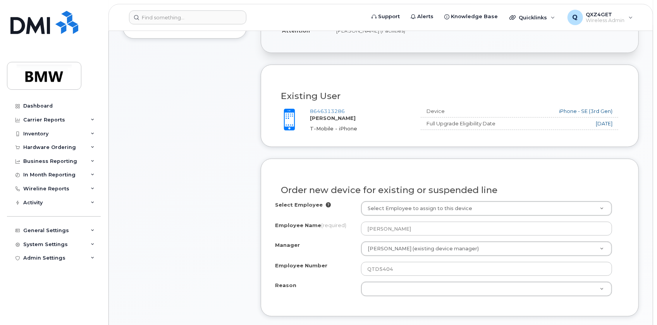
scroll to position [286, 0]
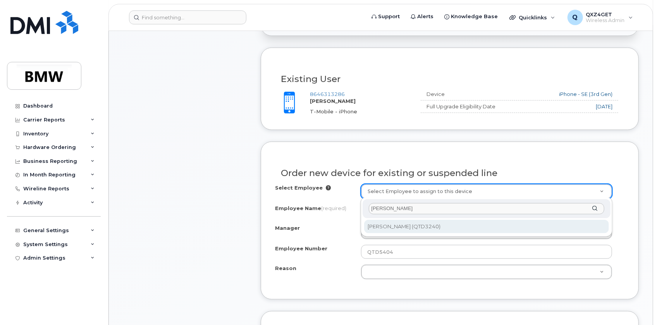
type input "[PERSON_NAME]"
type input "1903218"
type input "[PERSON_NAME]"
type input "QTD3240"
type input "1560"
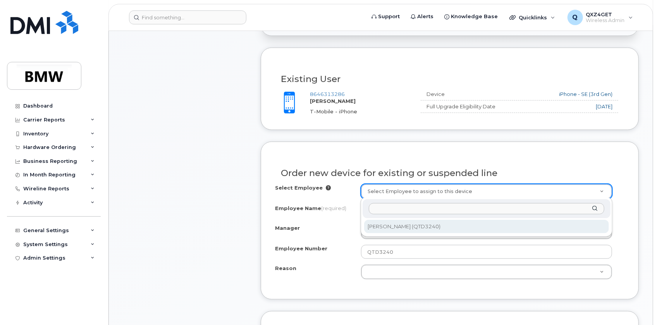
select select "1905553"
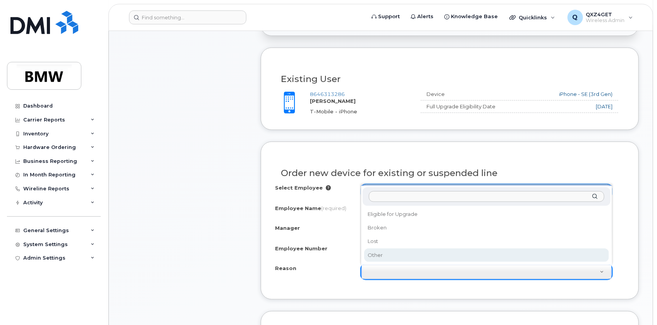
select select "other"
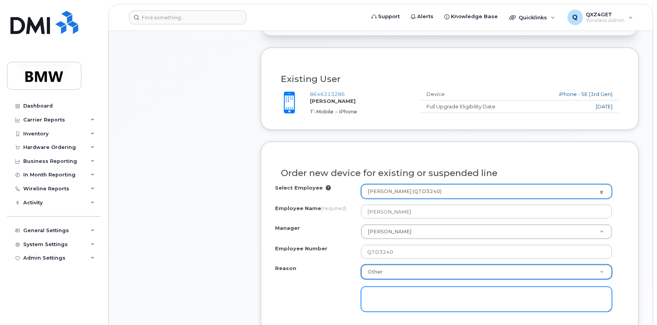
scroll to position [321, 0]
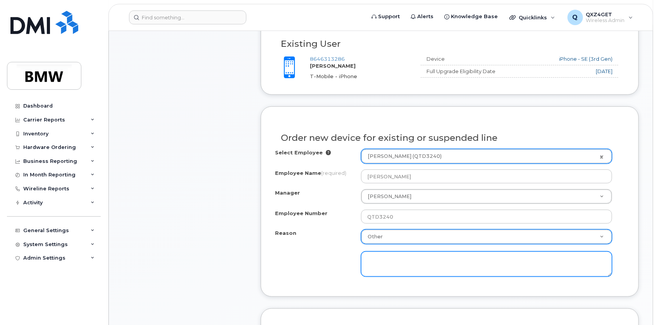
click at [396, 263] on textarea at bounding box center [486, 265] width 251 height 26
click at [387, 258] on textarea "Specical for iPhone 16 Plus. Useing some elses upgrade." at bounding box center [486, 265] width 251 height 26
click at [484, 260] on textarea "Specical order for iPhone 16 Plus. Useing some elses upgrade." at bounding box center [486, 265] width 251 height 26
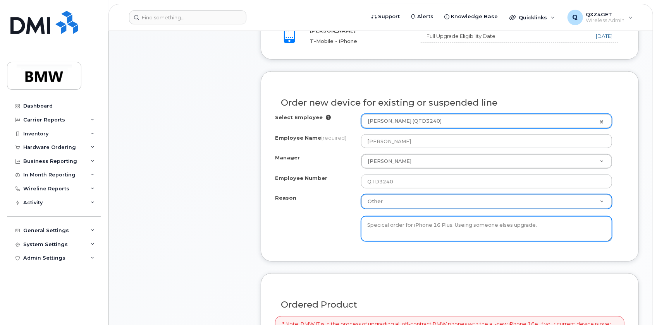
click at [505, 225] on textarea "Specical order for iPhone 16 Plus. Useing someone elses upgrade." at bounding box center [486, 229] width 251 height 26
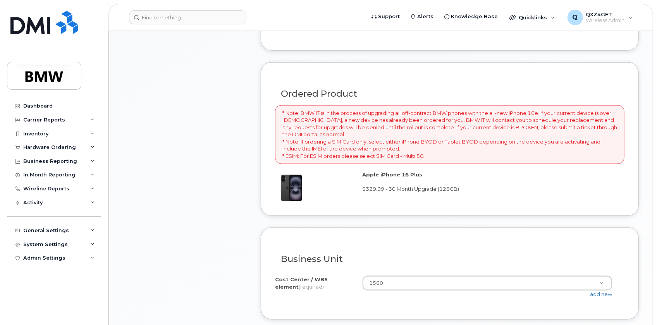
scroll to position [602, 0]
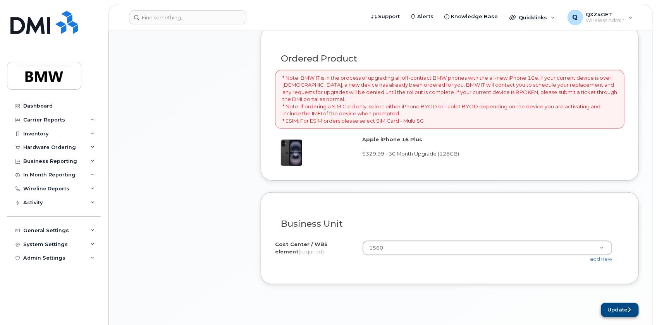
type textarea "Specical order for iPhone 16 Plus. Useing someone else's upgrade."
click at [609, 307] on button "Update" at bounding box center [619, 310] width 38 height 14
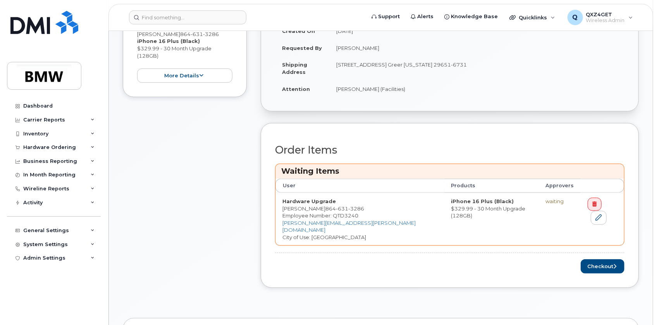
scroll to position [246, 0]
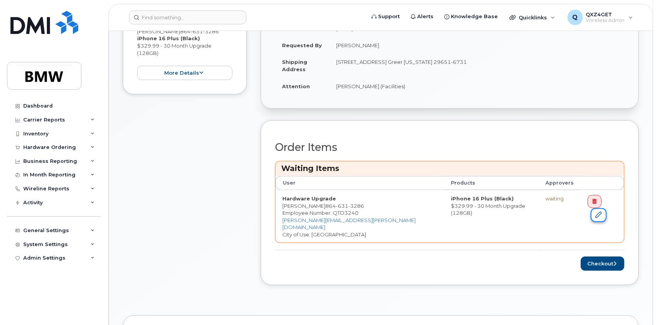
click at [601, 212] on icon at bounding box center [598, 215] width 6 height 6
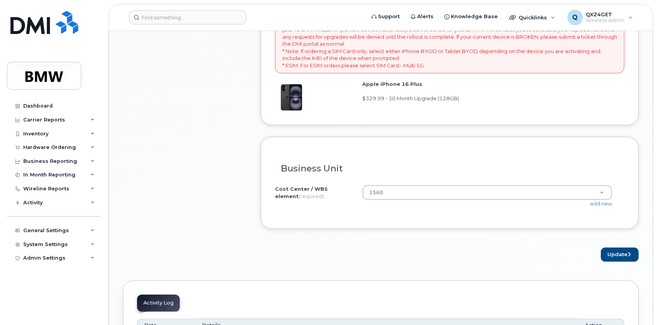
scroll to position [669, 0]
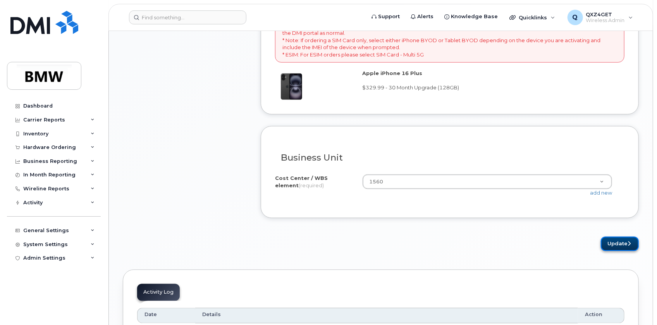
click at [612, 238] on button "Update" at bounding box center [619, 244] width 38 height 14
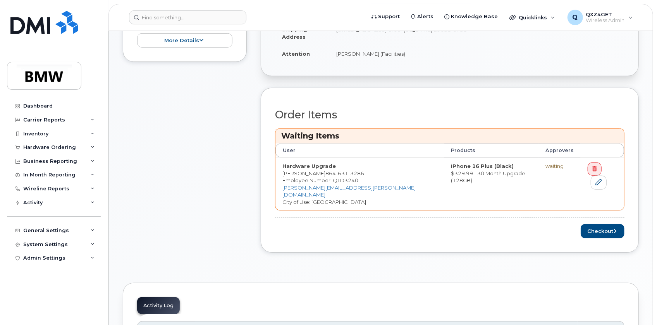
scroll to position [281, 0]
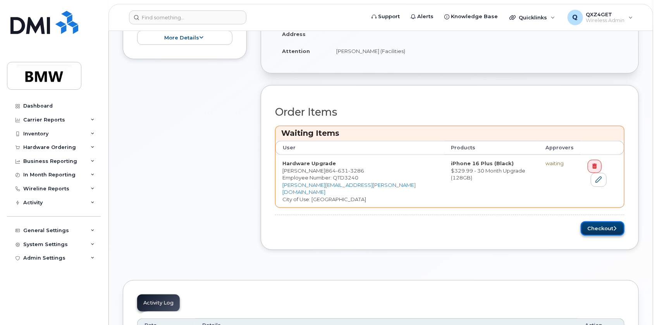
click at [596, 221] on button "Checkout" at bounding box center [602, 228] width 44 height 14
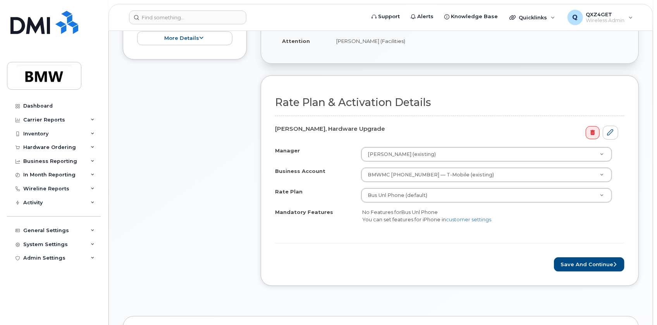
scroll to position [246, 0]
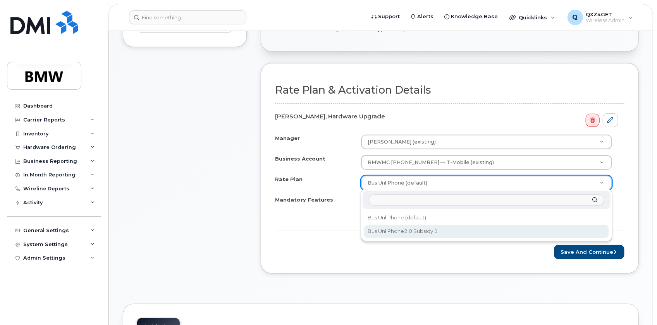
select select "Bus Unl Phone2.0 Subsidy 1"
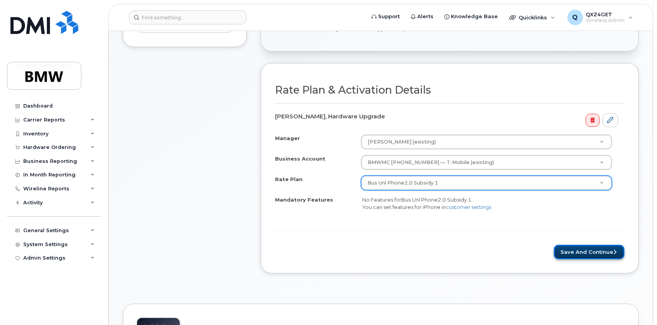
click at [577, 248] on button "Save and Continue" at bounding box center [589, 252] width 70 height 14
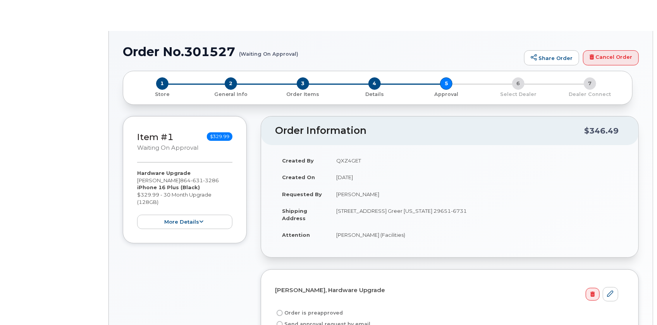
radio input "true"
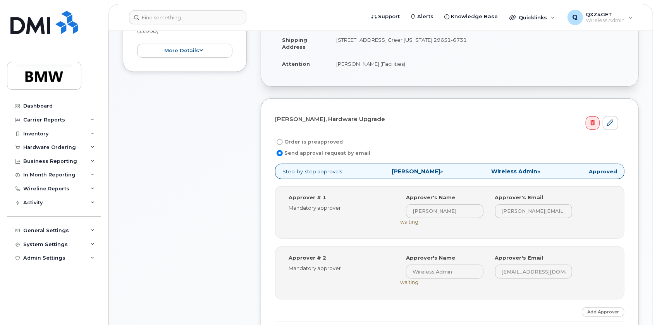
scroll to position [246, 0]
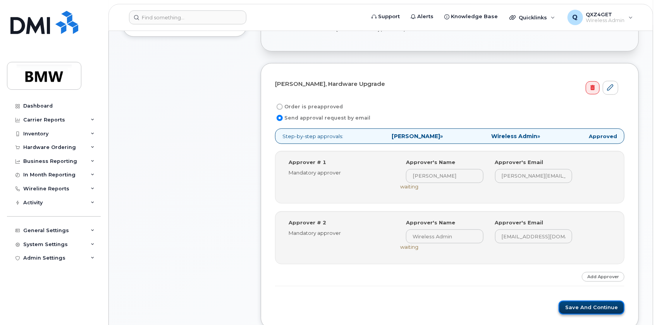
click at [611, 308] on button "Save and Continue" at bounding box center [591, 308] width 66 height 14
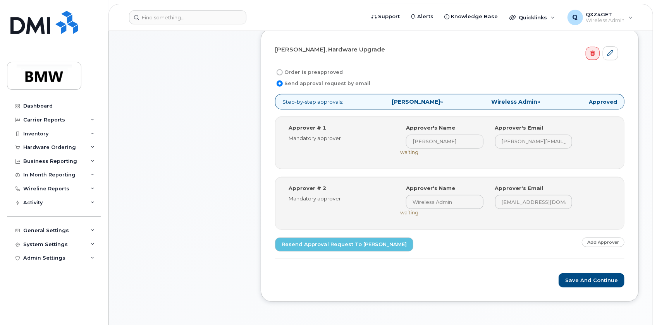
scroll to position [281, 0]
click at [277, 71] on input "Order is preapproved" at bounding box center [279, 72] width 6 height 6
radio input "true"
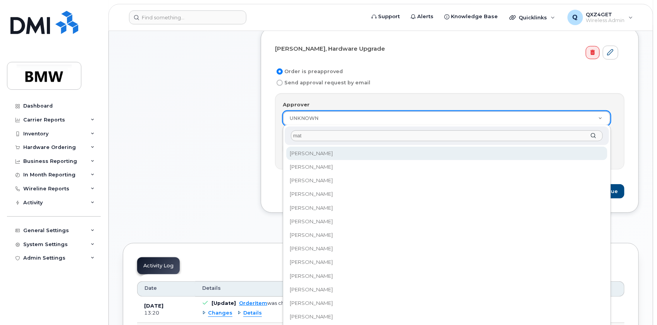
type input "matt"
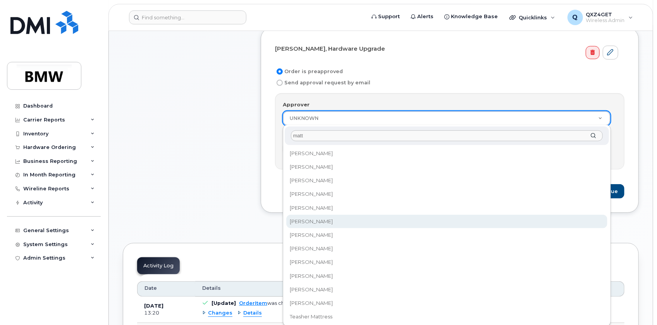
select select "1895249"
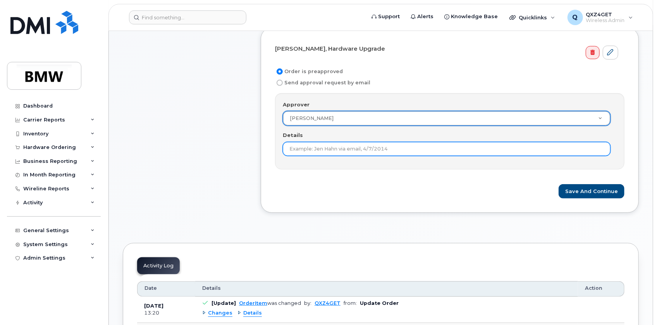
click at [380, 145] on input "Details" at bounding box center [447, 149] width 328 height 14
type input "Approved by Matt Lehmer to order iPhone 16 plus for Stephanie Gomez"
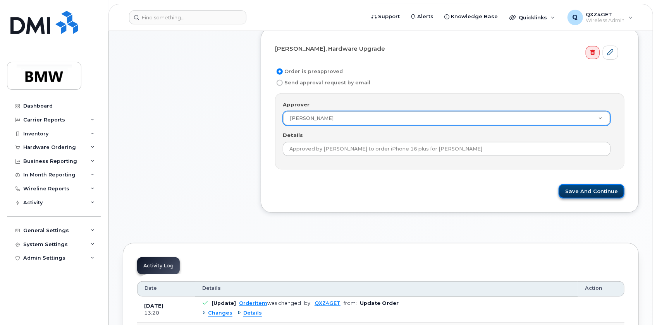
click at [592, 190] on button "Save and Continue" at bounding box center [591, 191] width 66 height 14
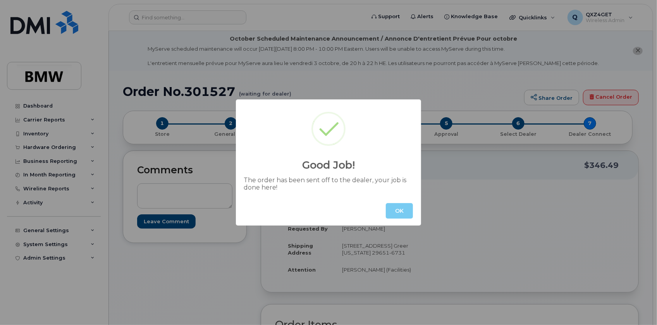
click at [404, 211] on button "OK" at bounding box center [399, 210] width 27 height 15
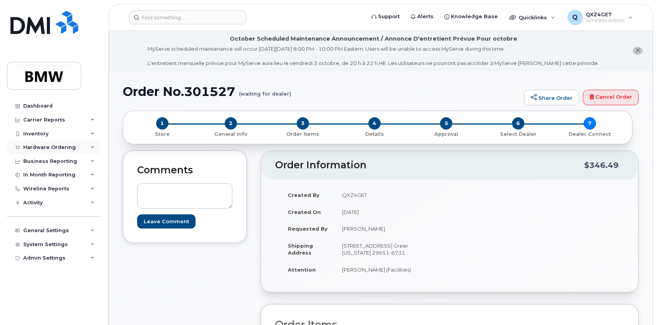
click at [57, 147] on div "Hardware Ordering" at bounding box center [49, 147] width 53 height 6
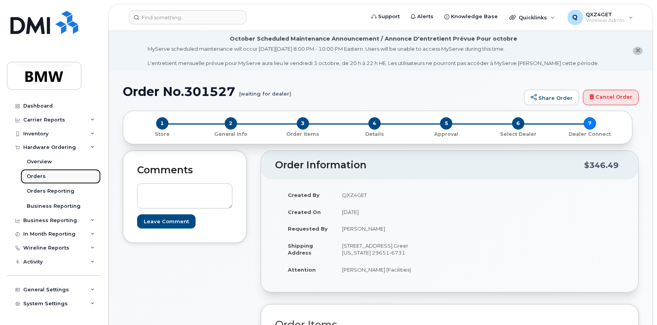
click at [35, 174] on div "Orders" at bounding box center [36, 176] width 19 height 7
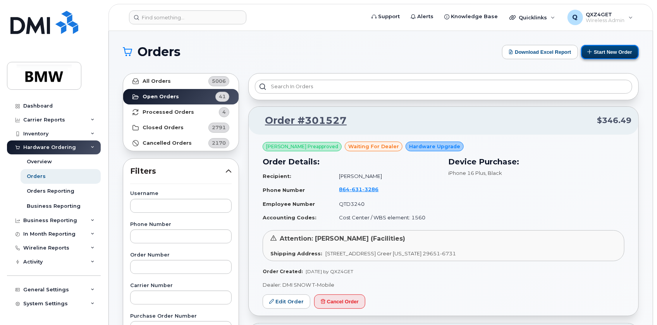
click at [604, 51] on button "Start New Order" at bounding box center [610, 52] width 58 height 14
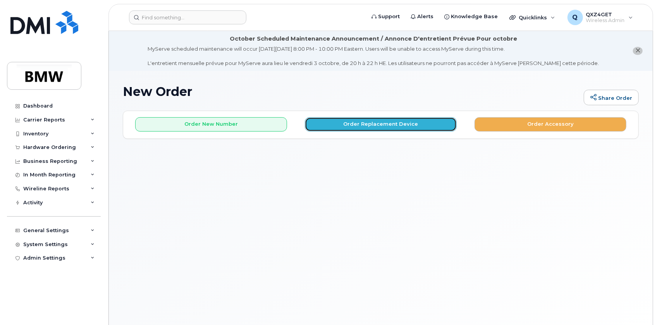
click at [384, 123] on button "Order Replacement Device" at bounding box center [381, 124] width 152 height 14
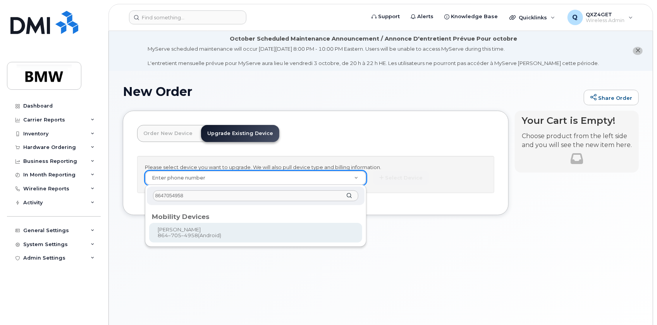
type input "8647054958"
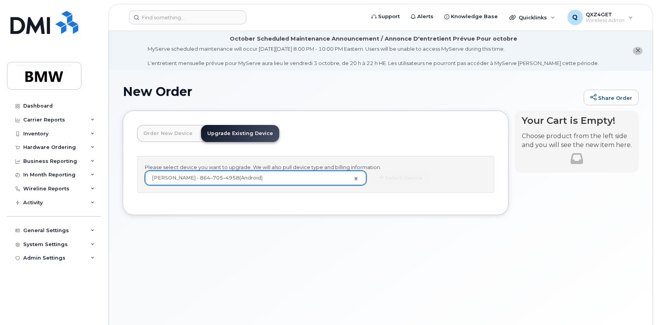
type input "911736"
click at [397, 180] on button "Select Device" at bounding box center [400, 178] width 57 height 14
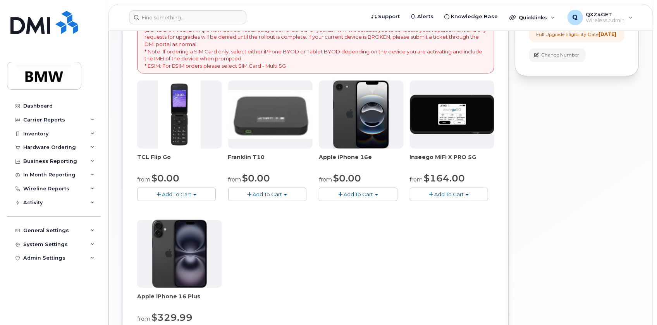
scroll to position [211, 0]
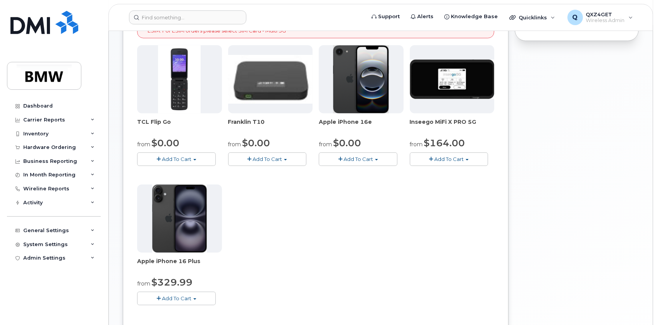
click at [182, 299] on span "Add To Cart" at bounding box center [176, 298] width 29 height 6
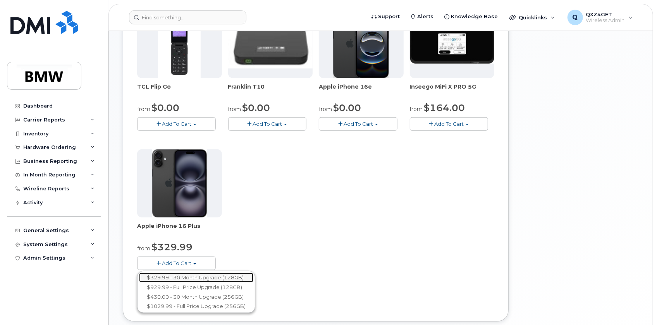
click at [194, 278] on link "$329.99 - 30 Month Upgrade (128GB)" at bounding box center [196, 278] width 114 height 10
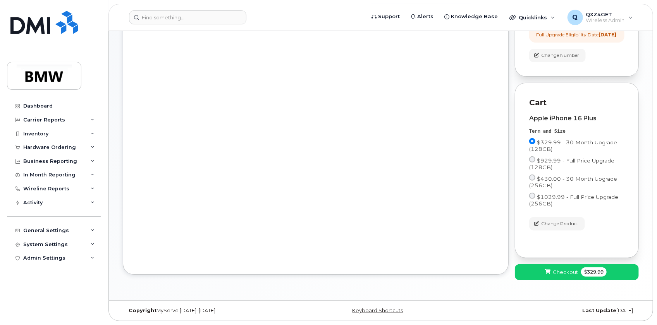
scroll to position [182, 0]
click at [552, 269] on span "Checkout" at bounding box center [564, 272] width 25 height 7
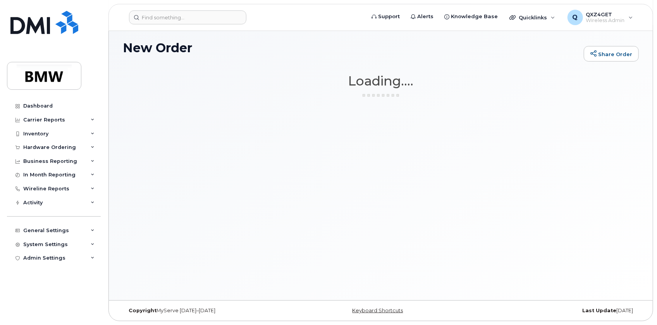
scroll to position [43, 0]
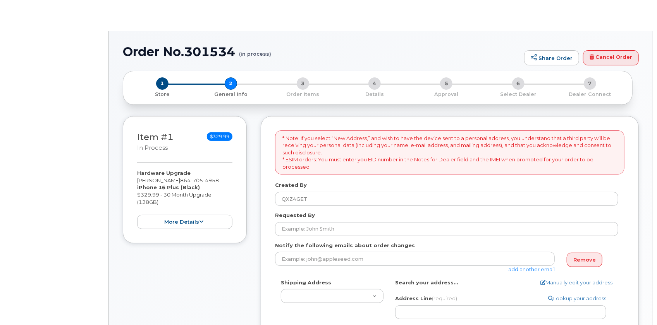
select select
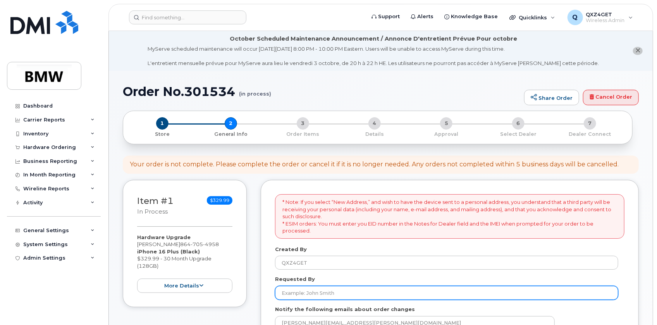
click at [301, 295] on input "Requested By" at bounding box center [446, 293] width 343 height 14
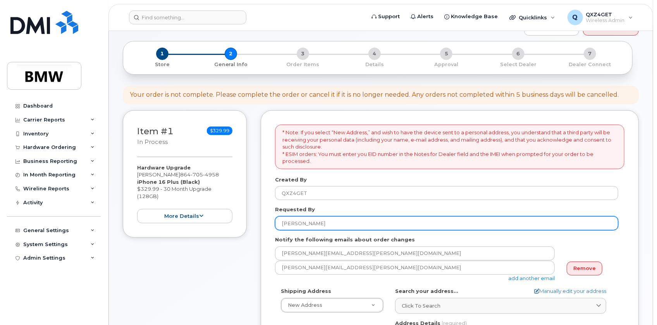
scroll to position [70, 0]
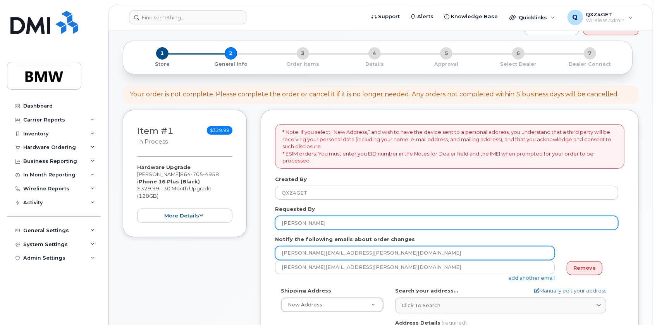
type input "[PERSON_NAME]"
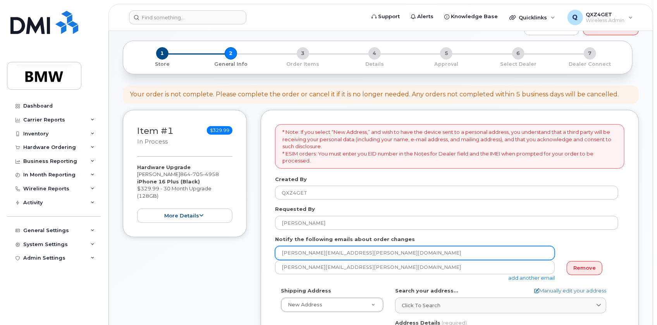
click at [448, 249] on input "[PERSON_NAME][EMAIL_ADDRESS][PERSON_NAME][DOMAIN_NAME]" at bounding box center [415, 253] width 280 height 14
drag, startPoint x: 385, startPoint y: 249, endPoint x: 196, endPoint y: 252, distance: 189.3
click at [196, 252] on div "Item #1 in process $329.99 Hardware Upgrade Jonathan DeVall 864 705 4958 iPhone…" at bounding box center [381, 331] width 516 height 442
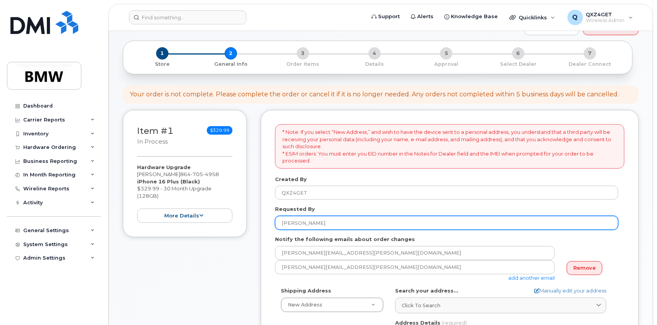
drag, startPoint x: 352, startPoint y: 225, endPoint x: 259, endPoint y: 223, distance: 92.2
click at [259, 223] on div "Item #1 in process $329.99 Hardware Upgrade Jonathan DeVall 864 705 4958 iPhone…" at bounding box center [381, 331] width 516 height 442
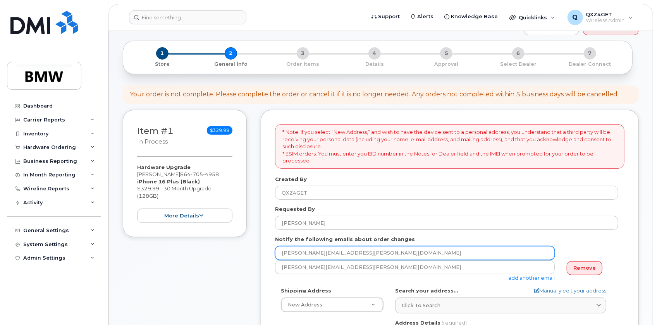
click at [360, 251] on input "jonathan.devall@bmwmc.com" at bounding box center [415, 253] width 280 height 14
drag, startPoint x: 362, startPoint y: 250, endPoint x: 238, endPoint y: 245, distance: 123.2
click at [238, 245] on div "Item #1 in process $329.99 Hardware Upgrade Jonathan DeVall 864 705 4958 iPhone…" at bounding box center [381, 331] width 516 height 442
paste input "Peter.Silva@bmw.com.br"
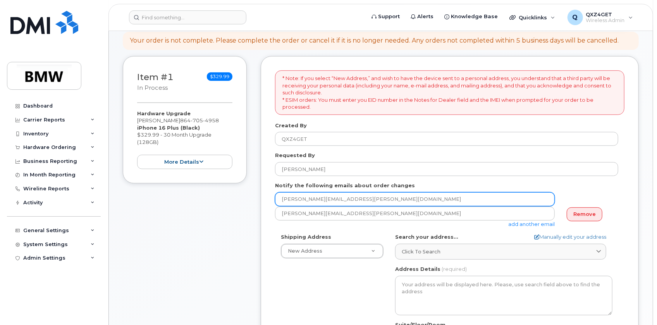
scroll to position [141, 0]
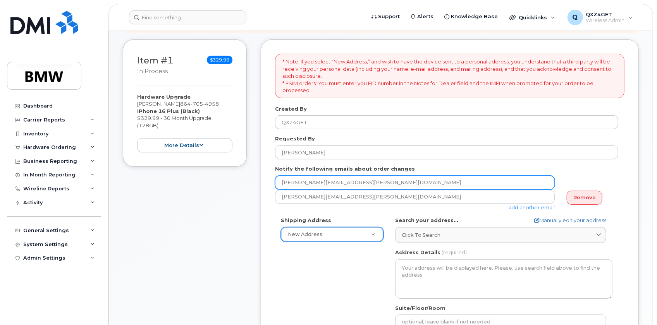
type input "Peter.Silva@bmw.com.br"
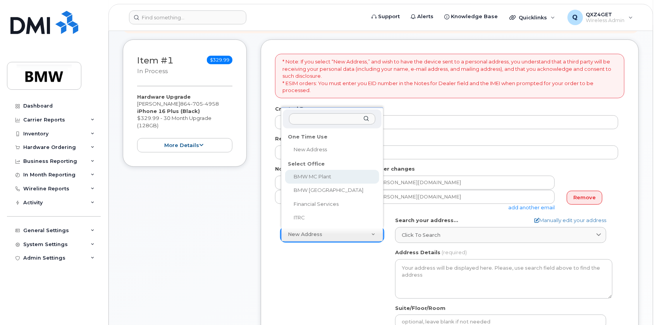
select select
type textarea "1400 Highway 101 S GREER SC 29651-6731 UNITED STATES Greer South Carolina 29651…"
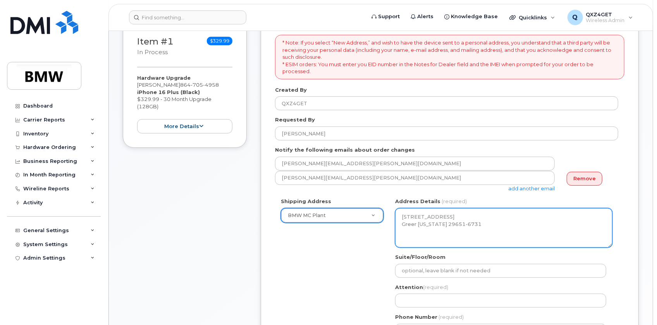
scroll to position [211, 0]
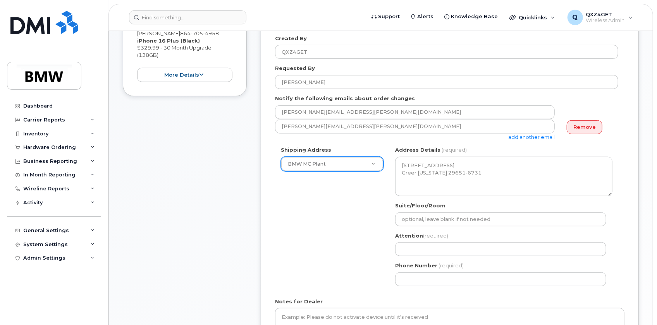
click at [413, 256] on div "SC Greer Search your address... Manually edit your address Click to search No a…" at bounding box center [503, 219] width 229 height 146
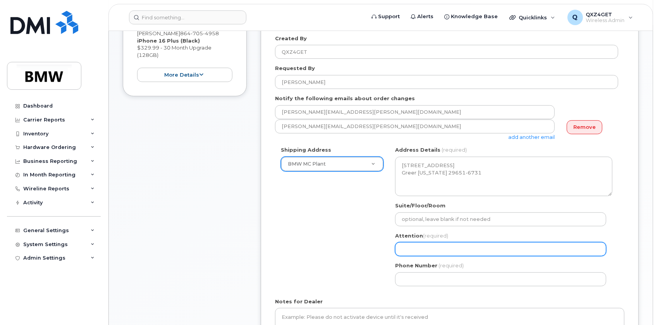
click at [412, 249] on input "Attention (required)" at bounding box center [500, 249] width 211 height 14
select select
type input "P"
select select
type input "Pe"
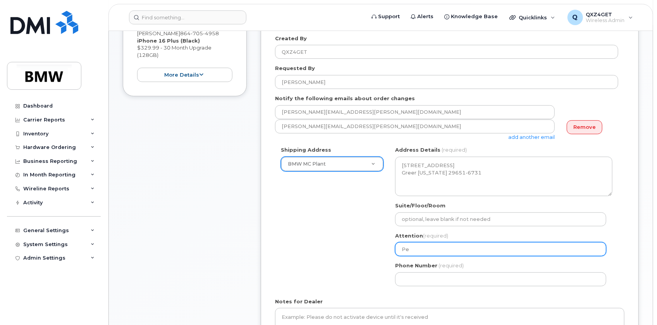
select select
type input "Pet"
select select
type input "Pete"
select select
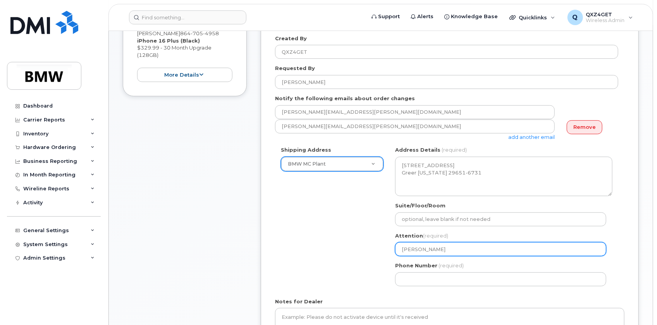
type input "Peter"
select select
type input "Pete"
select select
type input "Pet"
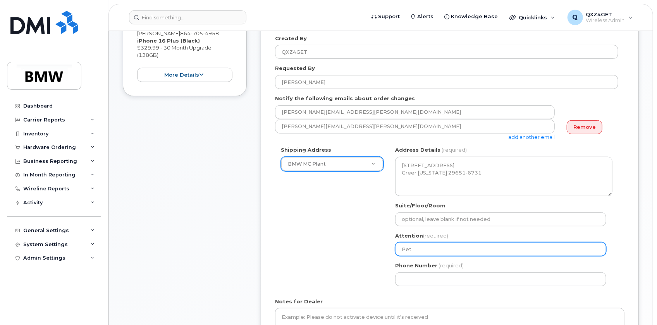
select select
type input "Pete"
select select
type input "Peter"
select select
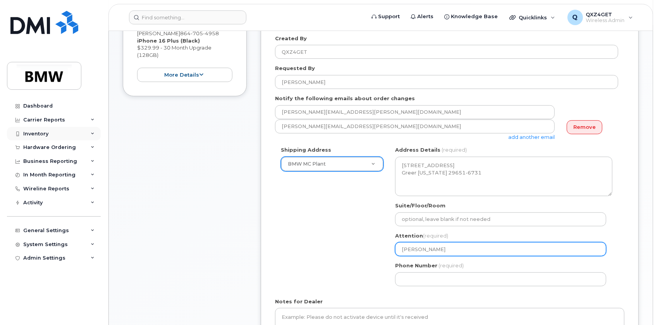
type input "Peter V"
click at [457, 252] on input "Peter V" at bounding box center [500, 249] width 211 height 14
select select
type input "Peter Va"
select select
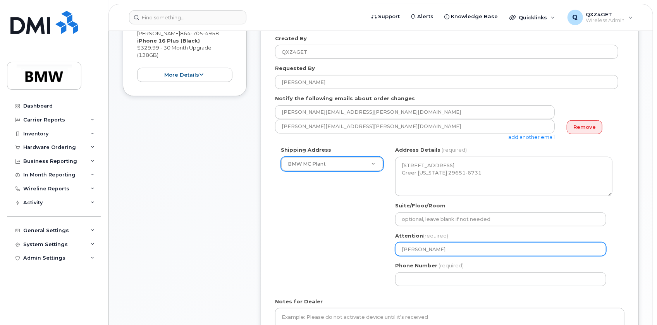
type input "Peter Val"
select select
type input "Peter Vale"
select select
type input "Peter Valen"
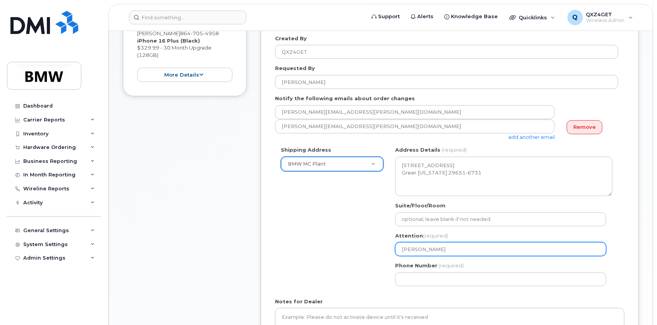
select select
type input "Peter Valenc"
select select
type input "Peter Valenci"
select select
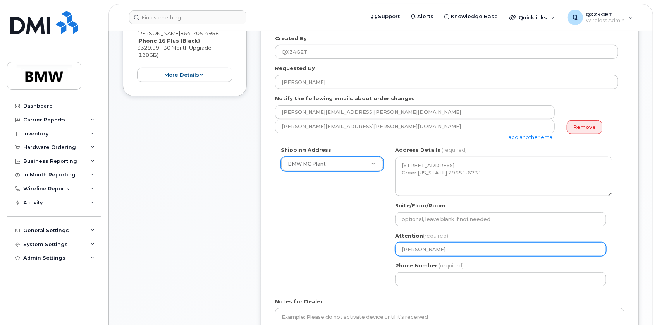
type input "Peter Valencia"
select select
type input "Peter Valencia ("
select select
type input "Peter Valencia"
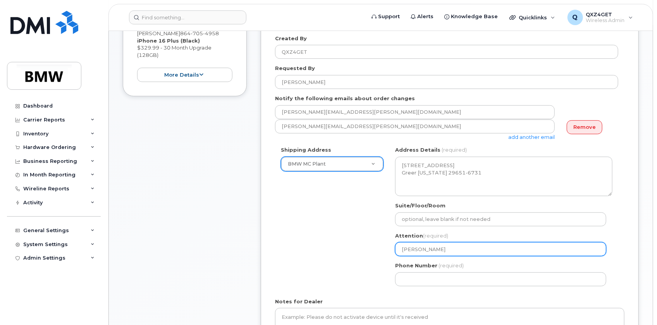
select select
type input "Peter Valencia ("
select select
type input "Peter Valencia (F"
select select
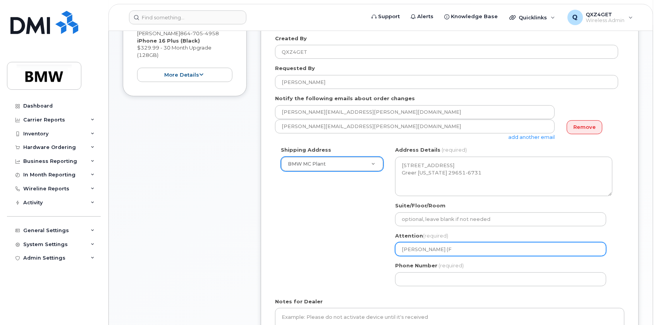
type input "Peter Valencia (Fa"
select select
type input "Peter Valencia (Fac"
select select
type input "Peter Valencia (Faci"
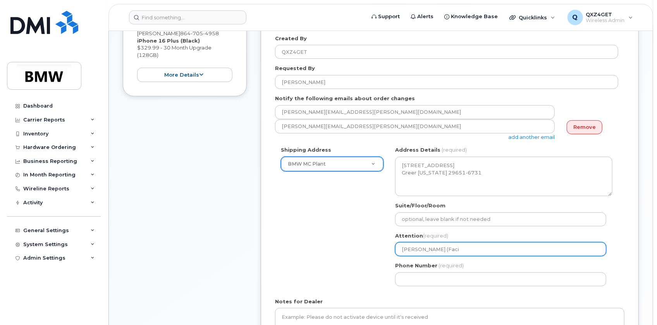
select select
type input "Peter Valencia (Facil"
select select
type input "Peter Valencia (Facili"
select select
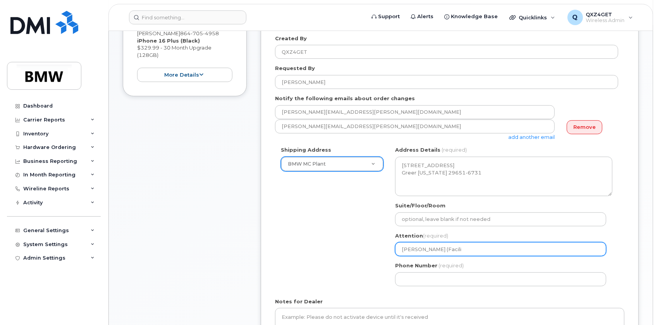
type input "Peter Valencia (Facilit"
select select
type input "Peter Valencia (Faciliti"
select select
type input "Peter Valencia (Facilitie"
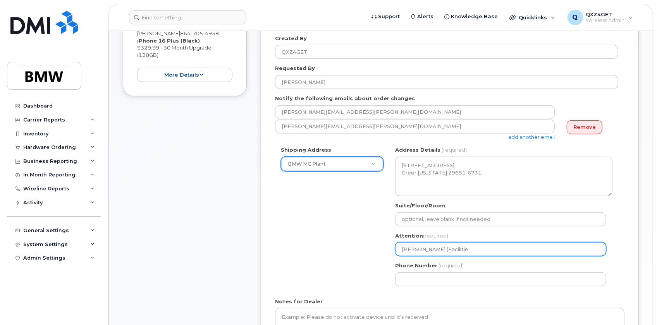
select select
type input "Peter Valencia (Facilities"
select select
type input "Peter Valencia (Facilities)"
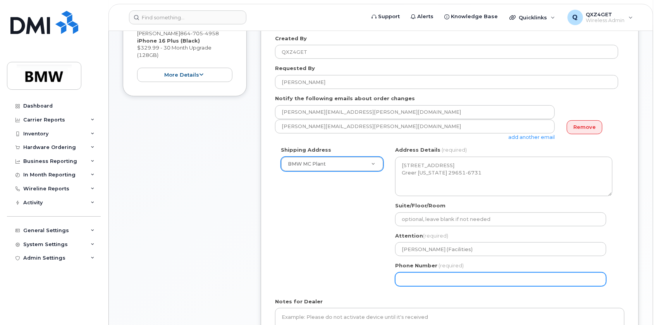
click at [437, 283] on input "Phone Number" at bounding box center [500, 280] width 211 height 14
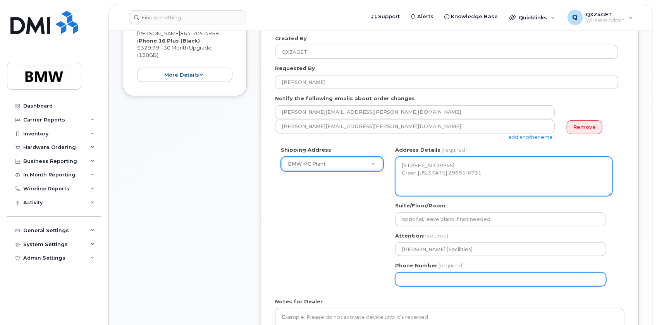
select select
type input "864709480"
select select
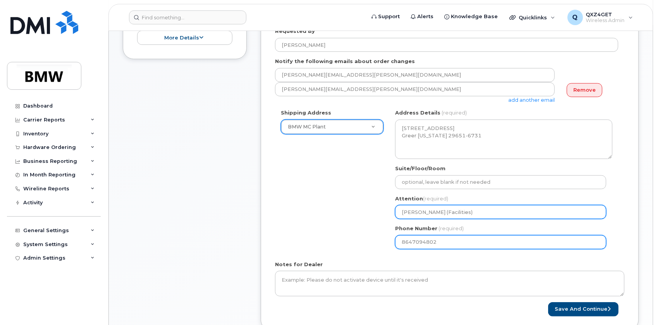
scroll to position [317, 0]
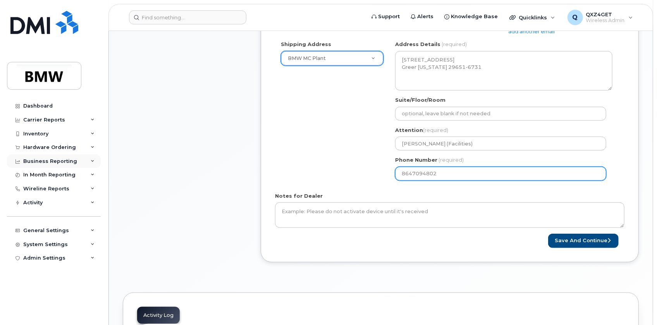
type input "8647094802"
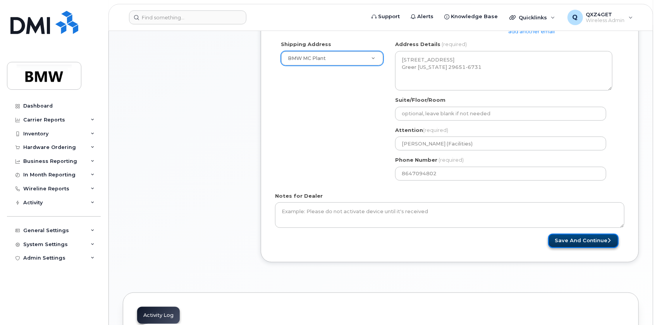
click at [569, 242] on button "Save and Continue" at bounding box center [583, 241] width 70 height 14
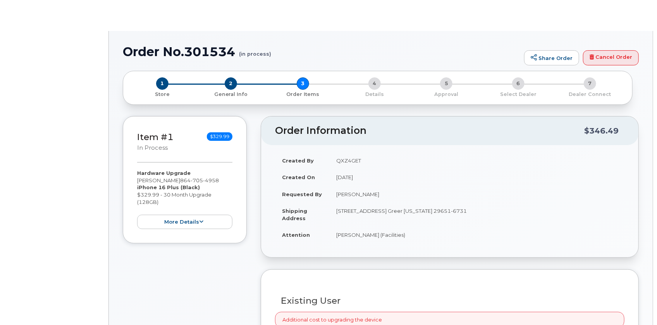
type input "Jonathan DeVall"
select select "1895498"
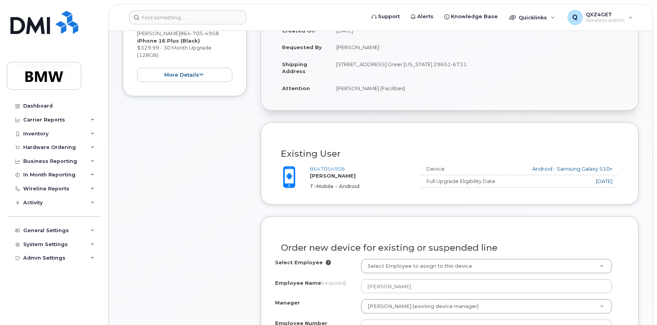
scroll to position [246, 0]
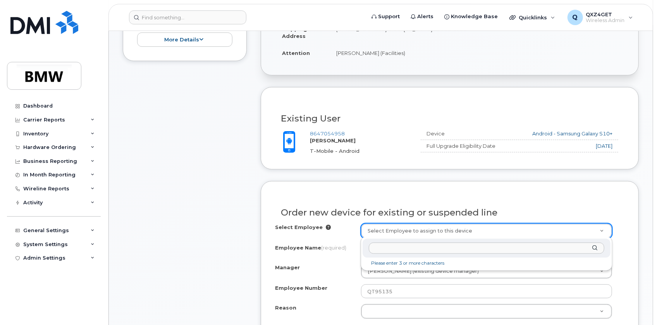
click at [410, 250] on input "text" at bounding box center [486, 248] width 235 height 11
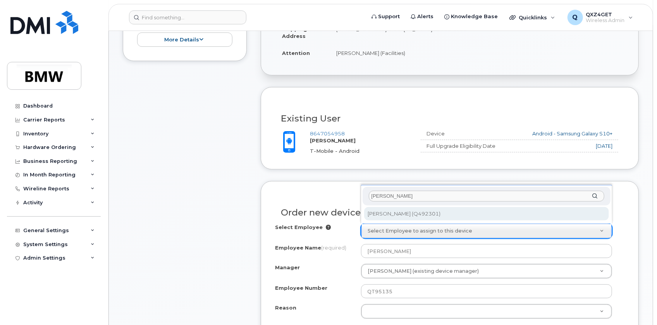
type input "Peter V"
type input "1905553"
type input "[PERSON_NAME]"
type input "Q492301"
type input "1560"
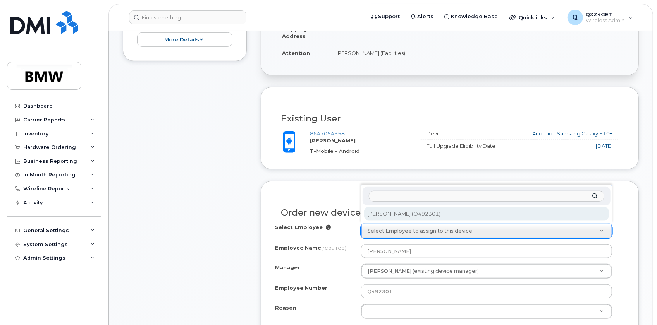
select select "1895477"
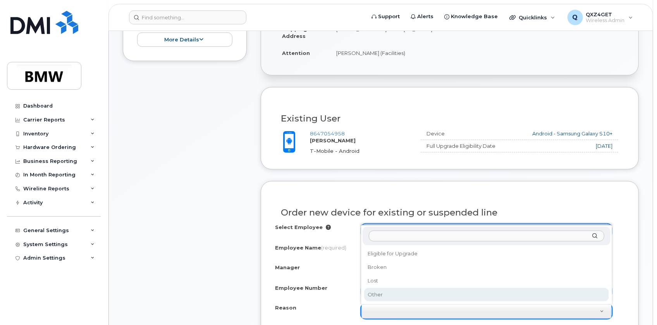
select select "other"
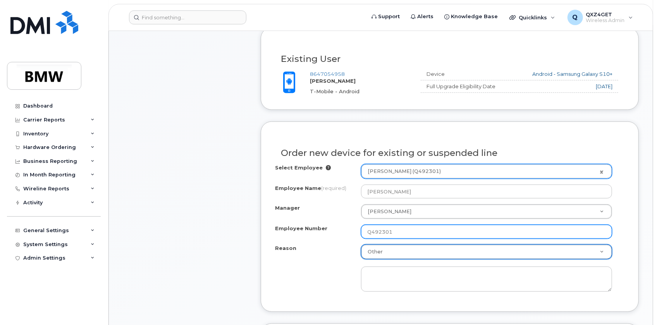
scroll to position [317, 0]
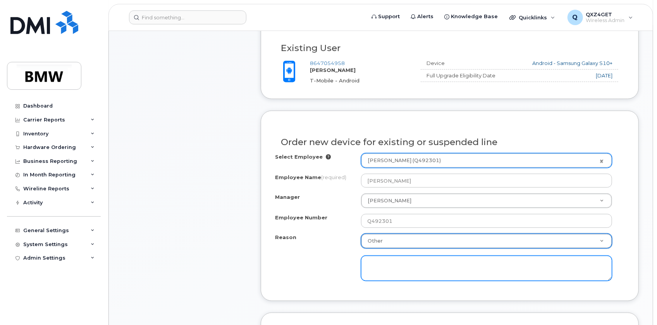
click at [374, 265] on textarea at bounding box center [486, 269] width 251 height 26
click at [431, 265] on textarea "Special order for Peter" at bounding box center [486, 269] width 251 height 26
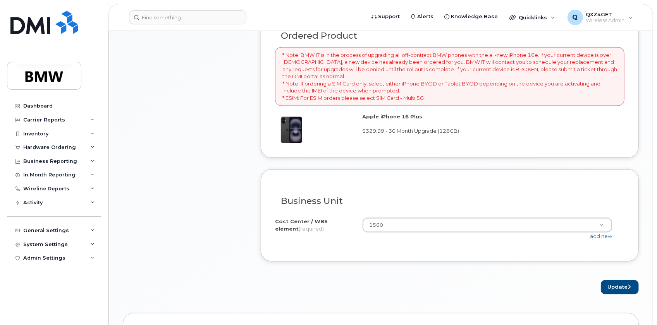
scroll to position [633, 0]
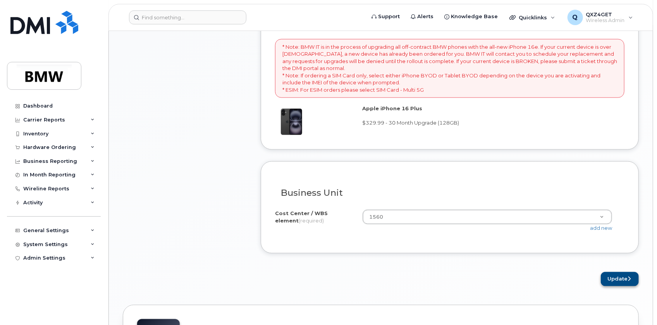
type textarea "Special order for Peter Valencia to the iPhone 16 plus. Using some else's upgra…"
drag, startPoint x: 608, startPoint y: 274, endPoint x: 593, endPoint y: 271, distance: 14.7
click at [608, 274] on button "Update" at bounding box center [619, 279] width 38 height 14
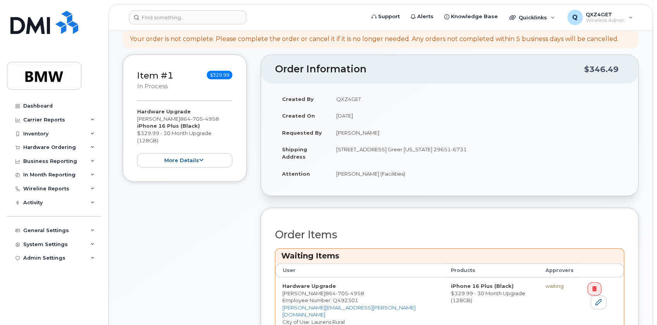
scroll to position [211, 0]
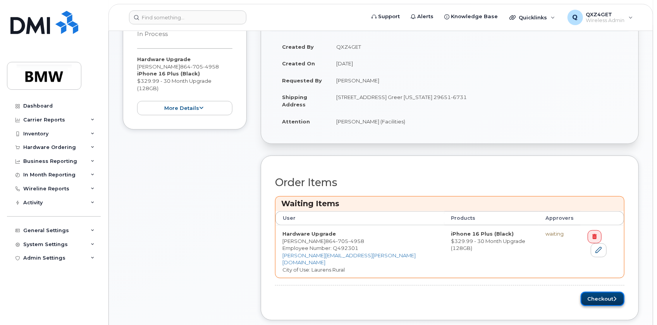
click at [599, 292] on button "Checkout" at bounding box center [602, 299] width 44 height 14
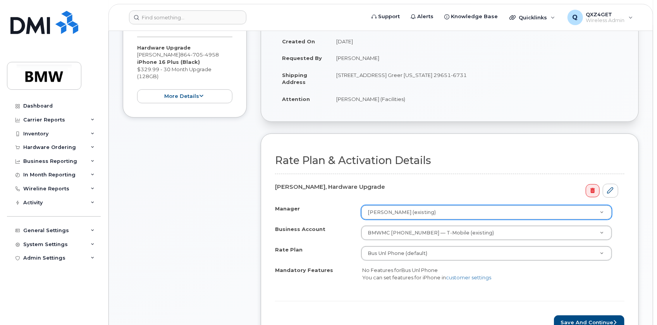
scroll to position [211, 0]
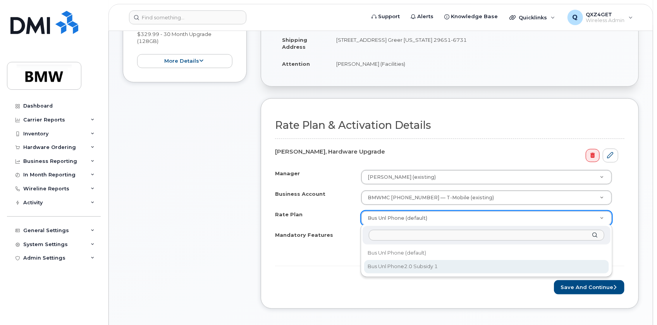
select select "Bus Unl Phone2.0 Subsidy 1"
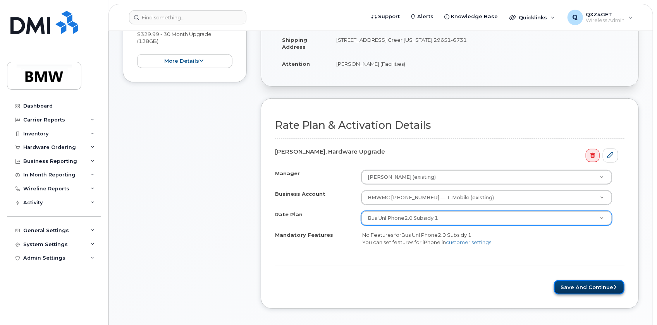
click at [571, 283] on button "Save and Continue" at bounding box center [589, 287] width 70 height 14
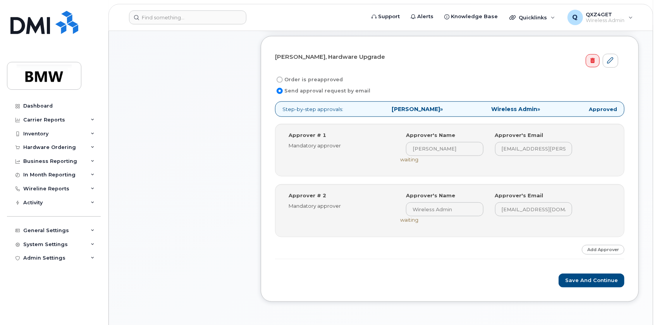
scroll to position [281, 0]
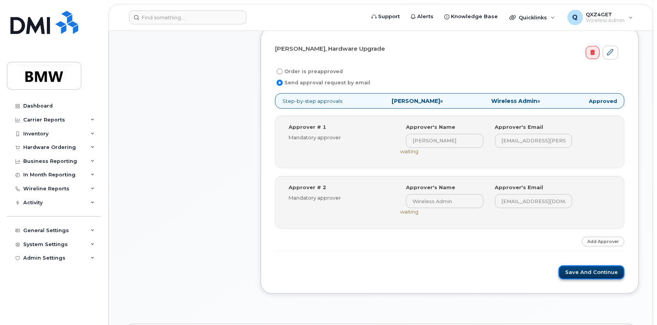
click at [596, 271] on button "Save and Continue" at bounding box center [591, 273] width 66 height 14
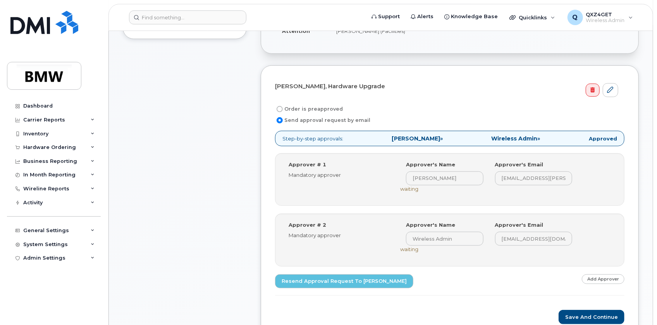
scroll to position [246, 0]
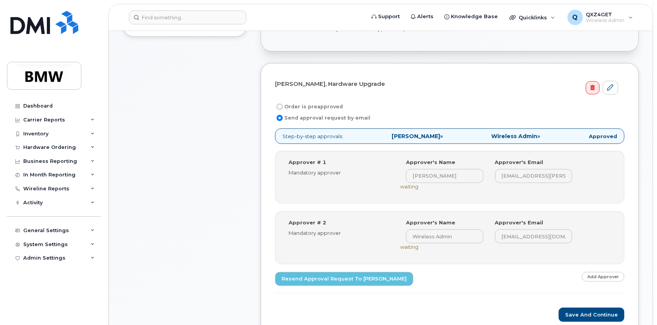
click at [278, 105] on input "Order is preapproved" at bounding box center [279, 107] width 6 height 6
radio input "true"
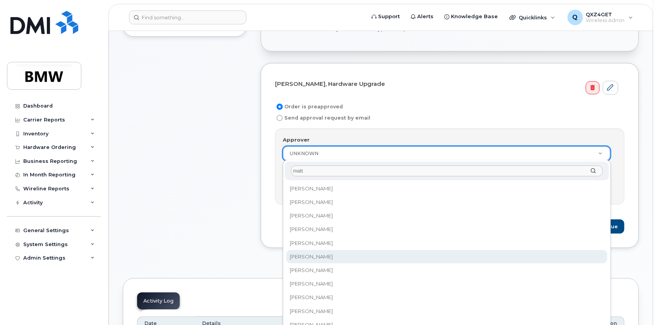
type input "matt"
select select "1895249"
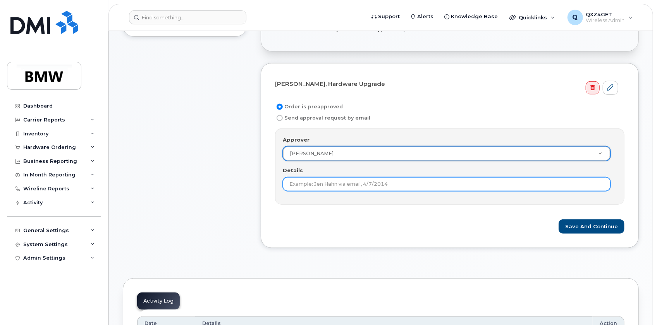
click at [325, 185] on input "Details" at bounding box center [447, 184] width 328 height 14
type input "Order approved by [PERSON_NAME]"
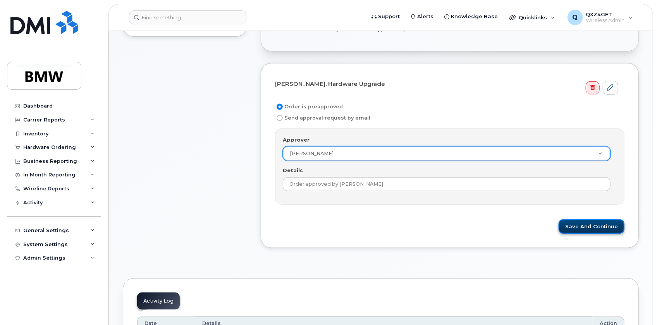
click at [598, 225] on button "Save and Continue" at bounding box center [591, 227] width 66 height 14
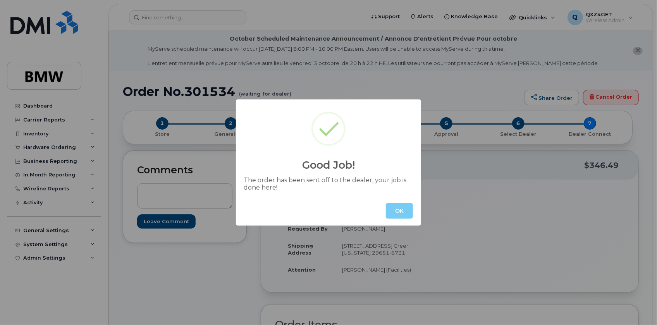
click at [406, 217] on button "OK" at bounding box center [399, 210] width 27 height 15
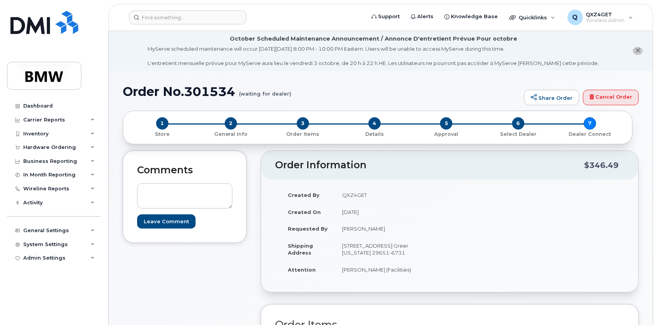
drag, startPoint x: 48, startPoint y: 147, endPoint x: 38, endPoint y: 164, distance: 19.6
click at [48, 147] on div "Hardware Ordering" at bounding box center [49, 147] width 53 height 6
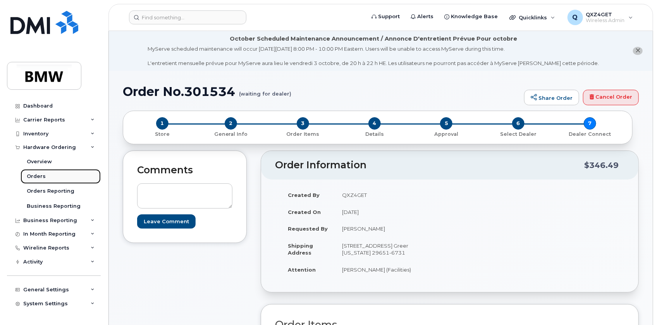
click at [31, 176] on div "Orders" at bounding box center [36, 176] width 19 height 7
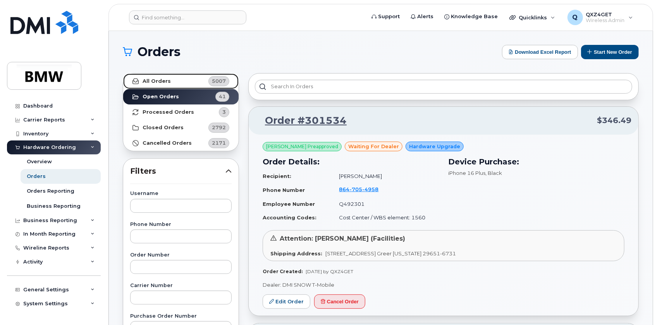
click at [145, 79] on strong "All Orders" at bounding box center [156, 81] width 28 height 6
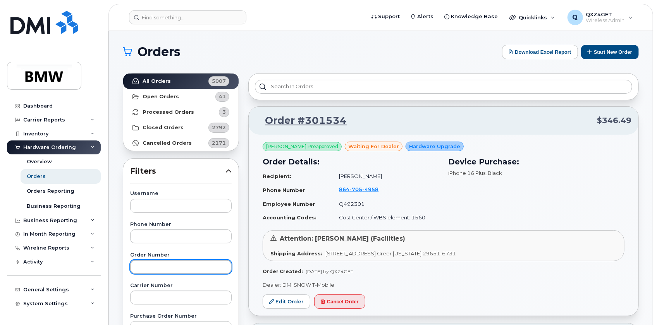
click at [151, 266] on input "text" at bounding box center [180, 267] width 101 height 14
click at [140, 264] on input "text" at bounding box center [180, 267] width 101 height 14
type input "301306"
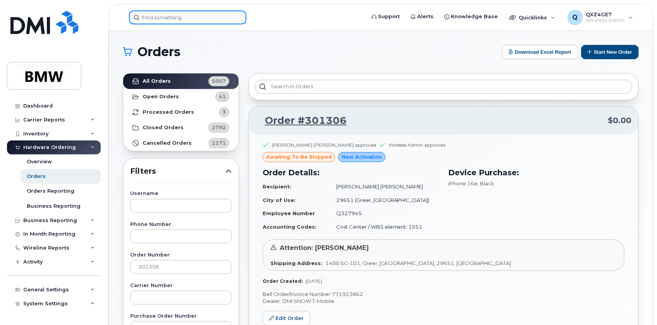
click at [176, 12] on input at bounding box center [187, 17] width 117 height 14
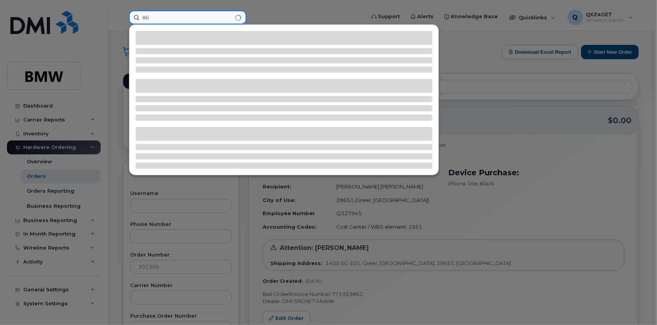
type input "8"
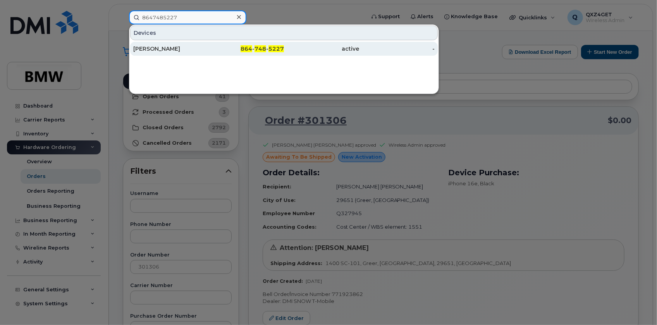
type input "8647485227"
click at [178, 48] on div "Benjamin Engstrom" at bounding box center [170, 49] width 75 height 8
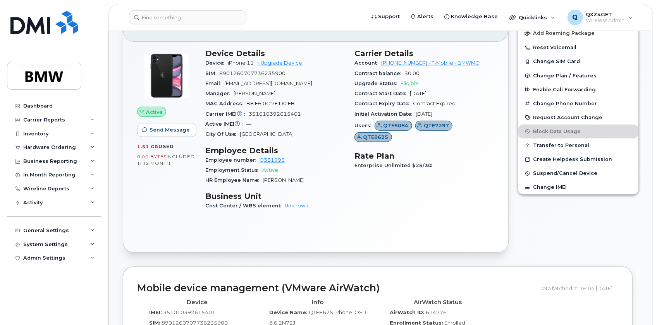
scroll to position [176, 0]
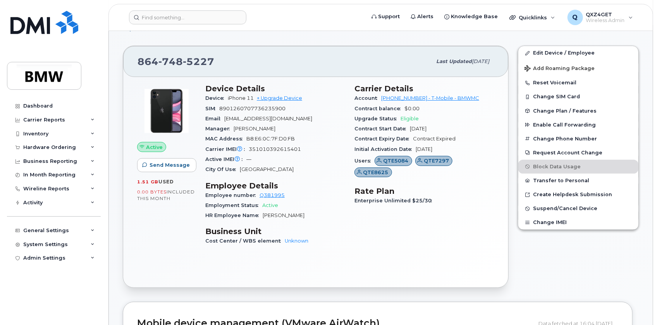
drag, startPoint x: 328, startPoint y: 118, endPoint x: 225, endPoint y: 120, distance: 102.6
click at [225, 120] on div "Email [EMAIL_ADDRESS][DOMAIN_NAME]" at bounding box center [275, 119] width 140 height 10
copy span "[EMAIL_ADDRESS][DOMAIN_NAME]"
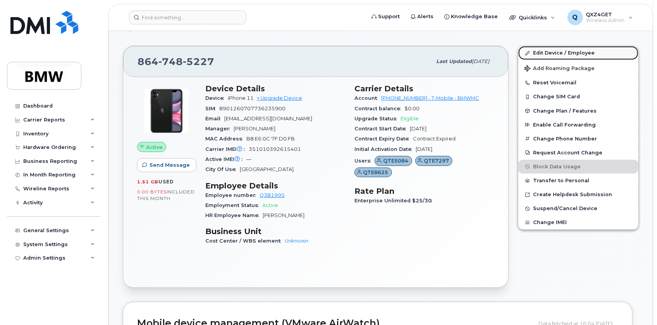
click at [542, 52] on link "Edit Device / Employee" at bounding box center [578, 53] width 120 height 14
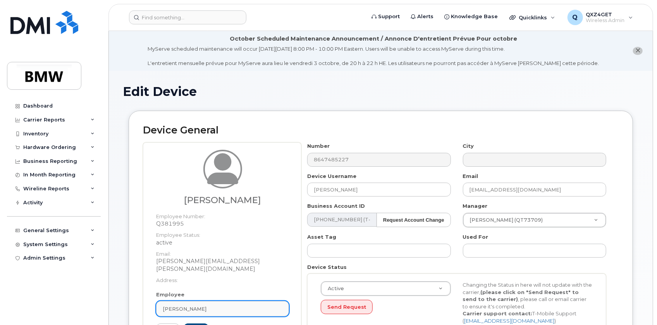
click at [206, 305] on span "[PERSON_NAME]" at bounding box center [185, 308] width 44 height 7
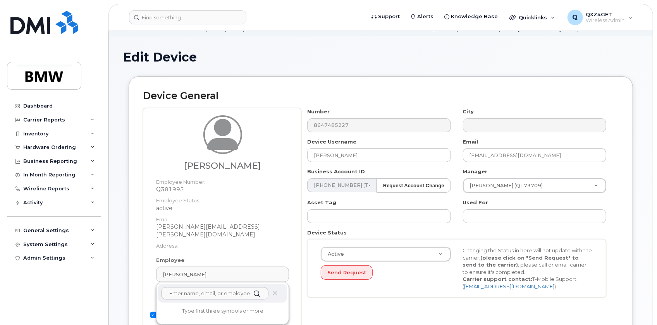
scroll to position [36, 0]
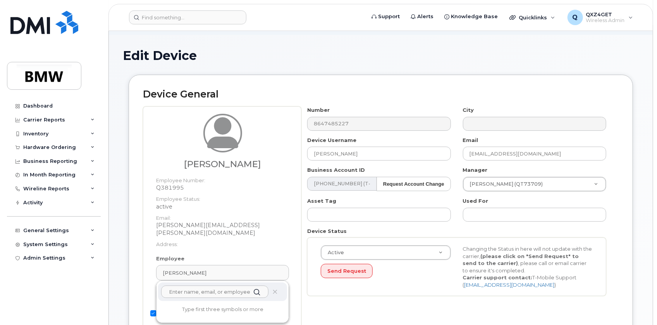
paste input "[EMAIL_ADDRESS][DOMAIN_NAME]"
type input "[EMAIL_ADDRESS][DOMAIN_NAME]"
click at [208, 315] on p "[PERSON_NAME][EMAIL_ADDRESS][PERSON_NAME][DOMAIN_NAME]" at bounding box center [222, 323] width 117 height 16
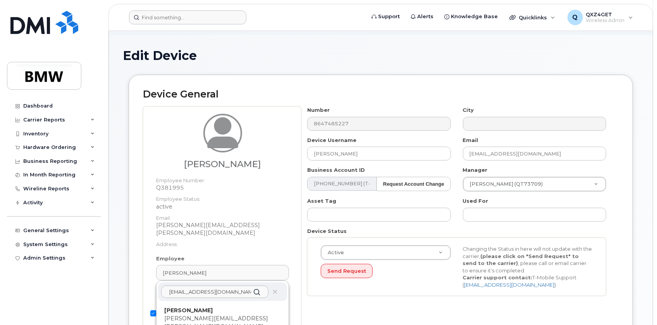
type input "[PERSON_NAME]"
type input "14966313"
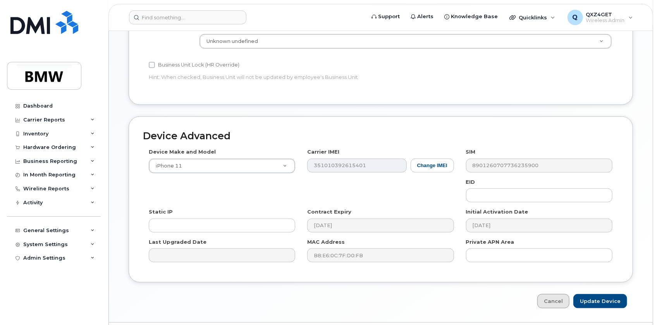
scroll to position [416, 0]
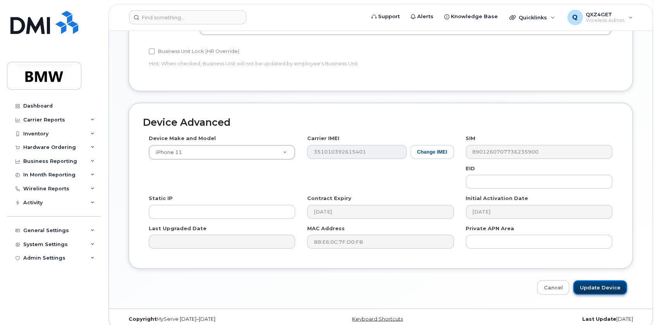
click at [582, 281] on input "Update Device" at bounding box center [600, 288] width 54 height 14
type input "Saving..."
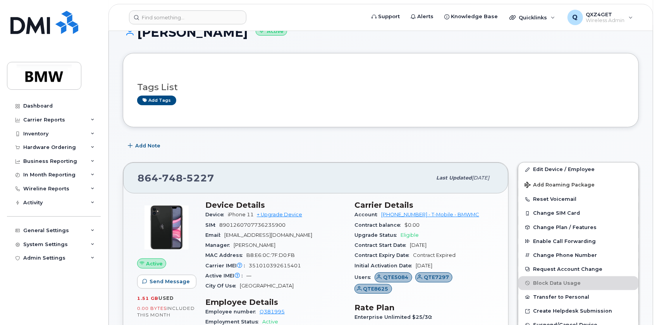
scroll to position [35, 0]
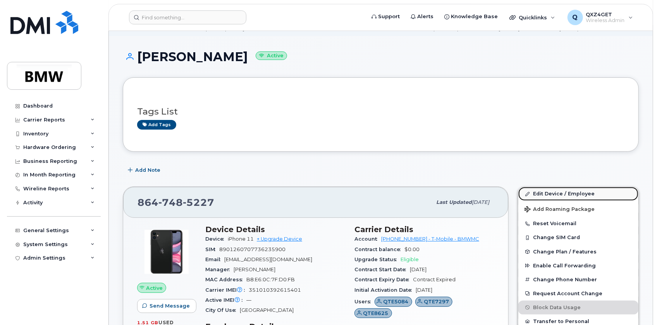
click at [557, 194] on link "Edit Device / Employee" at bounding box center [578, 194] width 120 height 14
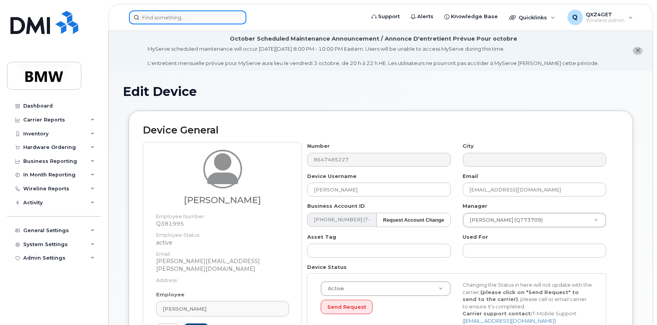
click at [161, 15] on input at bounding box center [187, 17] width 117 height 14
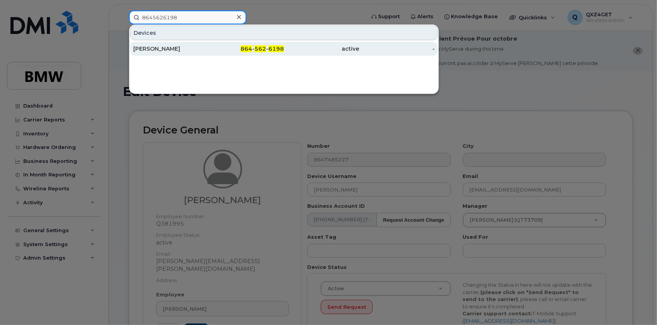
type input "8645626198"
click at [143, 47] on div "[PERSON_NAME]" at bounding box center [170, 49] width 75 height 8
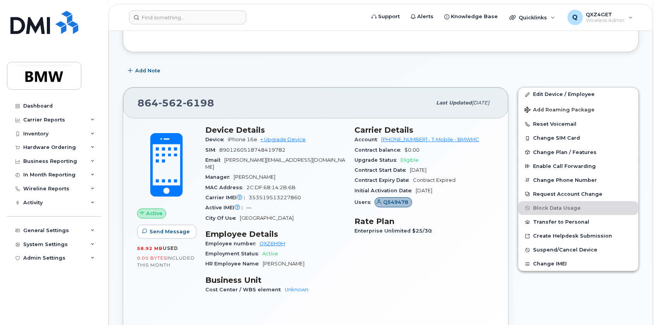
scroll to position [141, 0]
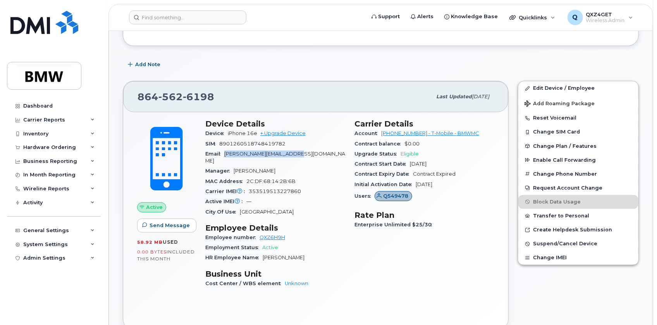
drag, startPoint x: 306, startPoint y: 152, endPoint x: 227, endPoint y: 153, distance: 78.6
click at [227, 153] on span "[PERSON_NAME][EMAIL_ADDRESS][DOMAIN_NAME]" at bounding box center [275, 157] width 140 height 13
copy span "[PERSON_NAME][EMAIL_ADDRESS][DOMAIN_NAME]"
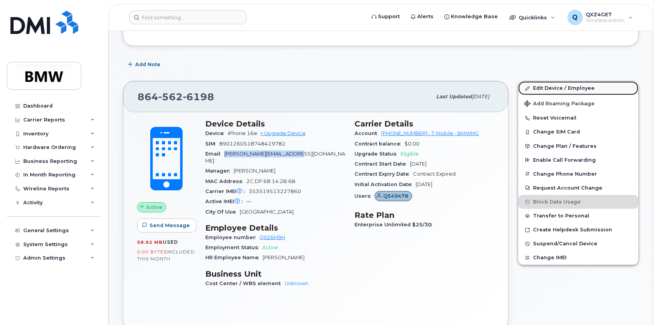
click at [539, 88] on link "Edit Device / Employee" at bounding box center [578, 88] width 120 height 14
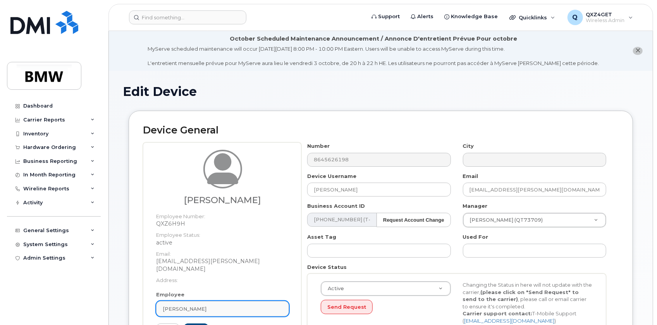
drag, startPoint x: 197, startPoint y: 299, endPoint x: 174, endPoint y: 303, distance: 23.2
drag, startPoint x: 174, startPoint y: 303, endPoint x: 222, endPoint y: 308, distance: 48.3
click at [222, 308] on link "[PERSON_NAME]" at bounding box center [222, 308] width 133 height 15
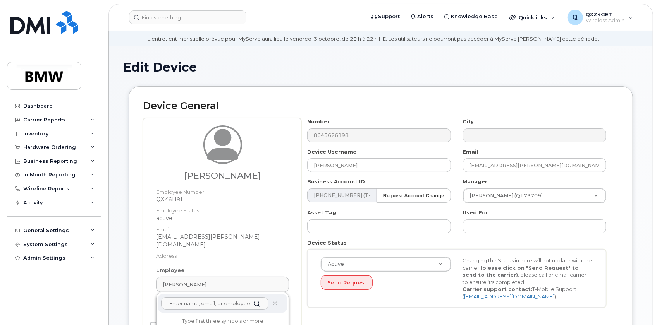
scroll to position [36, 0]
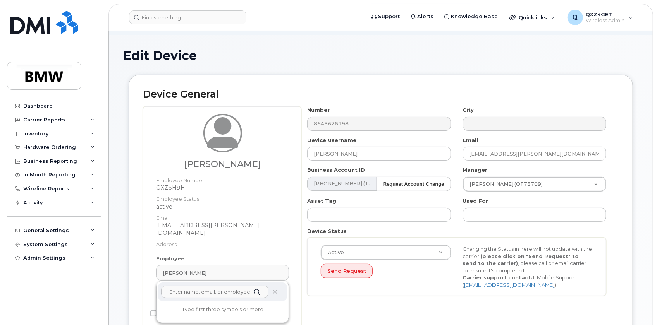
paste input "[EMAIL_ADDRESS][PERSON_NAME][DOMAIN_NAME]"
type input "[EMAIL_ADDRESS][PERSON_NAME][DOMAIN_NAME]"
click at [182, 315] on p "[EMAIL_ADDRESS][PERSON_NAME][DOMAIN_NAME]" at bounding box center [222, 323] width 117 height 16
type input "[PERSON_NAME]"
type input "14966313"
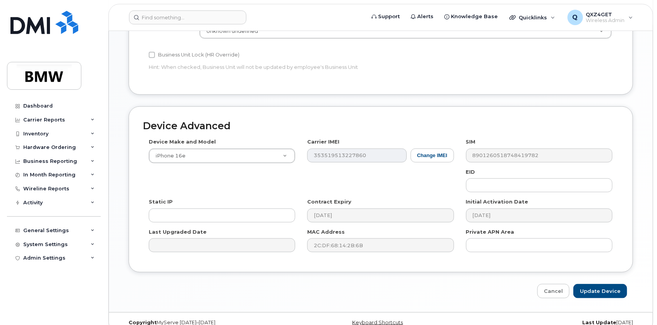
scroll to position [416, 0]
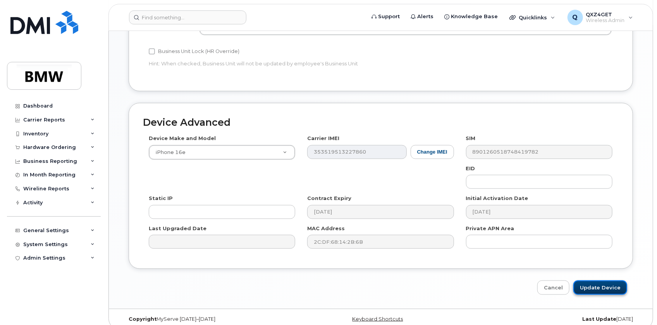
click at [589, 281] on input "Update Device" at bounding box center [600, 288] width 54 height 14
type input "Saving..."
